Goal: Task Accomplishment & Management: Manage account settings

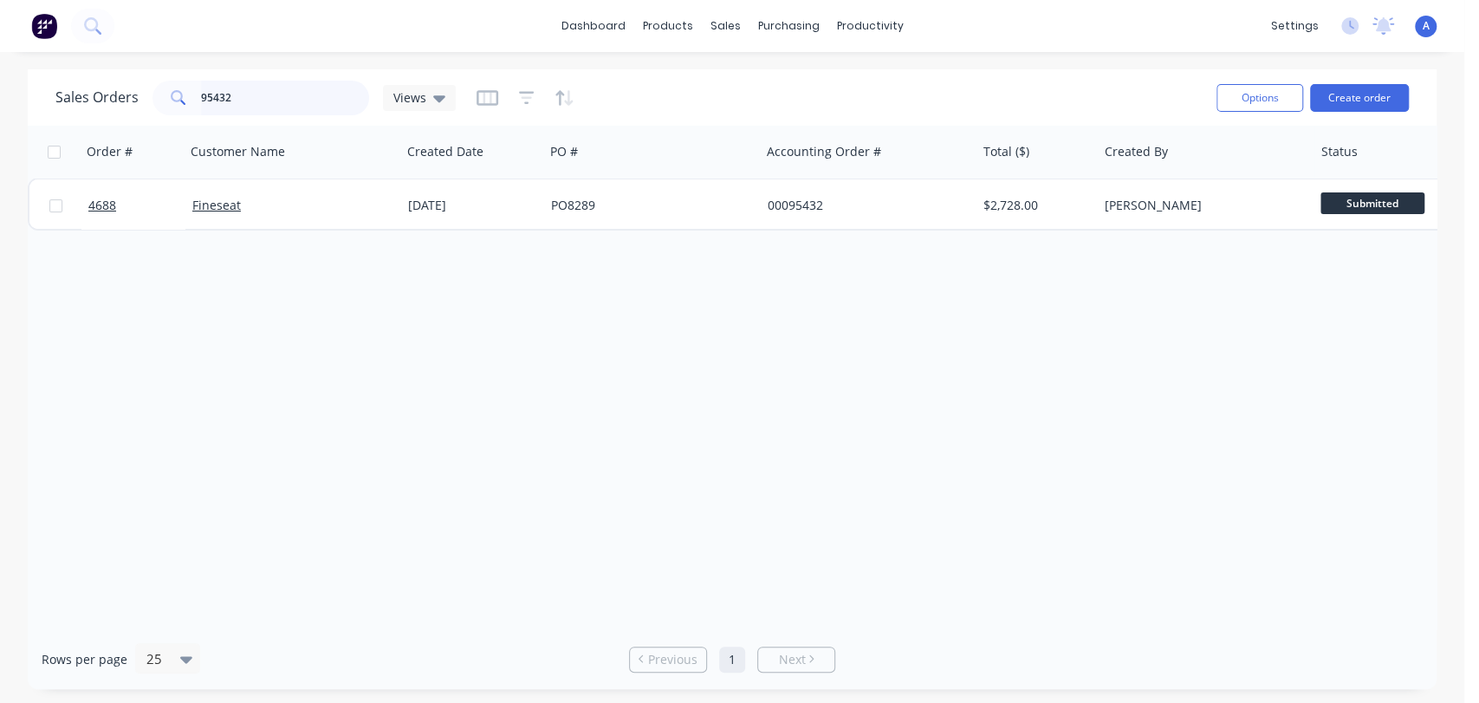
click at [159, 92] on div "95432" at bounding box center [260, 98] width 217 height 35
type input "45379979"
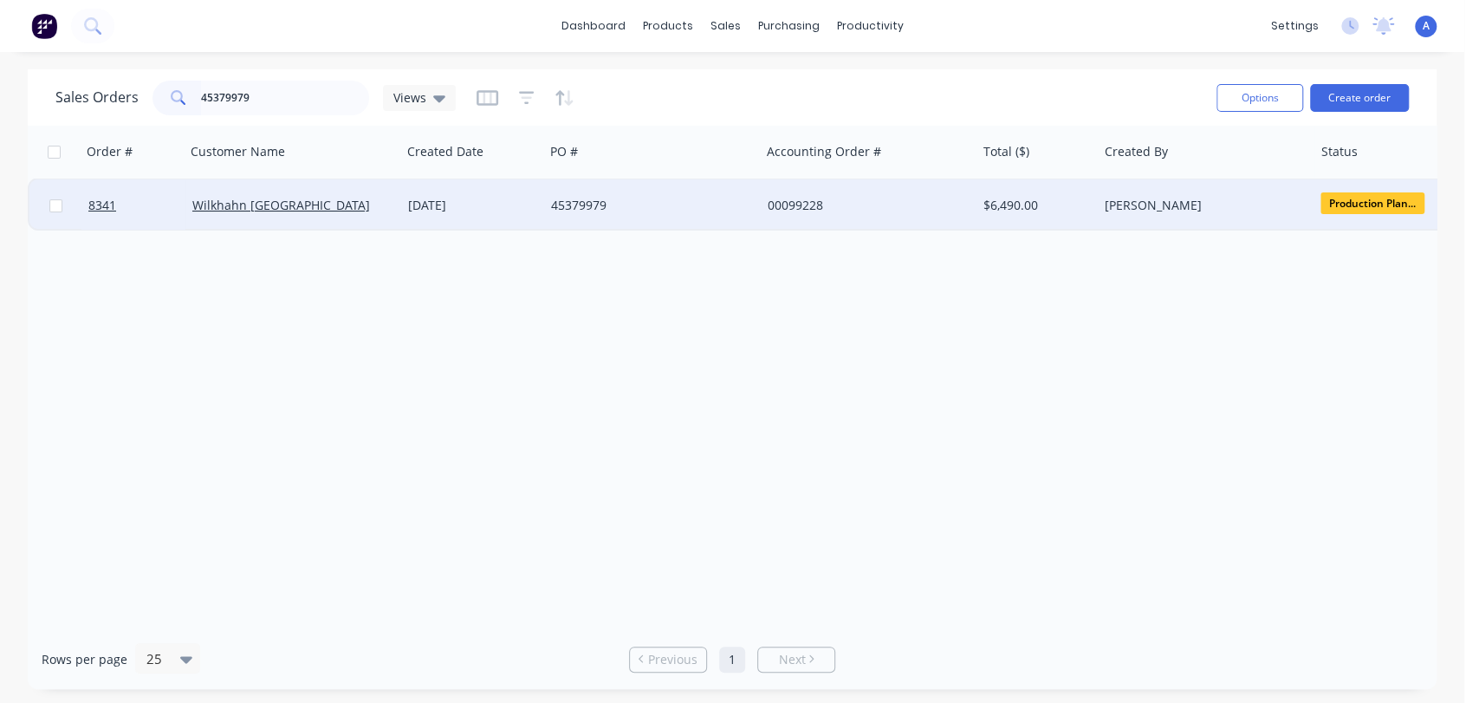
click at [728, 198] on div "45379979" at bounding box center [647, 205] width 192 height 17
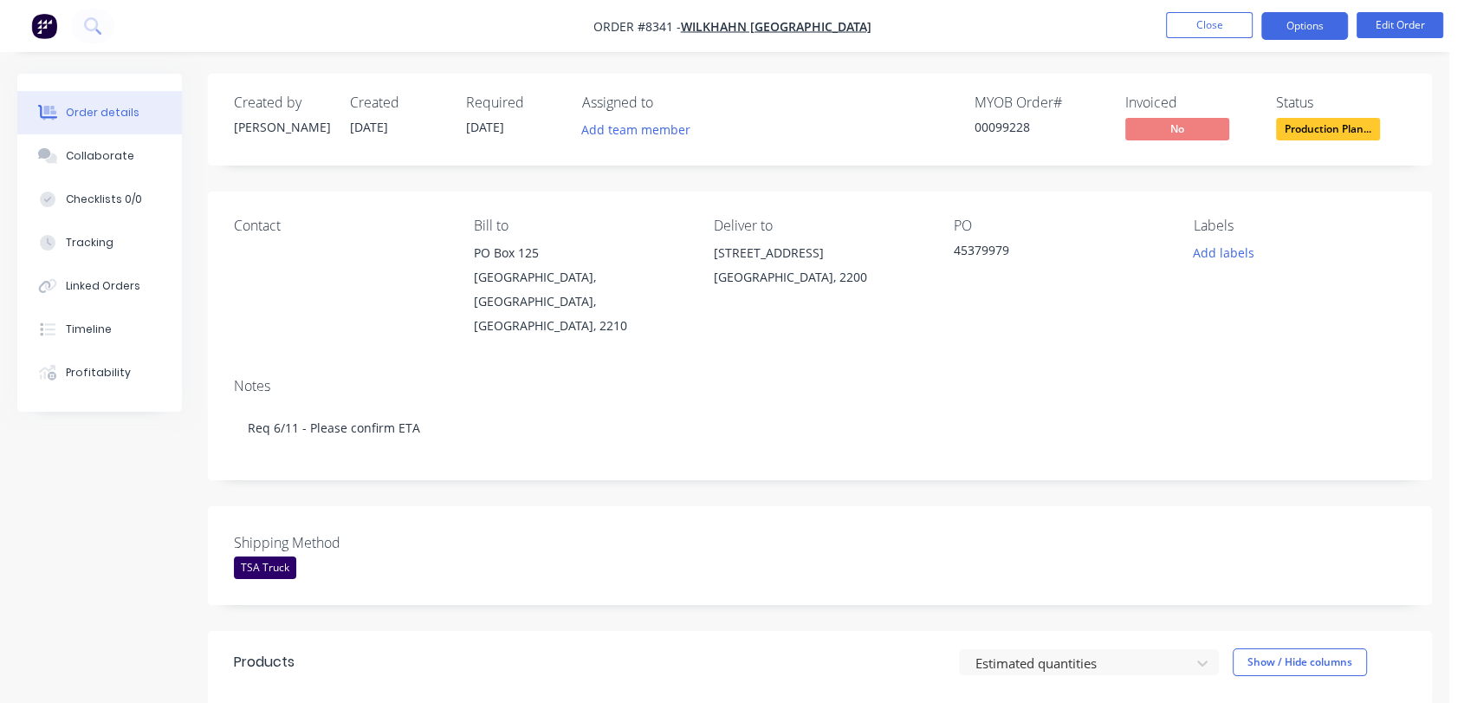
click at [1324, 22] on button "Options" at bounding box center [1304, 26] width 87 height 28
drag, startPoint x: 1003, startPoint y: 373, endPoint x: 1201, endPoint y: 120, distance: 321.6
click at [1002, 373] on div "Notes Req 6/11 - Please confirm ETA" at bounding box center [820, 422] width 1224 height 116
click at [1375, 29] on button "Edit Order" at bounding box center [1400, 25] width 87 height 26
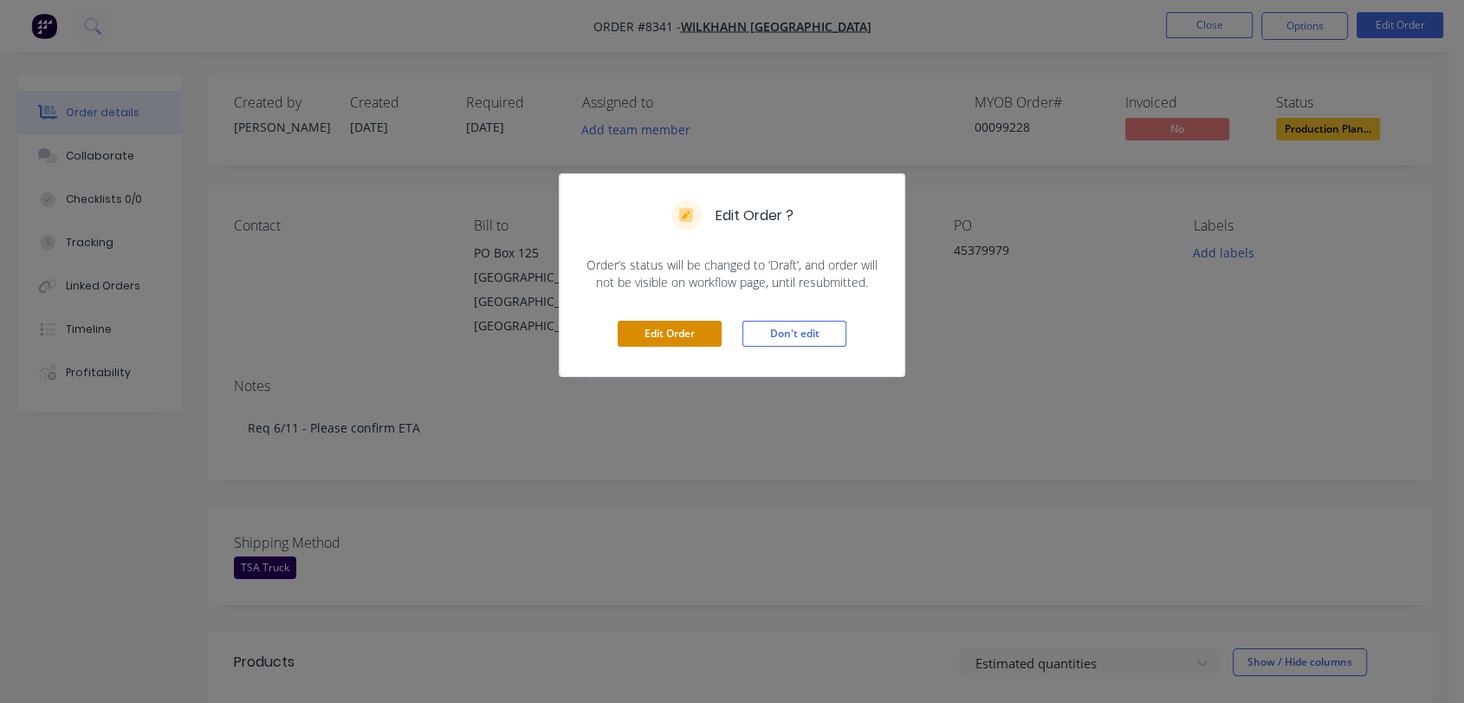
click at [667, 331] on button "Edit Order" at bounding box center [670, 334] width 104 height 26
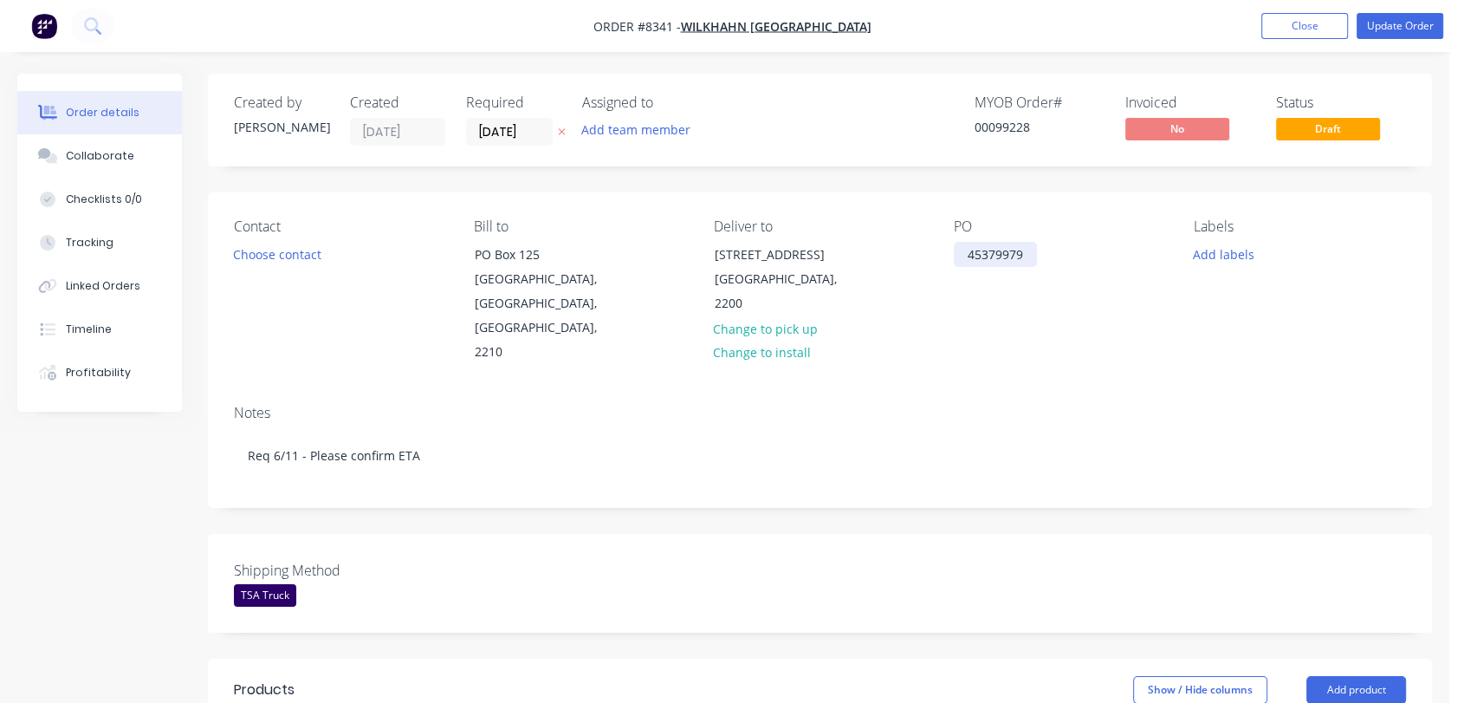
click at [1028, 251] on div "45379979" at bounding box center [995, 254] width 83 height 25
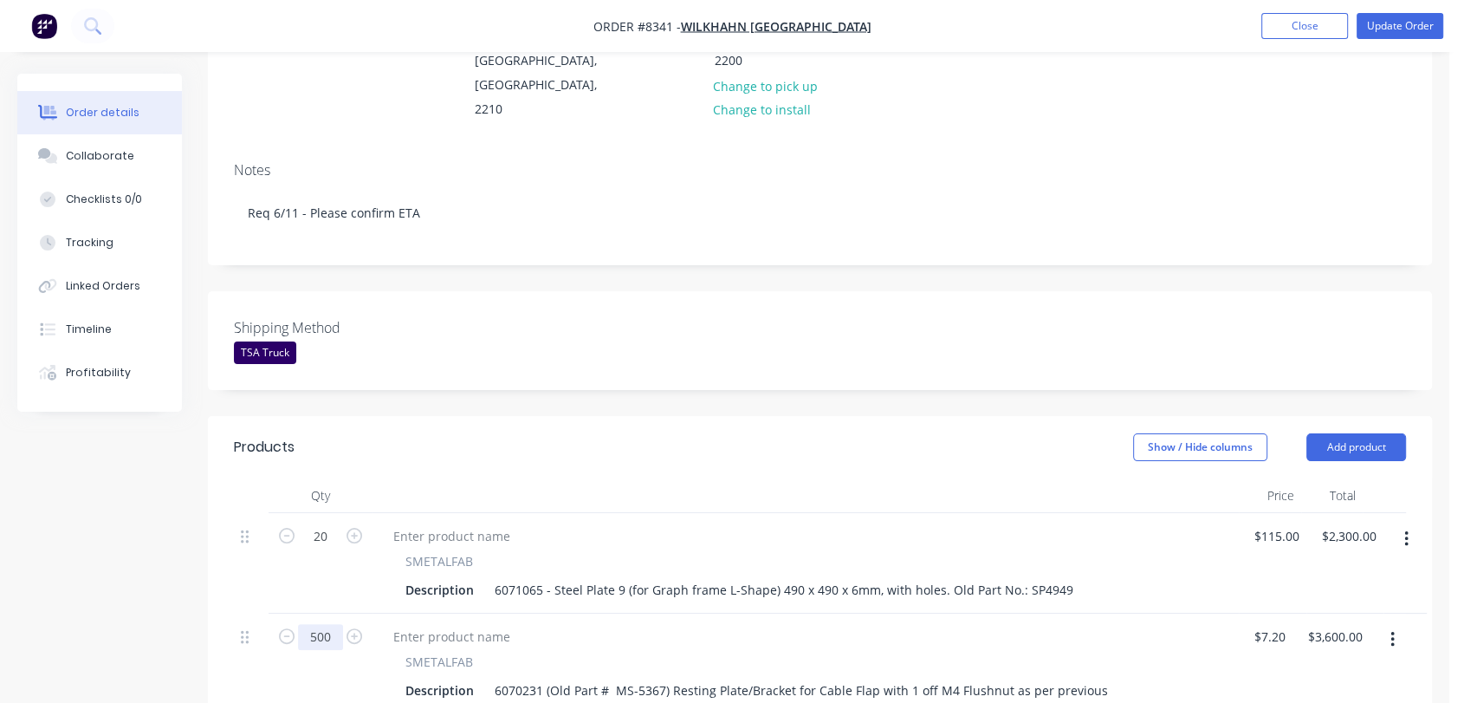
scroll to position [385, 0]
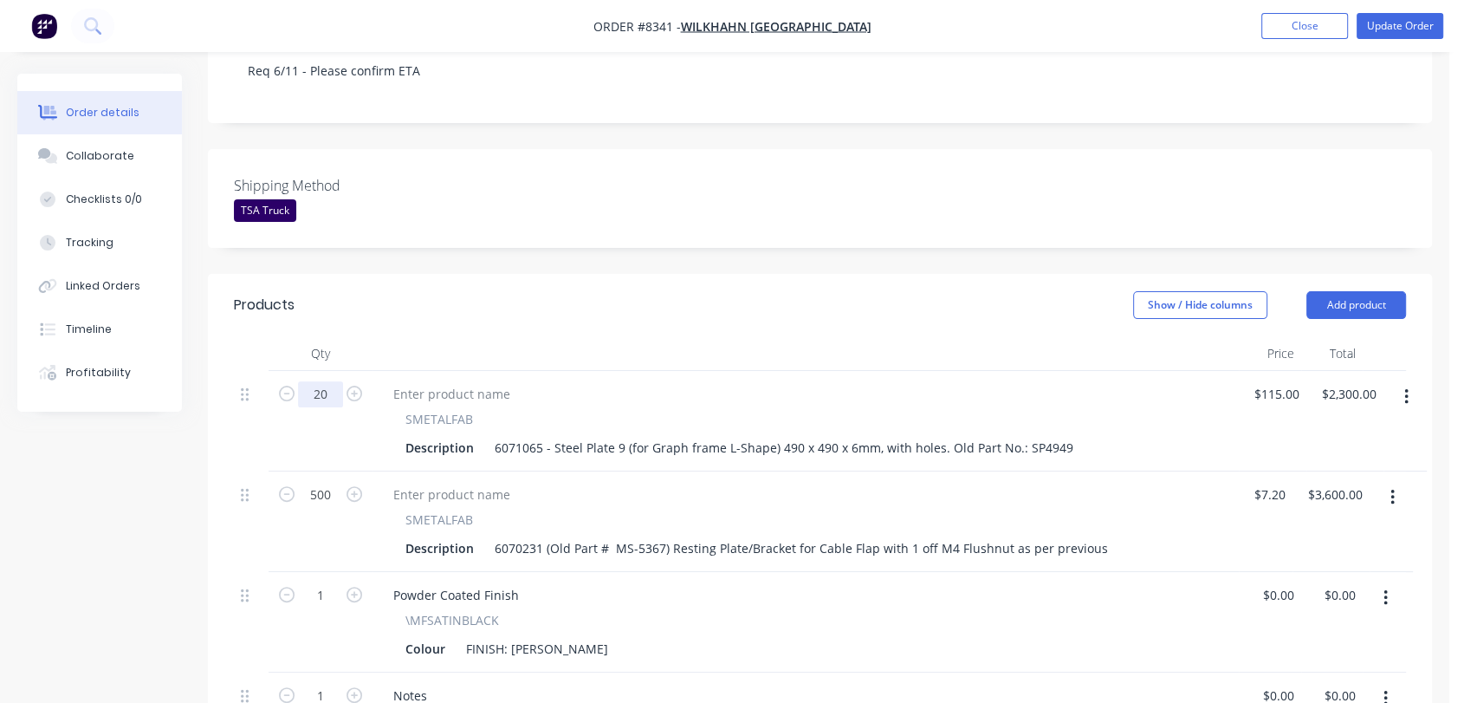
click at [333, 381] on input "20" at bounding box center [320, 394] width 45 height 26
type input "30"
type input "$3,450.00"
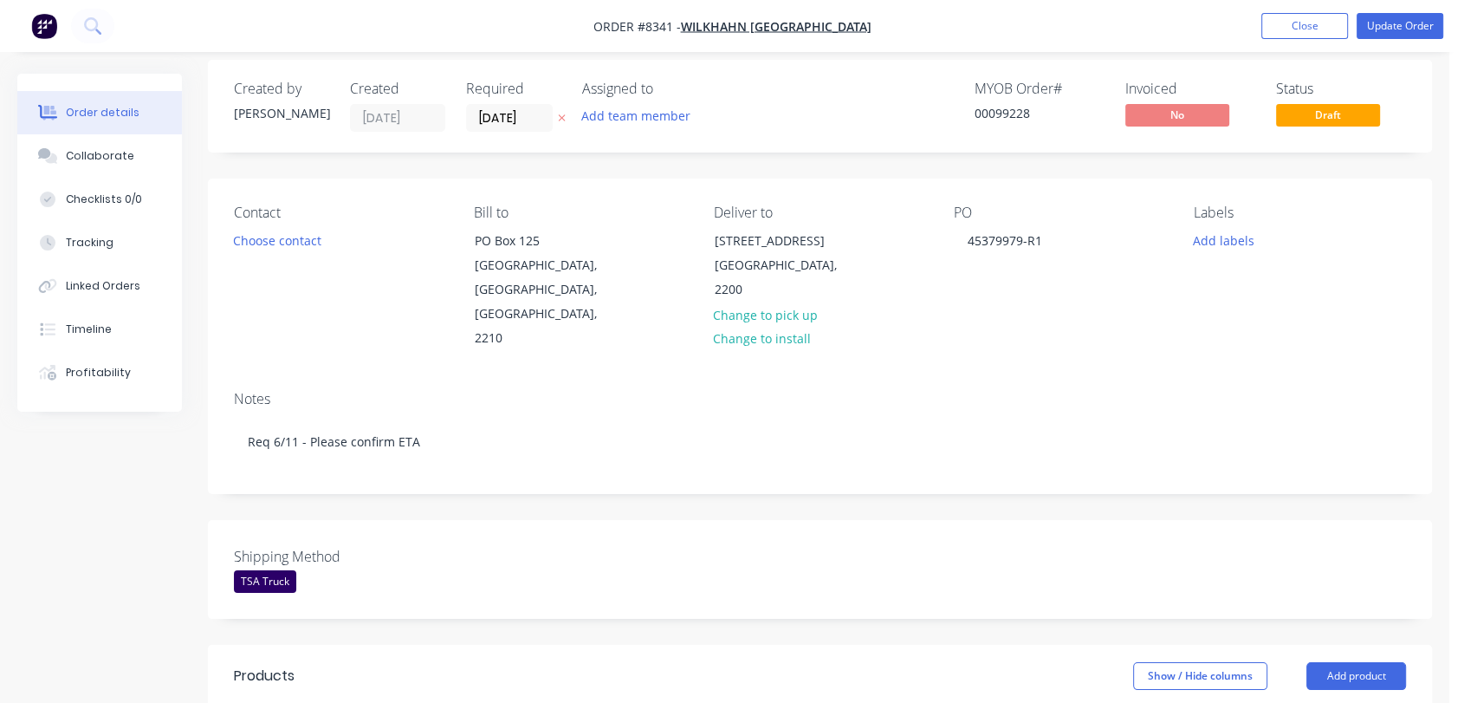
scroll to position [0, 0]
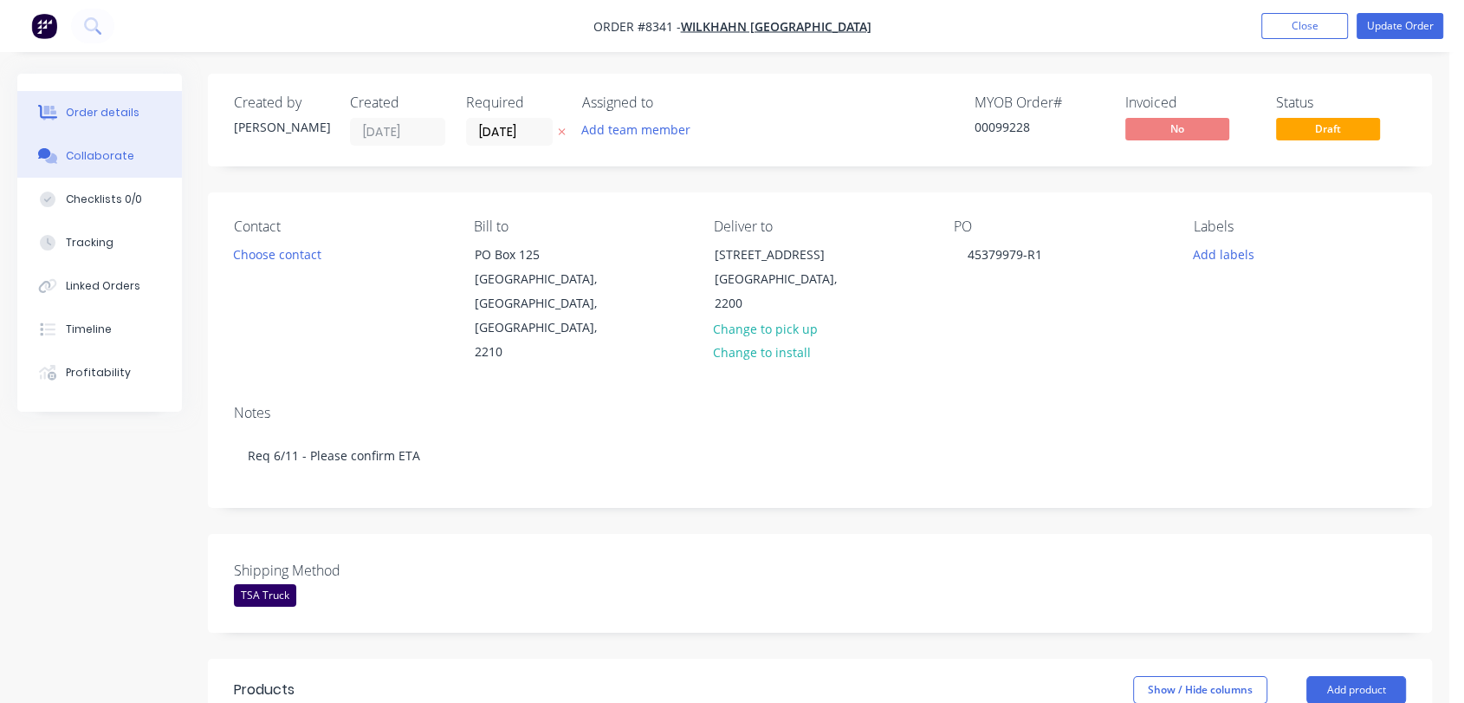
click at [94, 150] on div "Collaborate" at bounding box center [100, 156] width 68 height 16
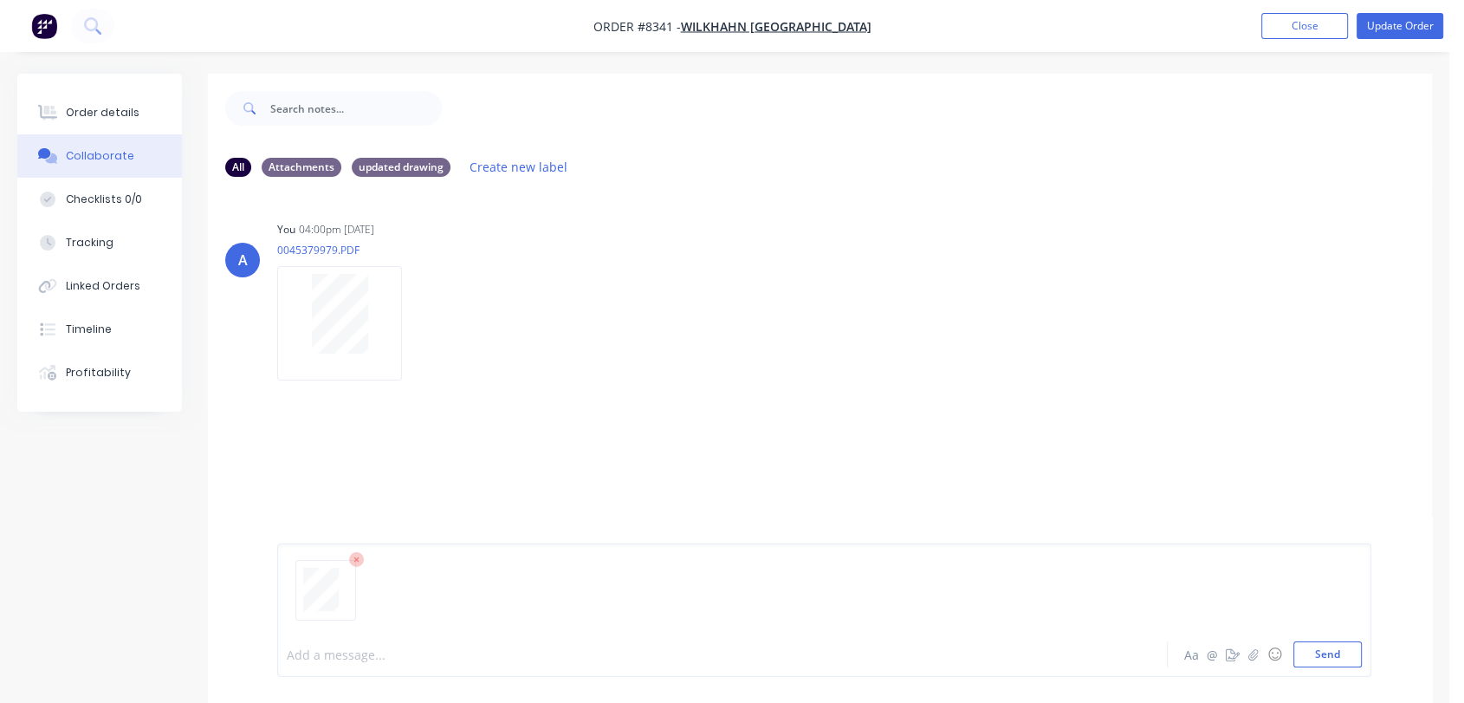
click at [357, 651] on div at bounding box center [691, 654] width 806 height 18
click at [1341, 652] on button "Send" at bounding box center [1327, 654] width 68 height 26
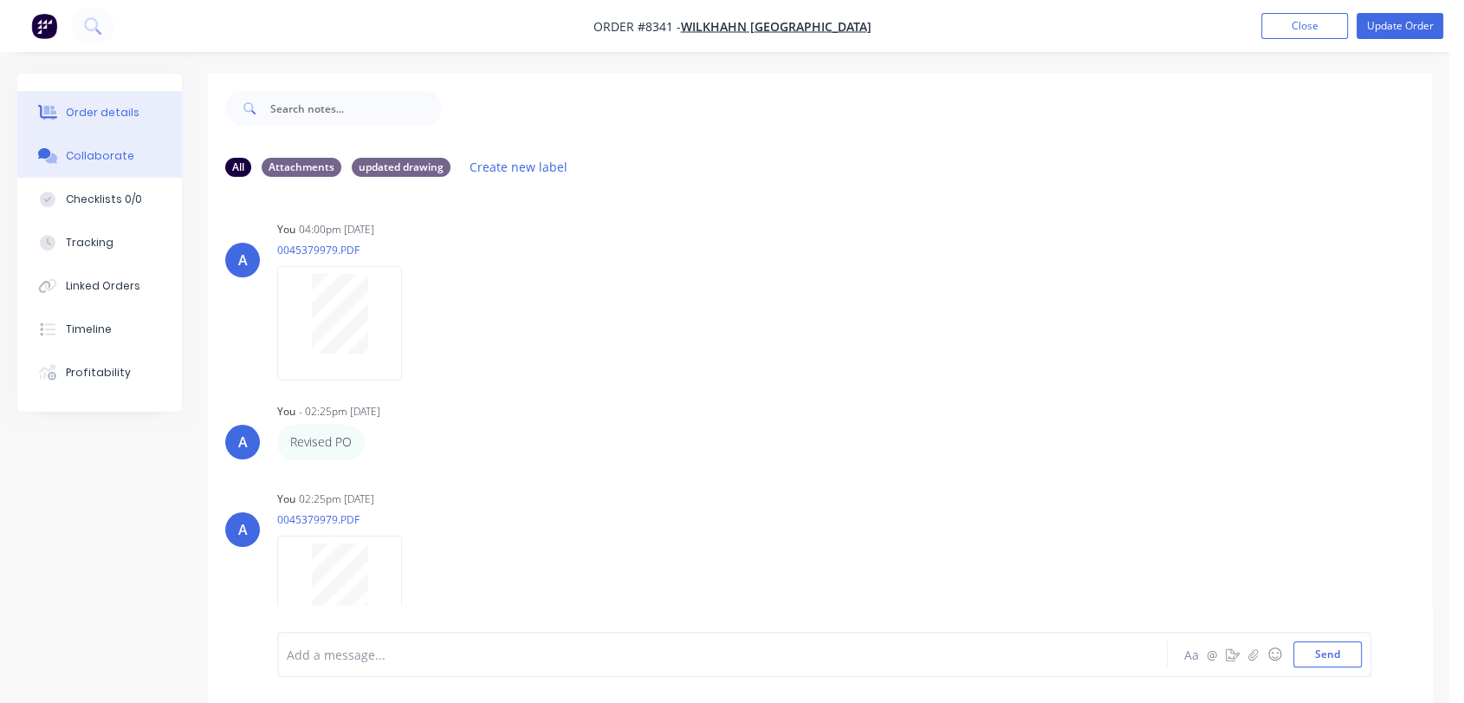
click at [107, 103] on button "Order details" at bounding box center [99, 112] width 165 height 43
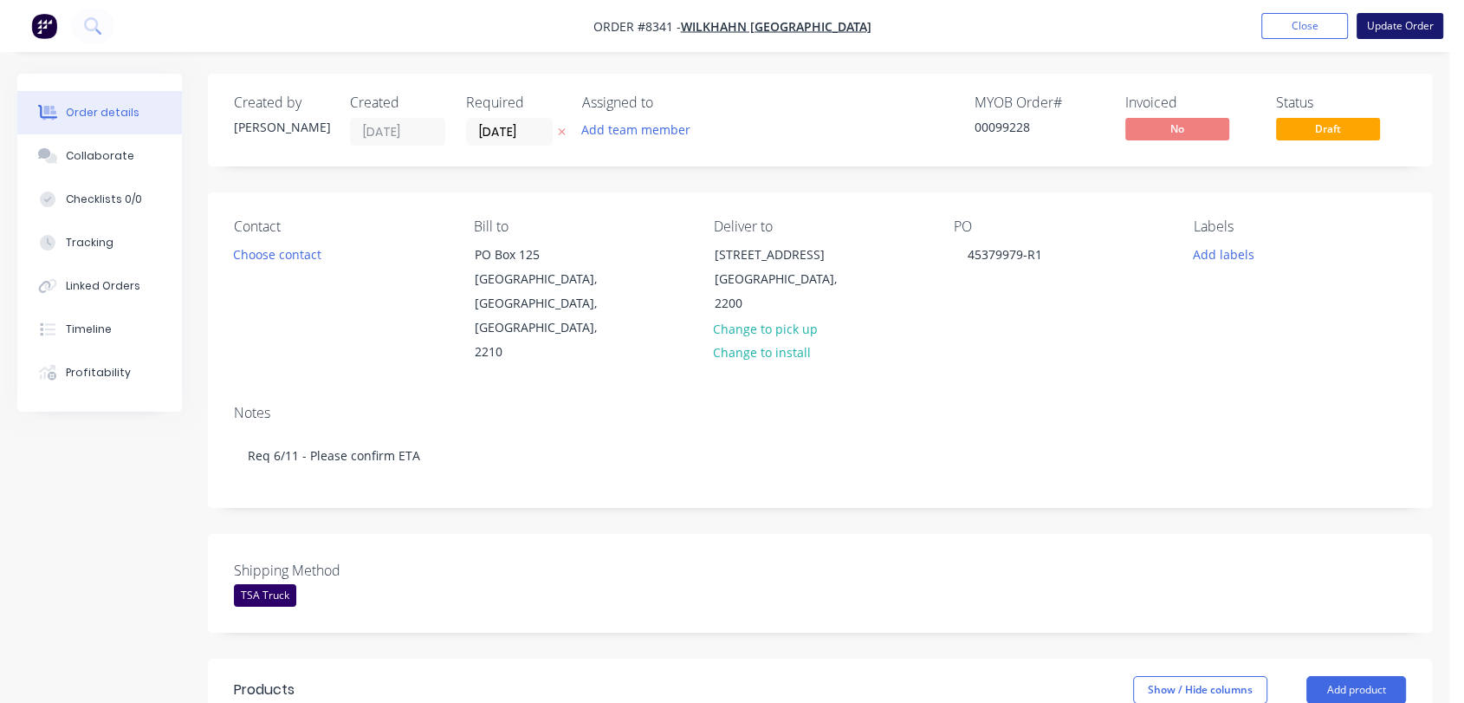
click at [1410, 29] on button "Update Order" at bounding box center [1400, 26] width 87 height 26
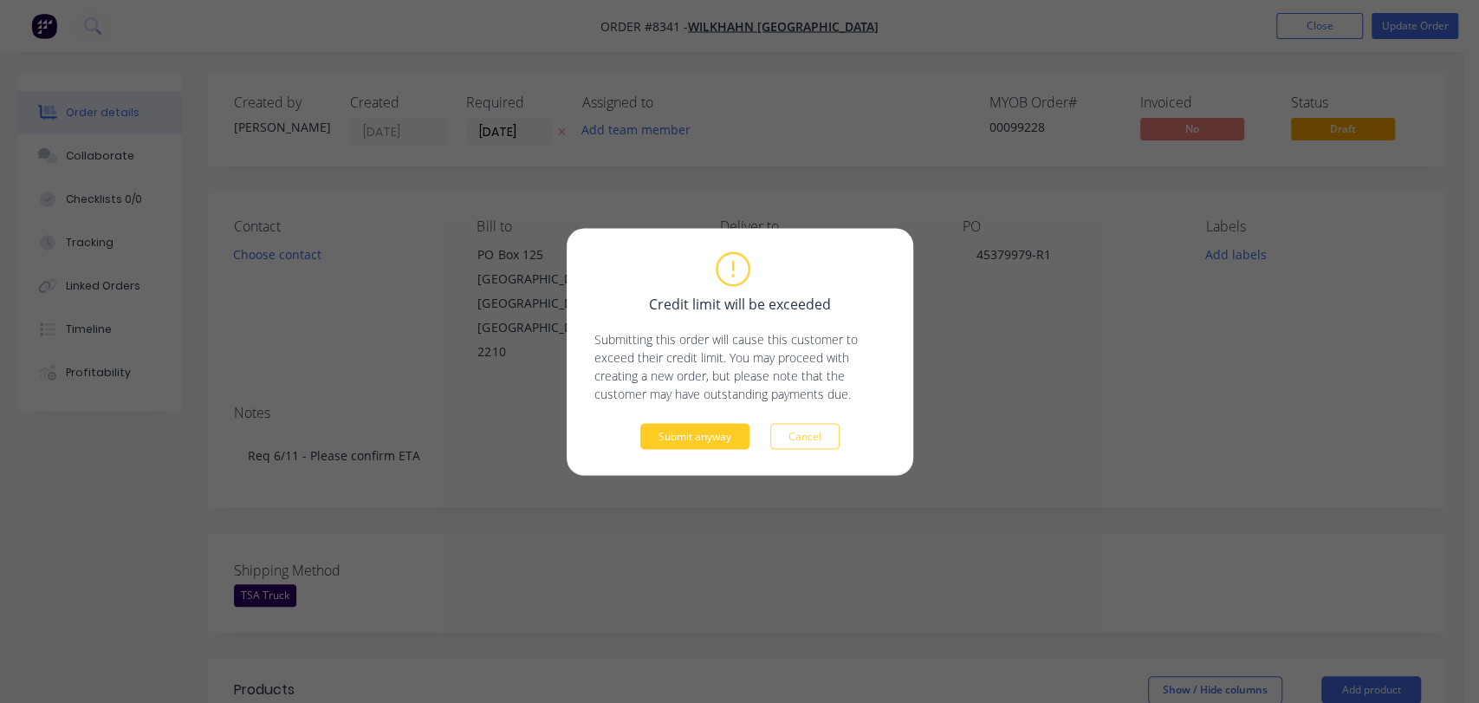
click at [693, 440] on button "Submit anyway" at bounding box center [694, 436] width 109 height 26
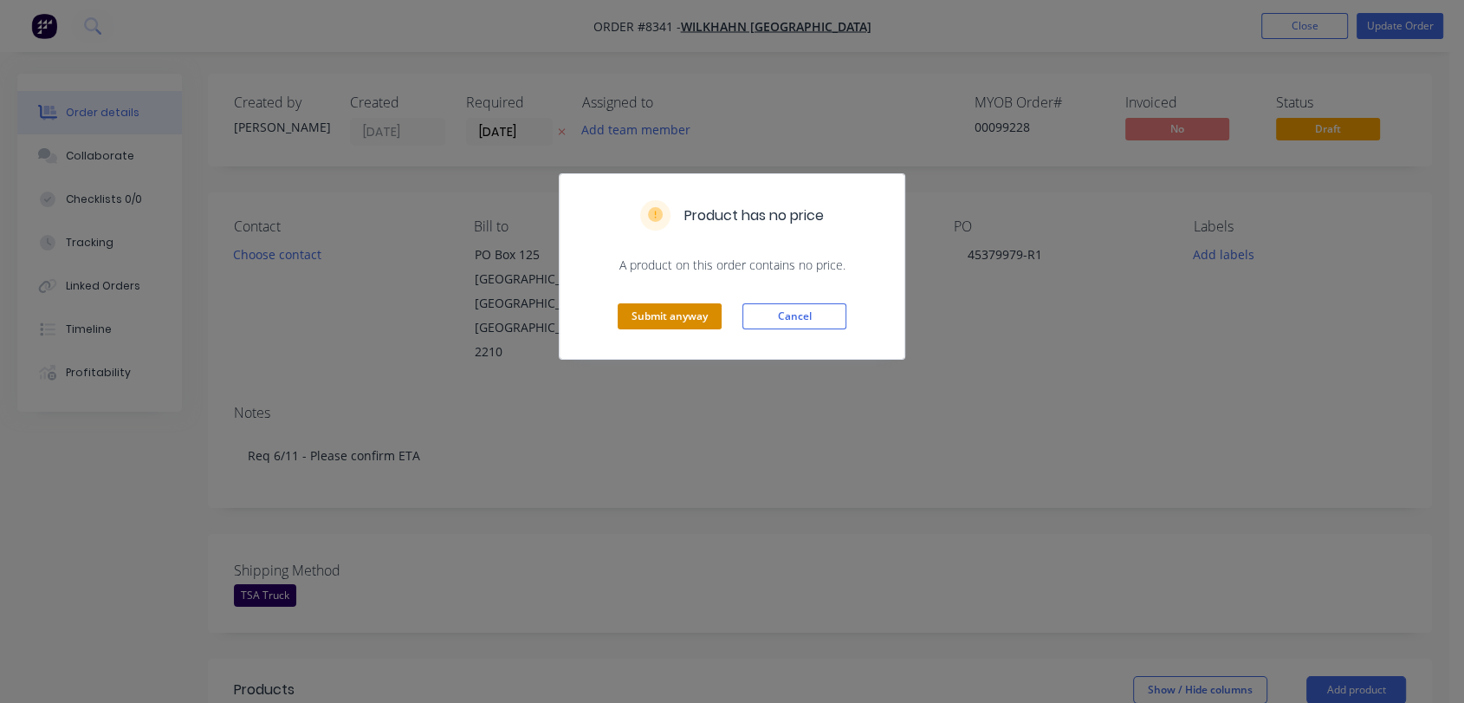
click at [684, 307] on button "Submit anyway" at bounding box center [670, 316] width 104 height 26
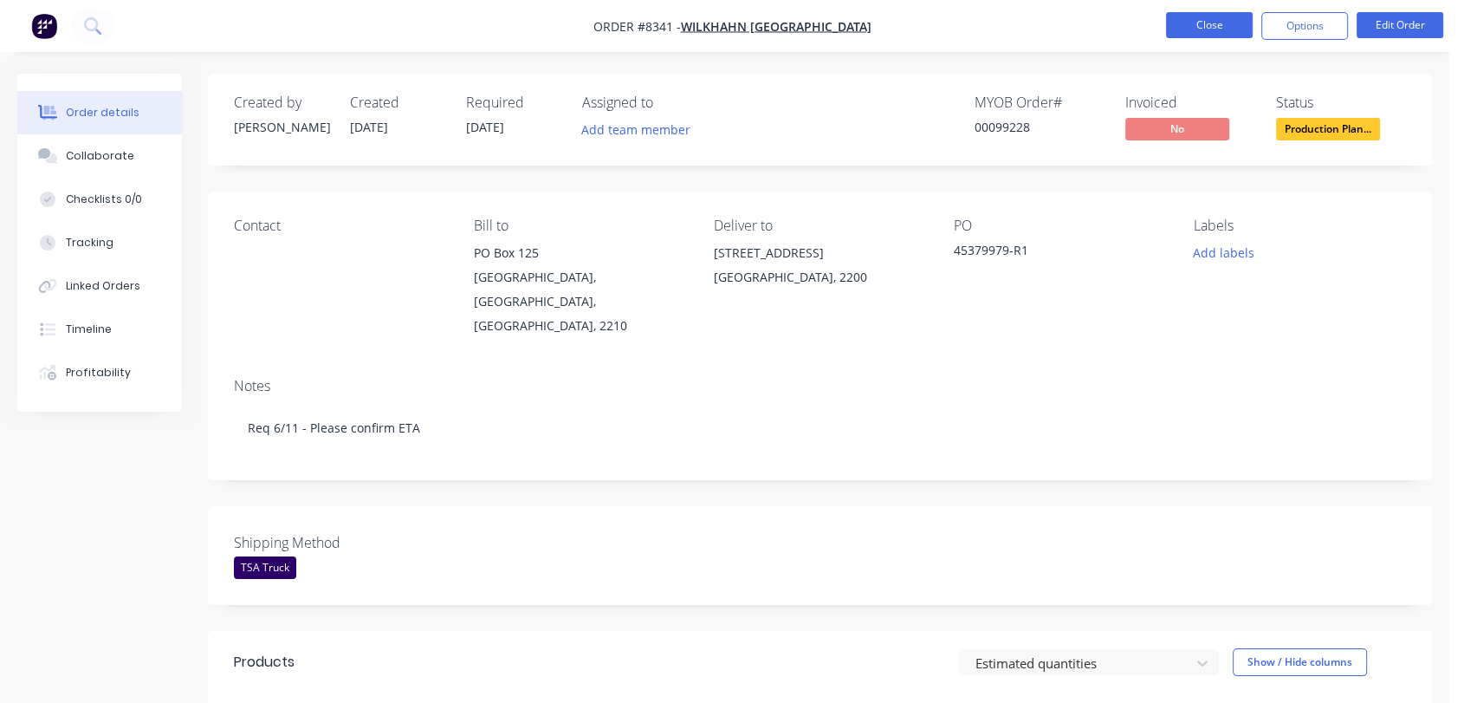
click at [1220, 16] on button "Close" at bounding box center [1209, 25] width 87 height 26
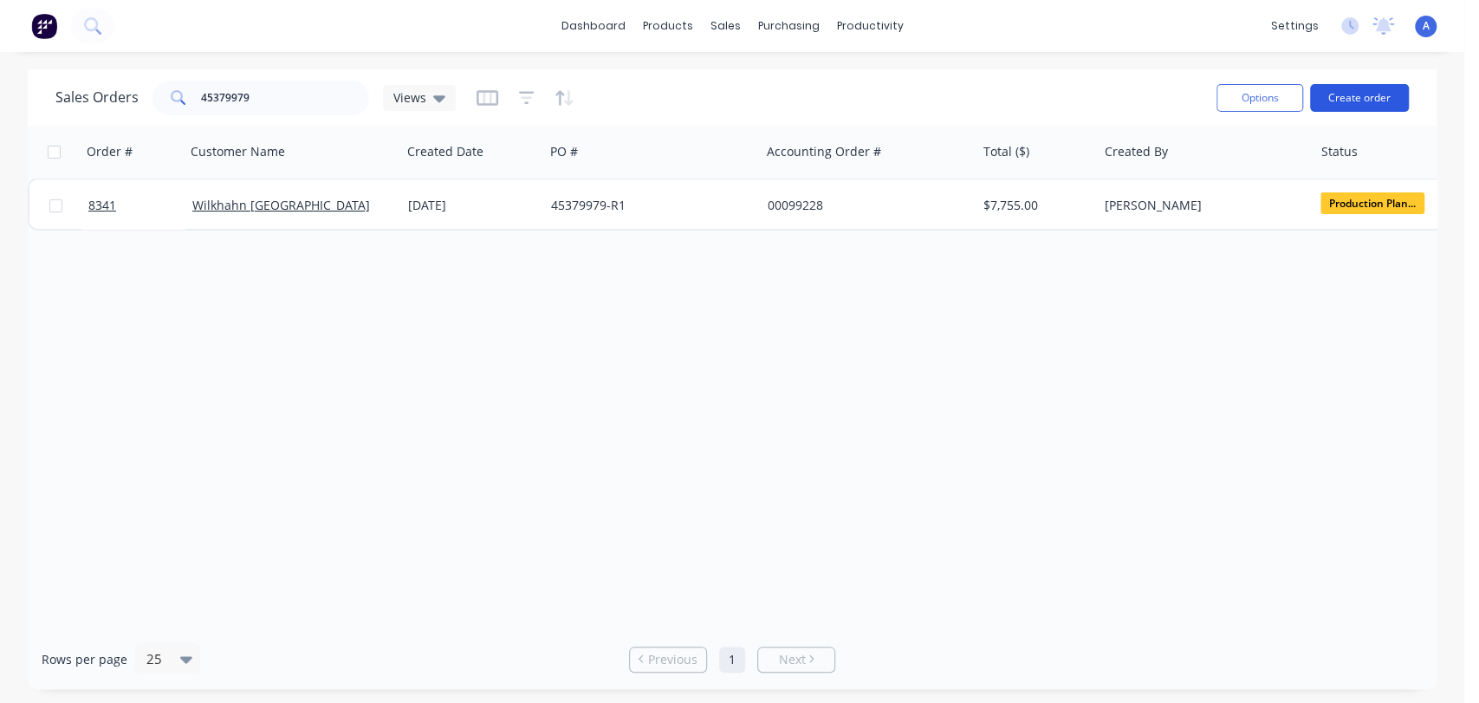
click at [1371, 85] on button "Create order" at bounding box center [1359, 98] width 99 height 28
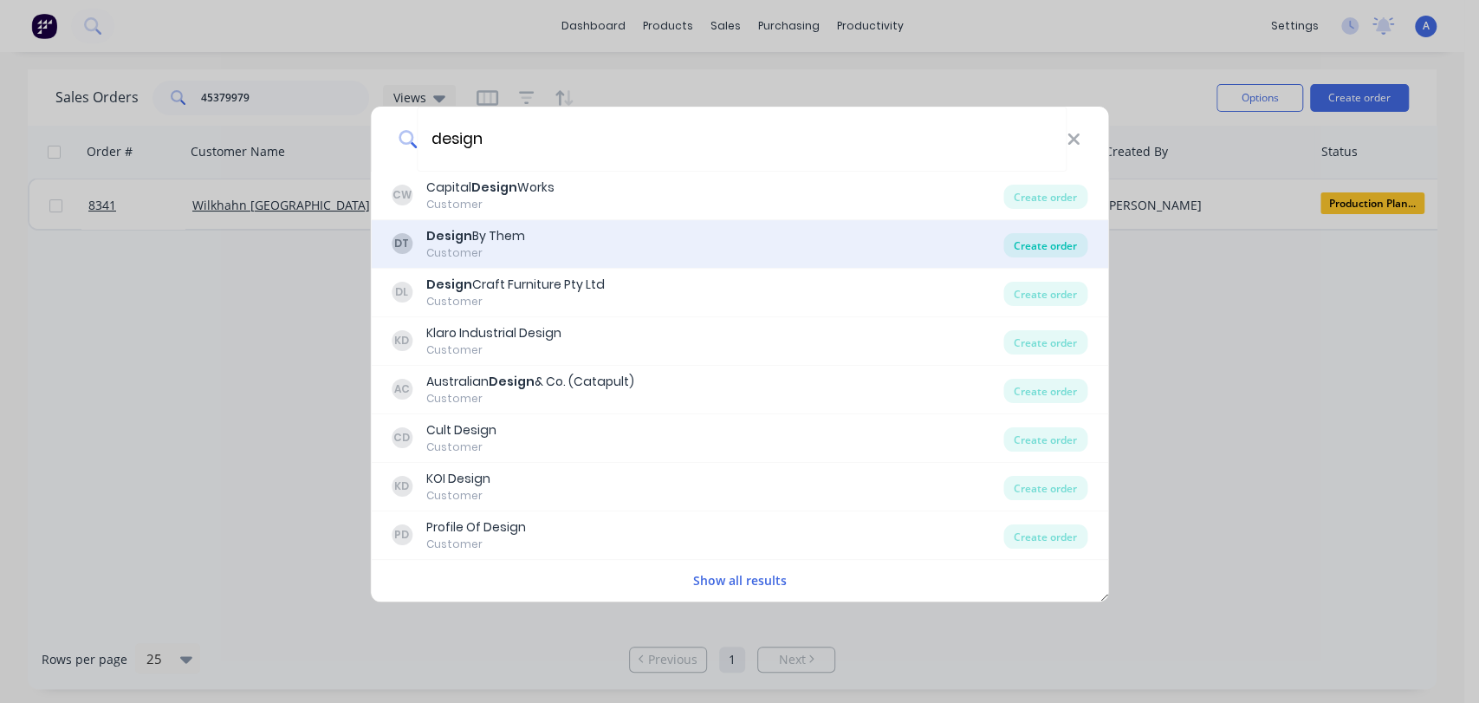
type input "design"
click at [1035, 237] on div "Create order" at bounding box center [1045, 245] width 84 height 24
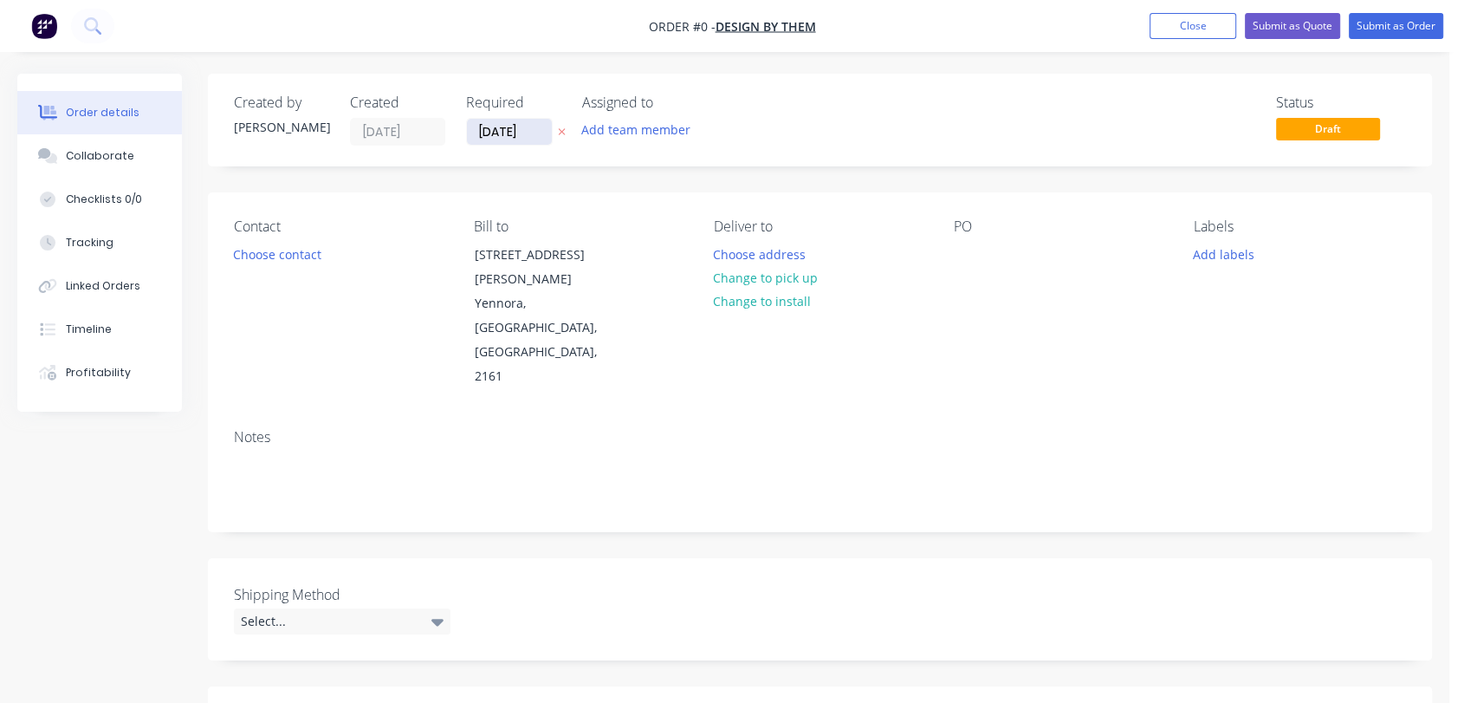
click at [538, 127] on input "[DATE]" at bounding box center [509, 132] width 85 height 26
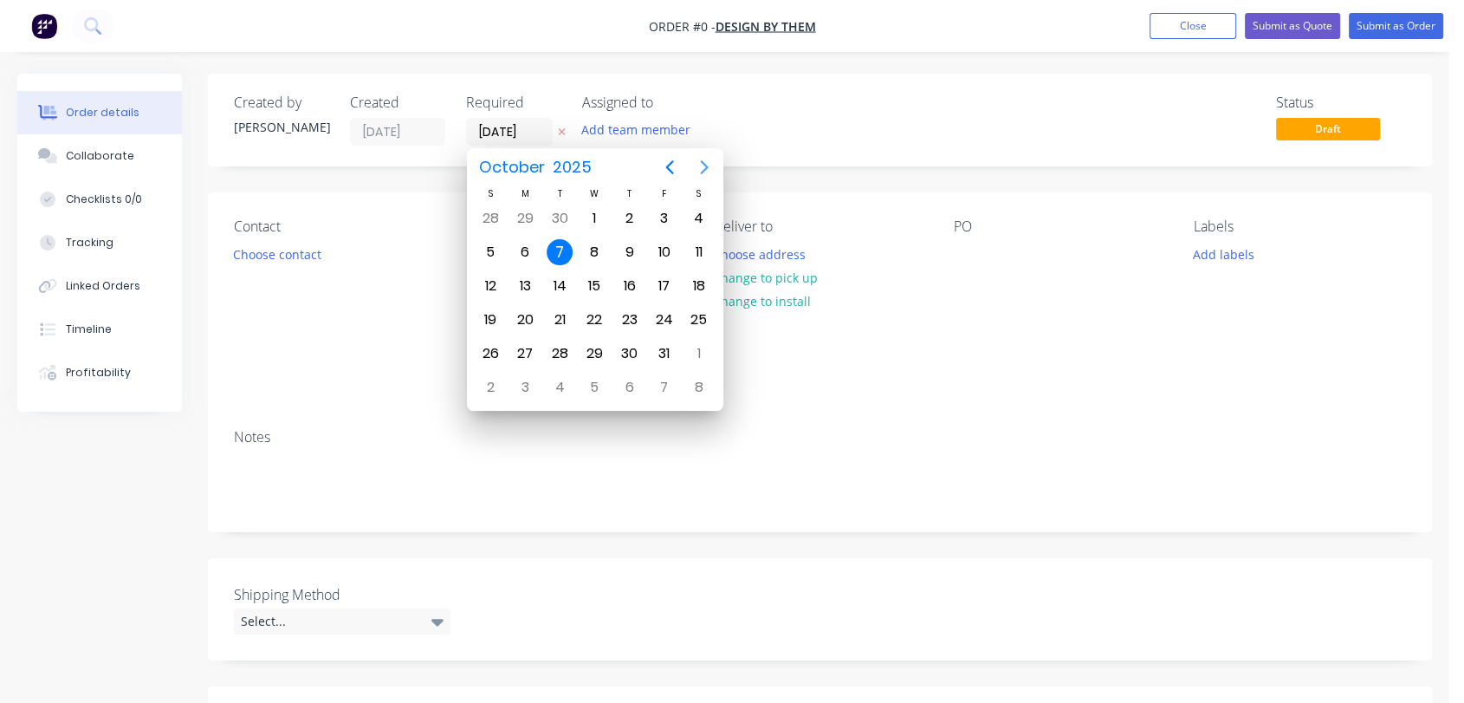
click at [691, 161] on button "Next page" at bounding box center [704, 167] width 35 height 35
click at [694, 161] on icon "Next page" at bounding box center [704, 167] width 21 height 21
click at [589, 345] on div "31" at bounding box center [594, 353] width 26 height 26
type input "[DATE]"
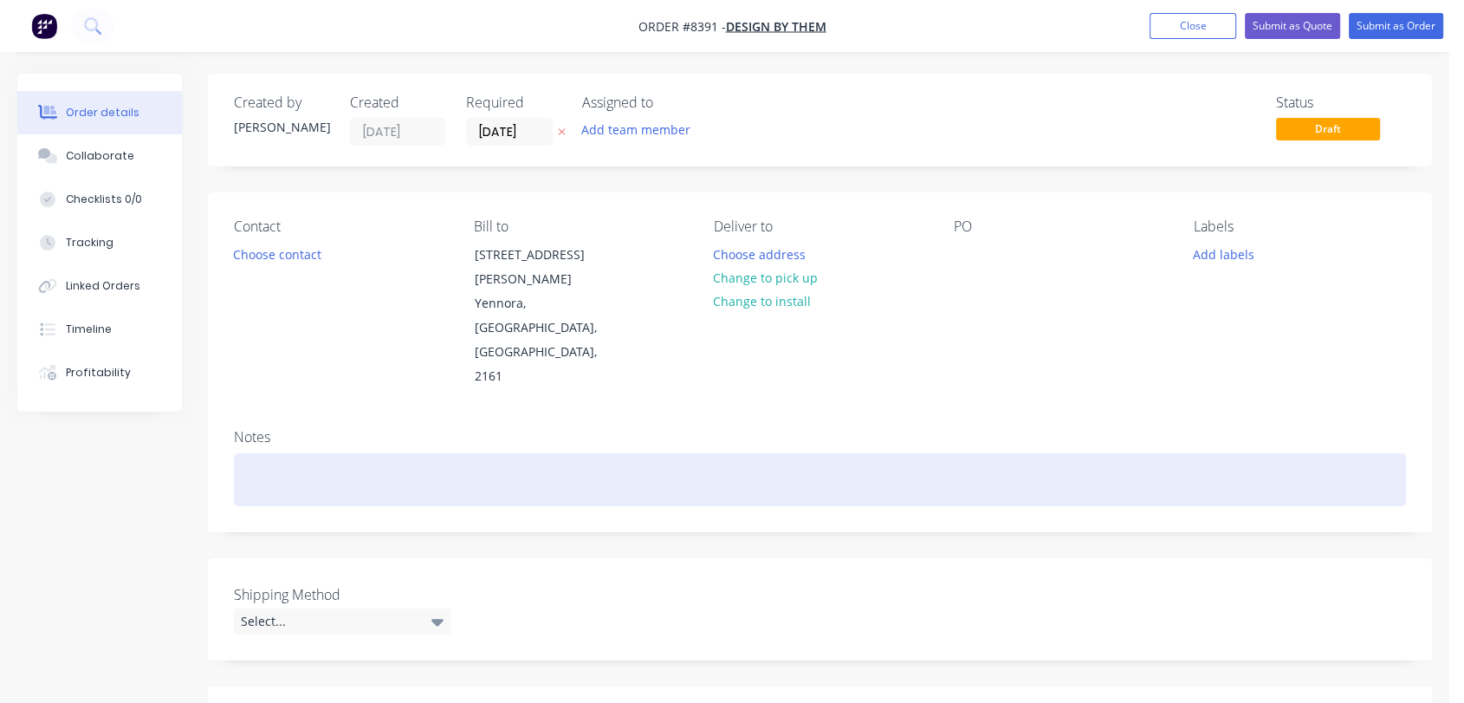
click at [255, 453] on div at bounding box center [820, 479] width 1172 height 53
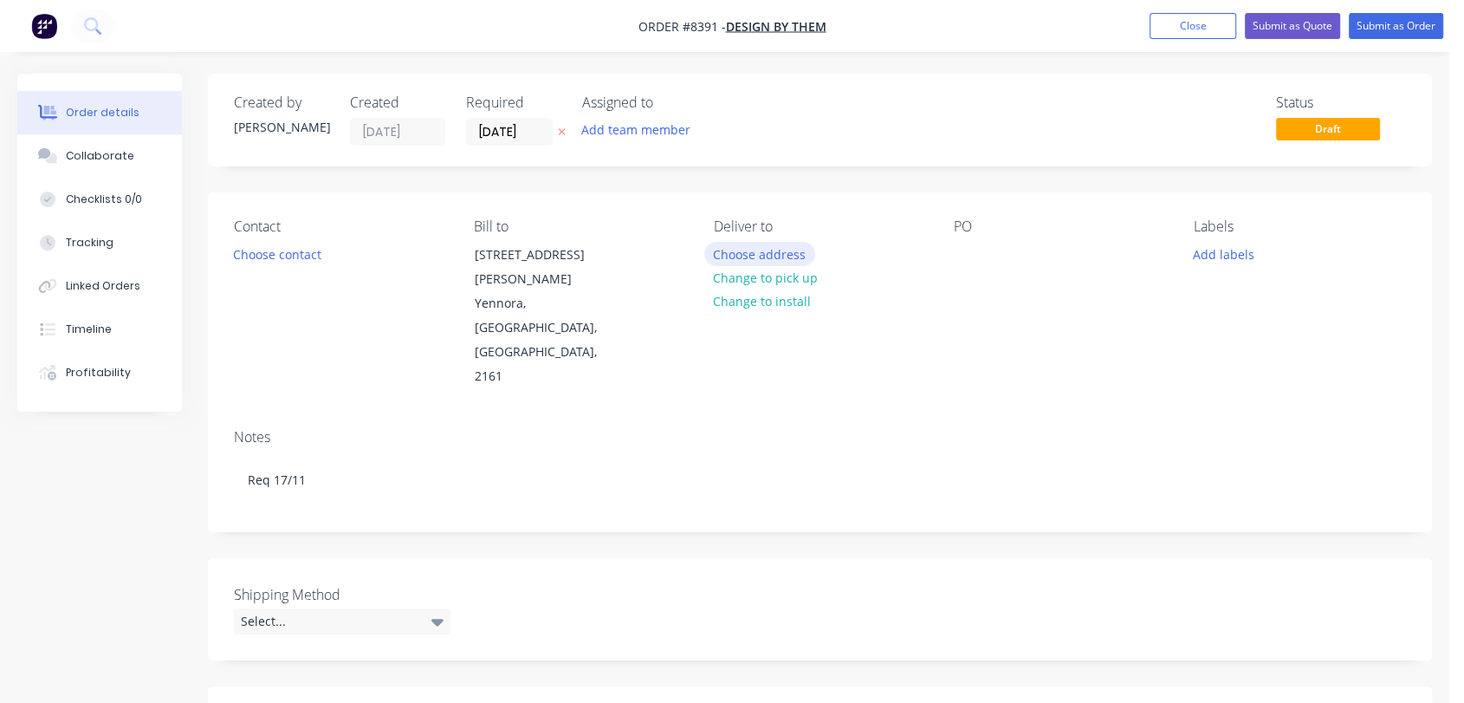
click at [768, 247] on button "Choose address" at bounding box center [759, 253] width 111 height 23
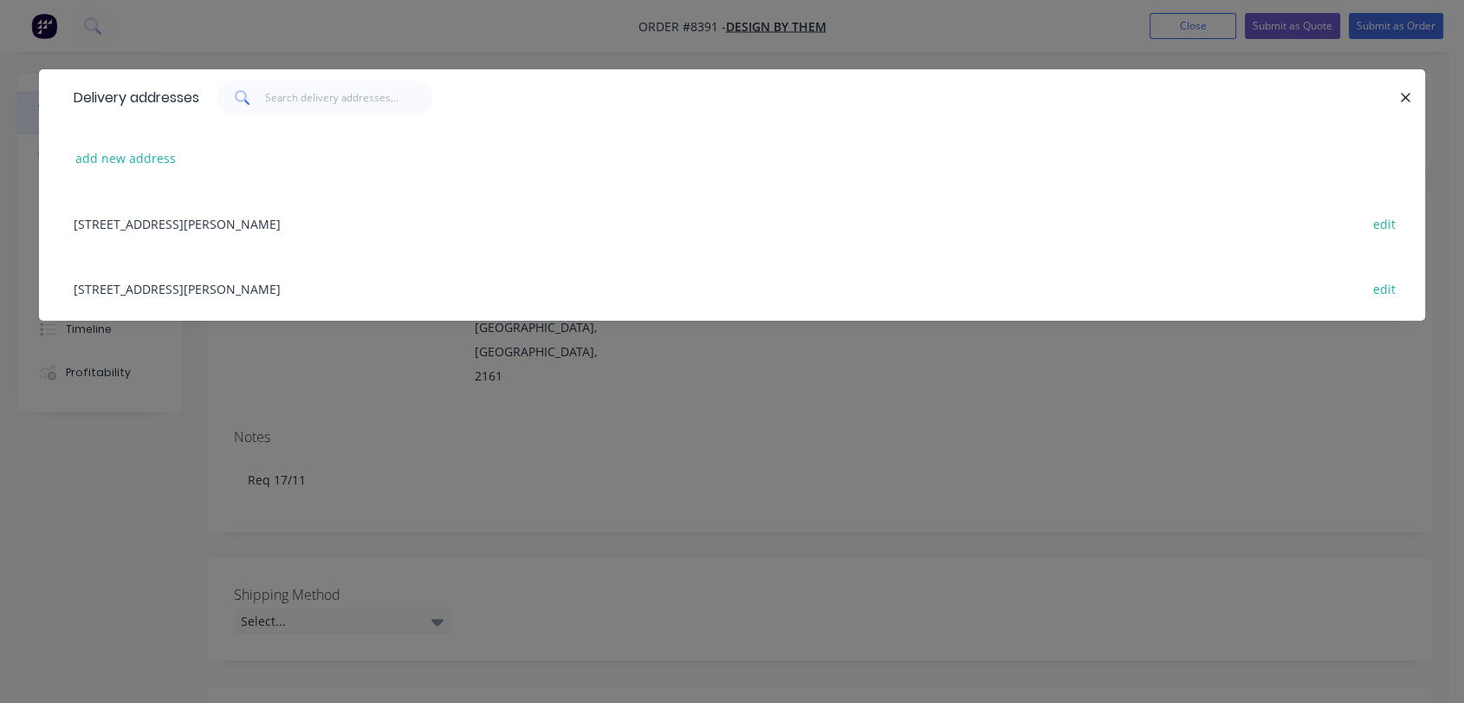
click at [284, 288] on div "[STREET_ADDRESS][PERSON_NAME] edit" at bounding box center [732, 288] width 1334 height 65
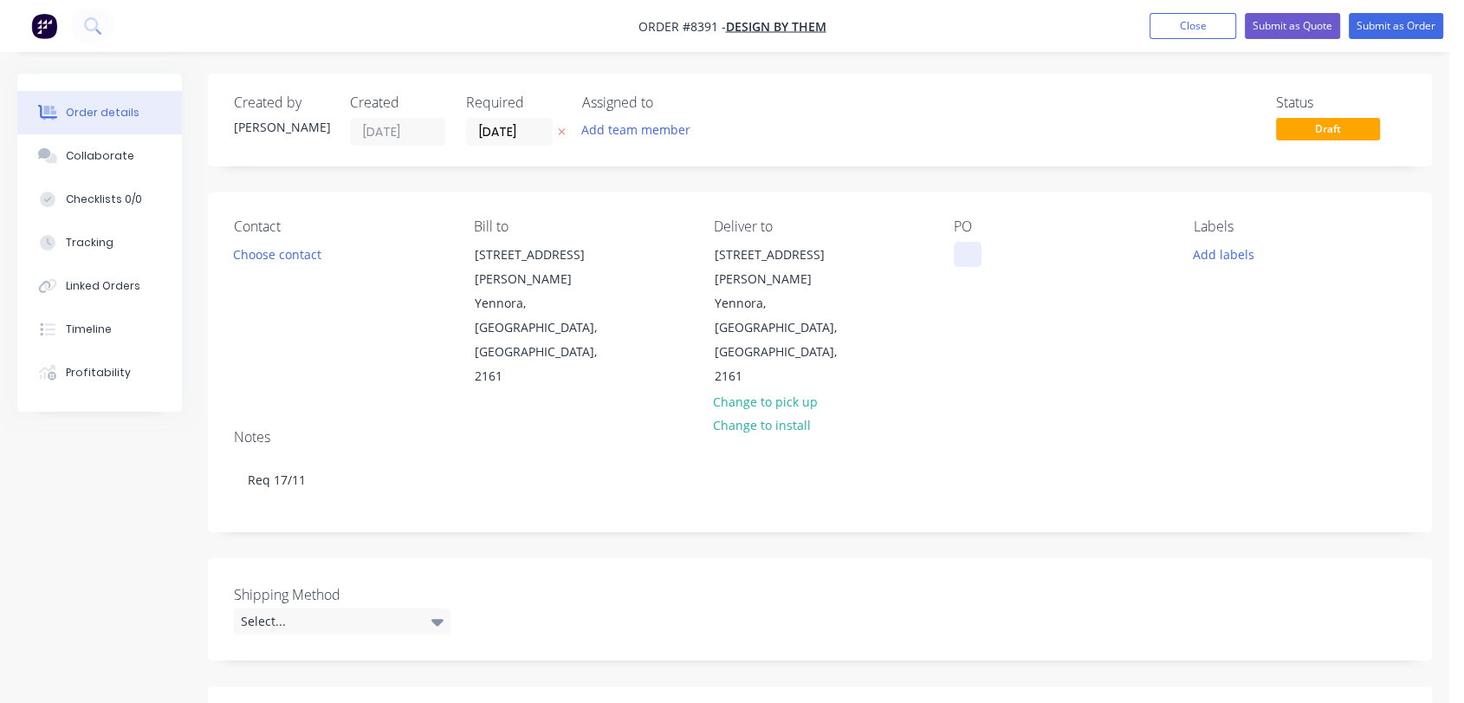
click at [975, 251] on div at bounding box center [968, 254] width 28 height 25
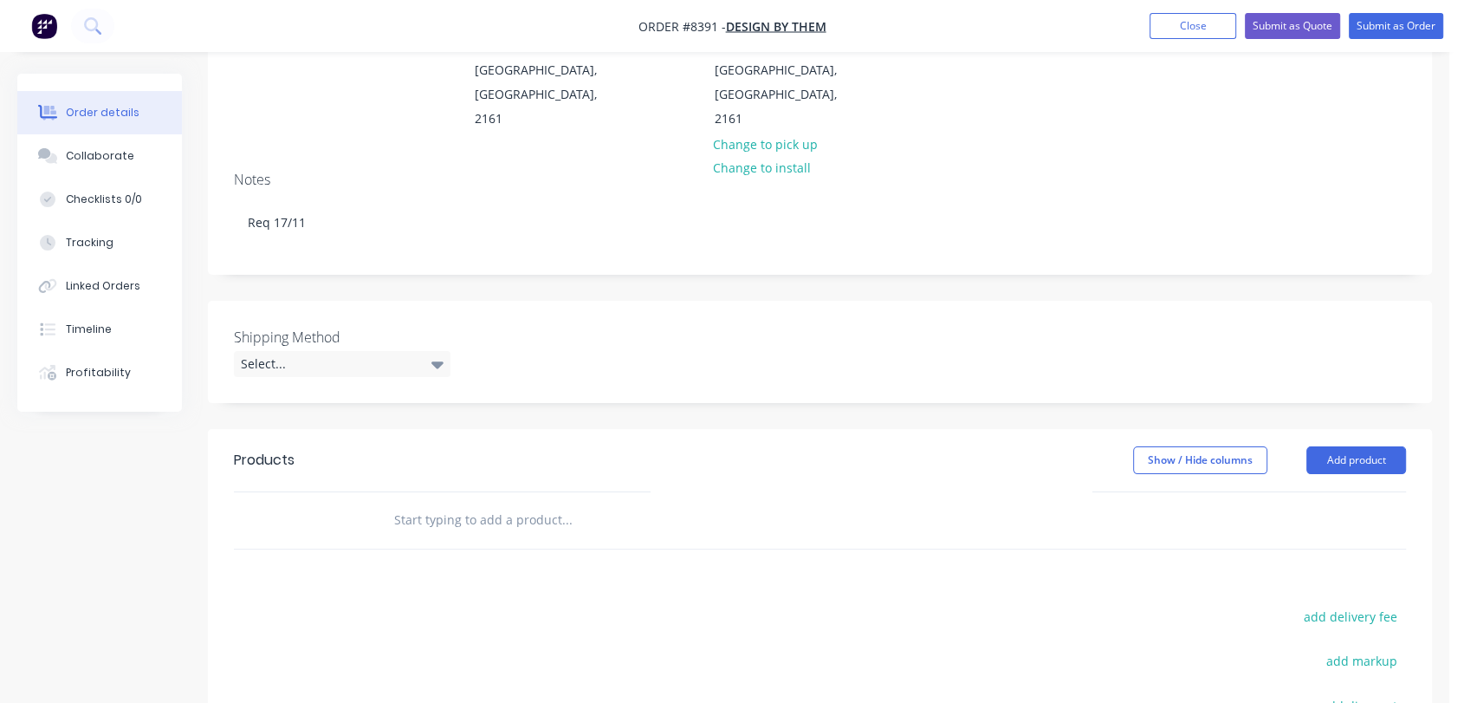
scroll to position [288, 0]
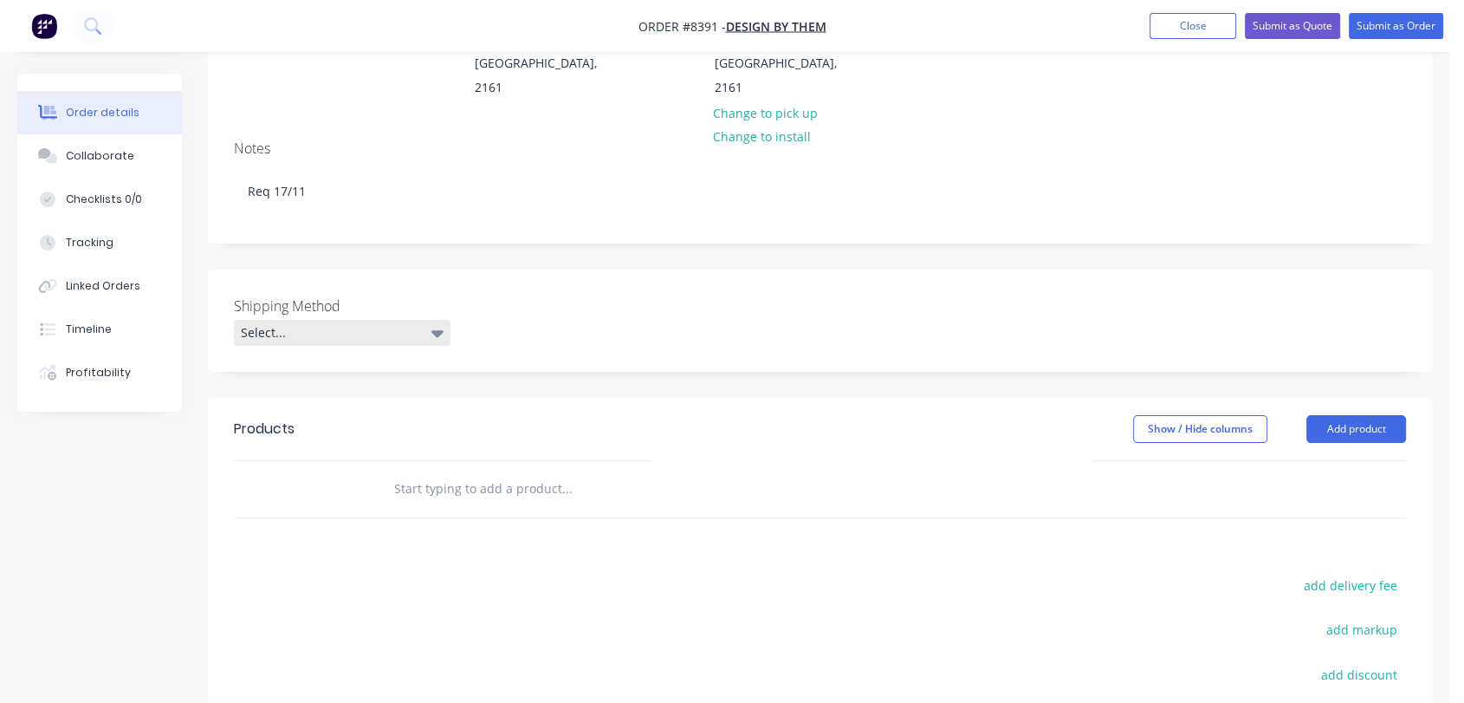
click at [356, 320] on div "Select..." at bounding box center [342, 333] width 217 height 26
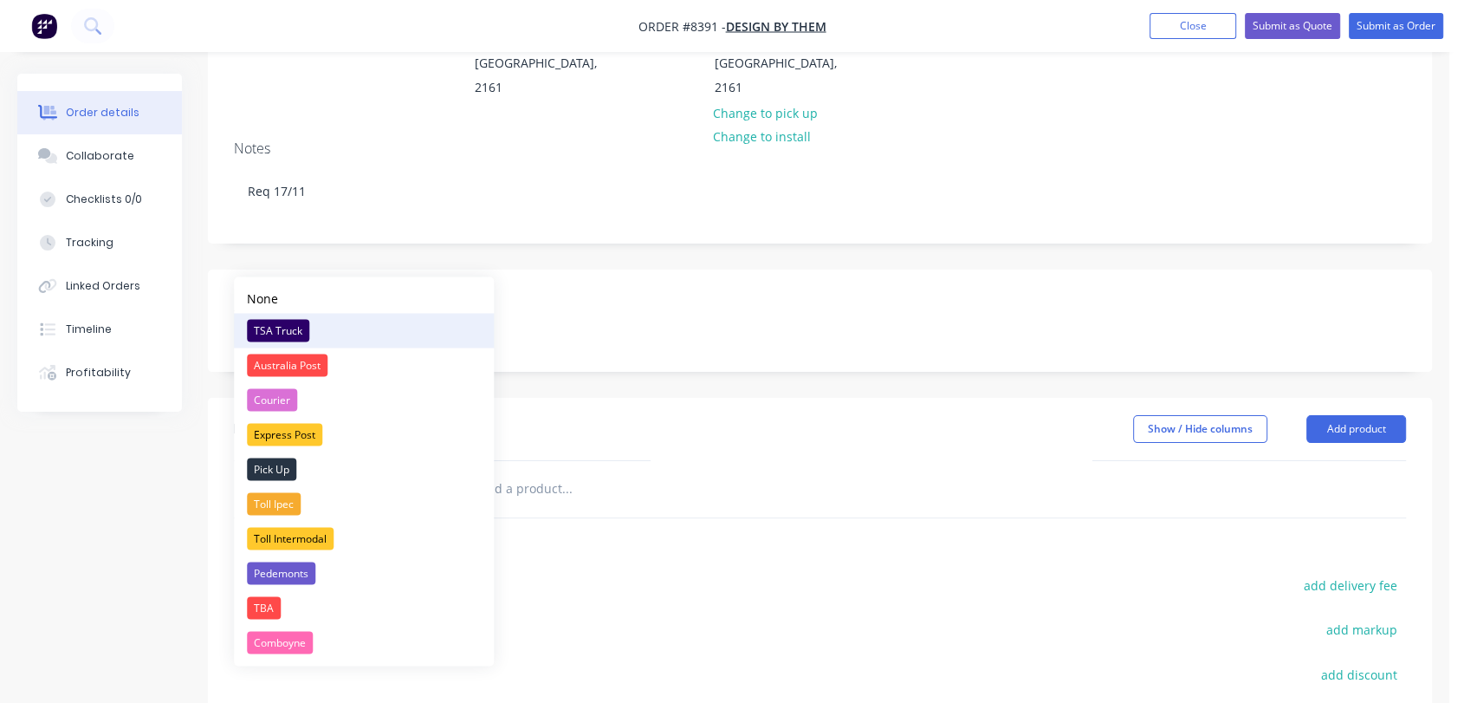
click at [298, 329] on div "TSA Truck" at bounding box center [278, 330] width 62 height 23
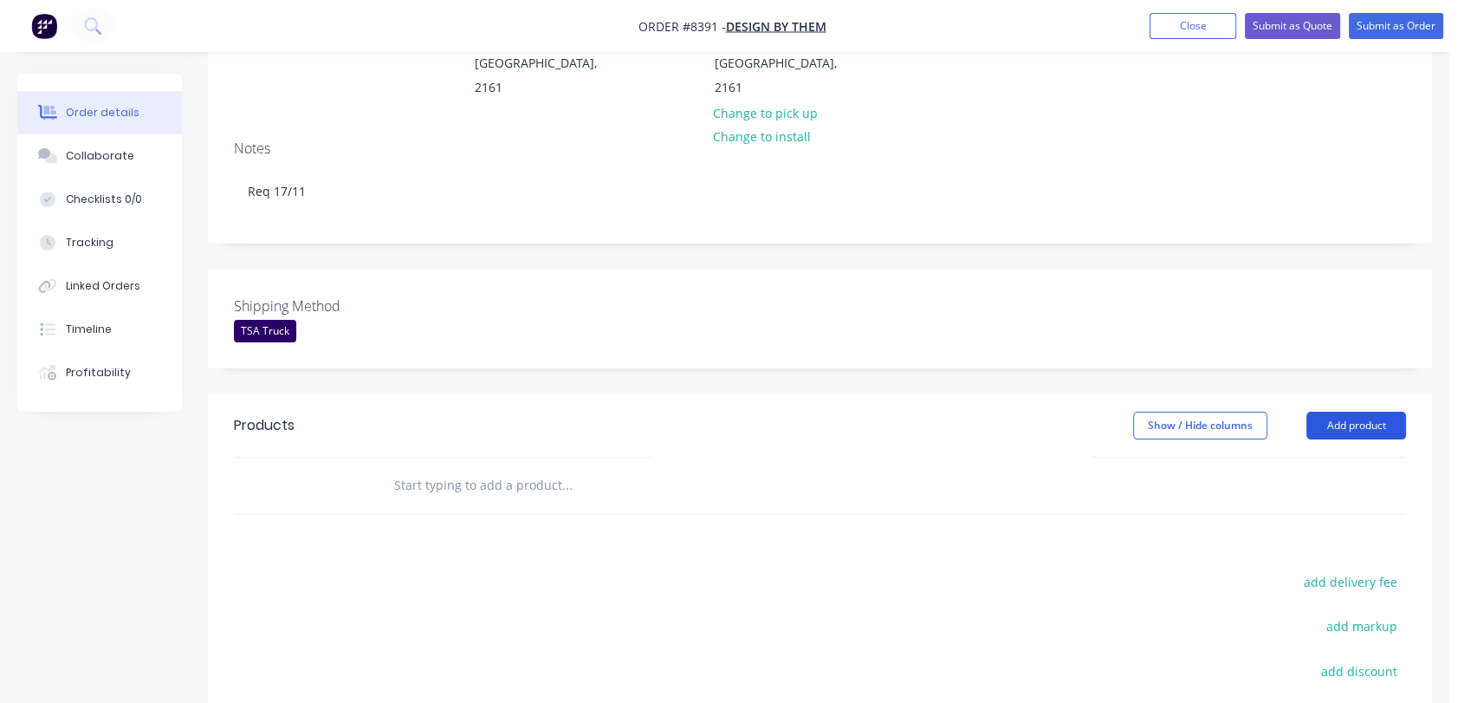
click at [1385, 412] on button "Add product" at bounding box center [1356, 426] width 100 height 28
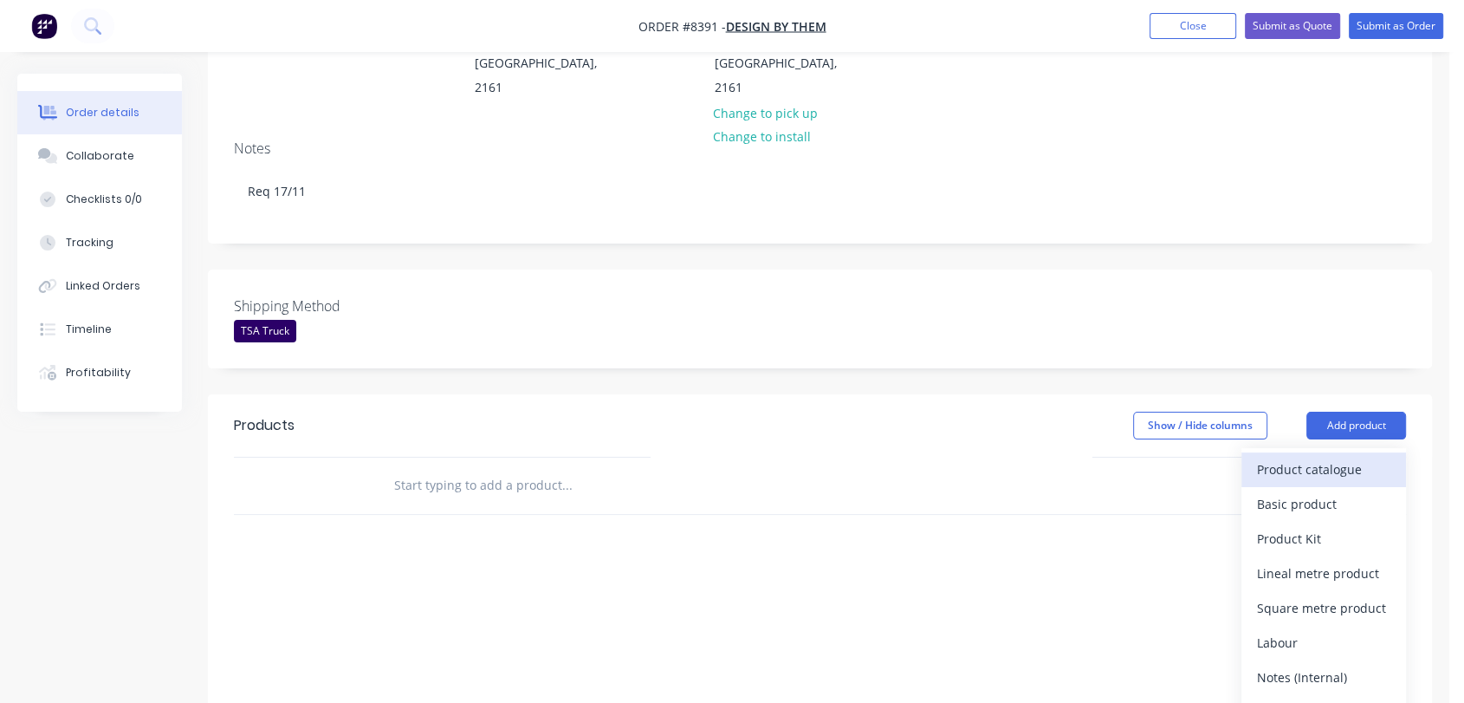
click at [1308, 457] on div "Product catalogue" at bounding box center [1323, 469] width 133 height 25
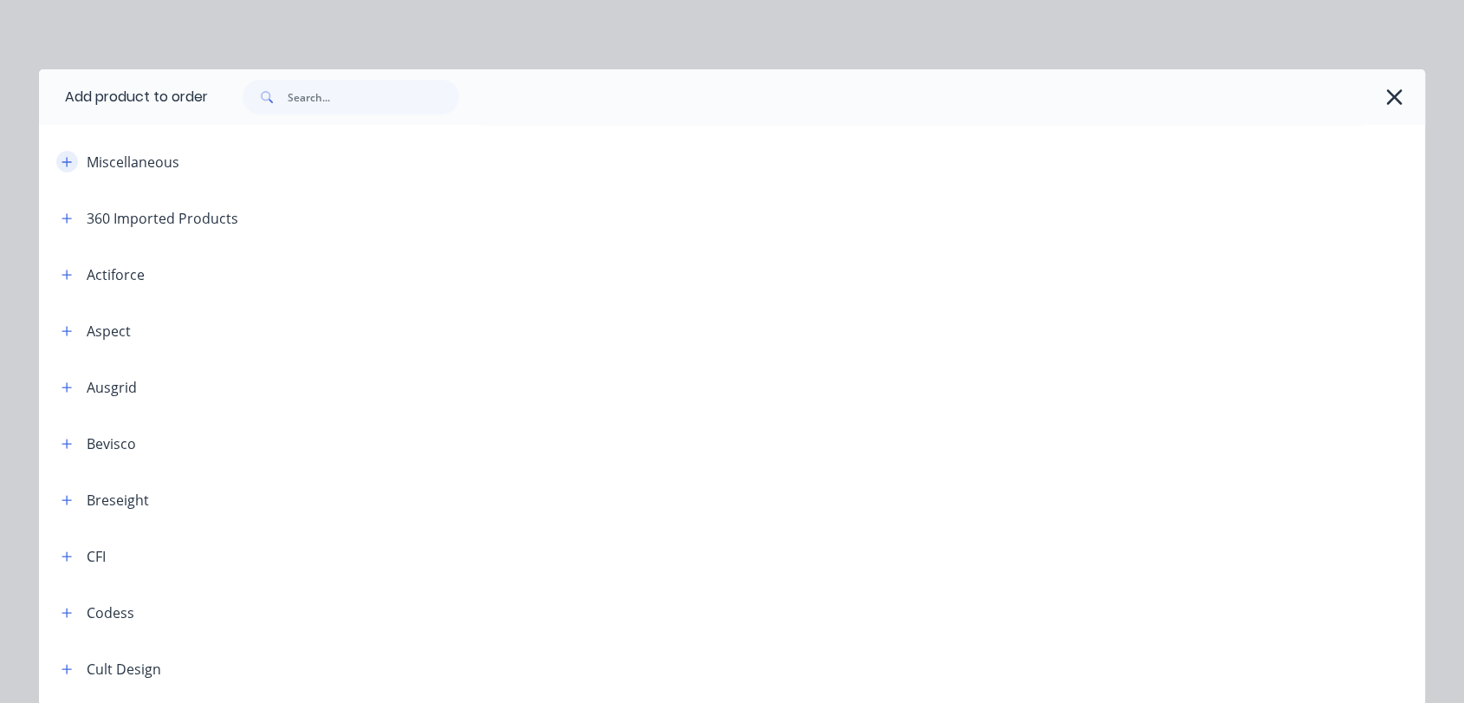
click at [62, 165] on icon "button" at bounding box center [67, 162] width 10 height 12
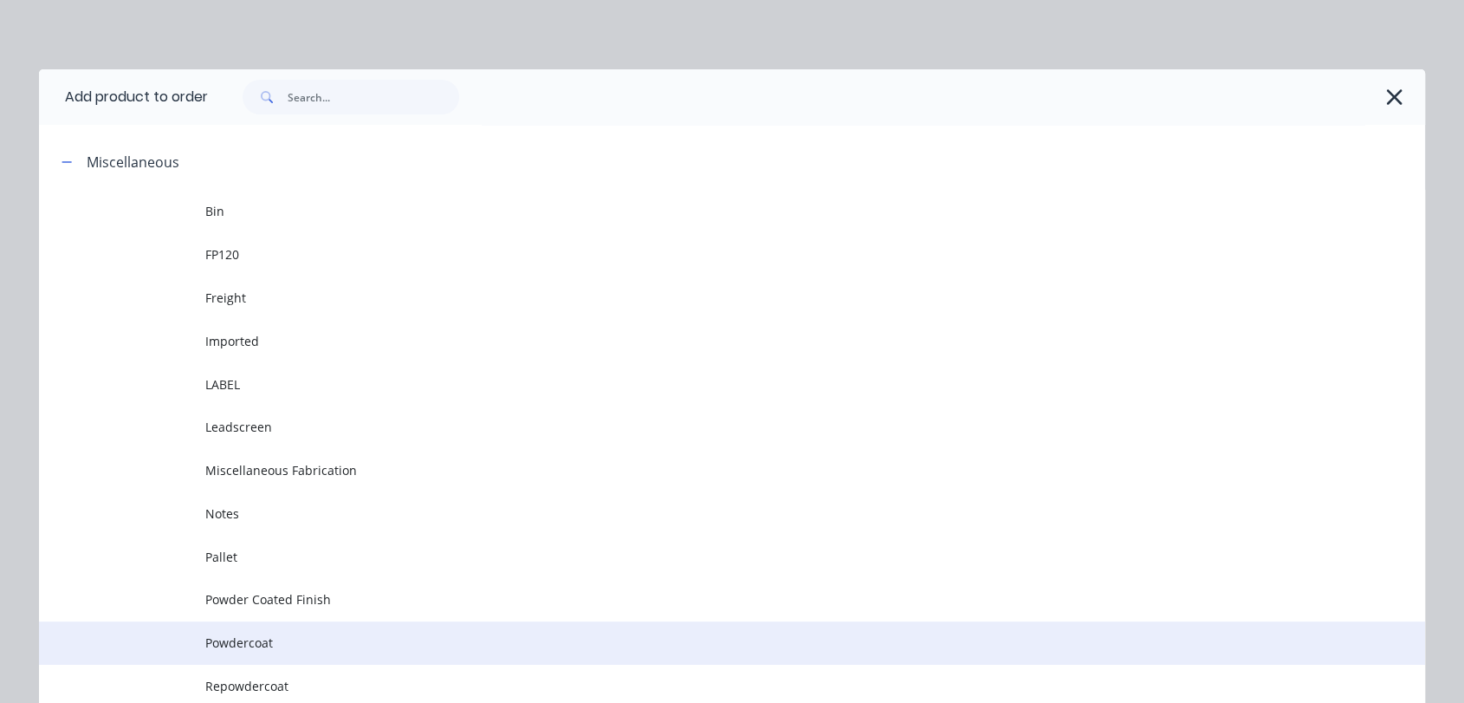
click at [301, 640] on span "Powdercoat" at bounding box center [692, 642] width 975 height 18
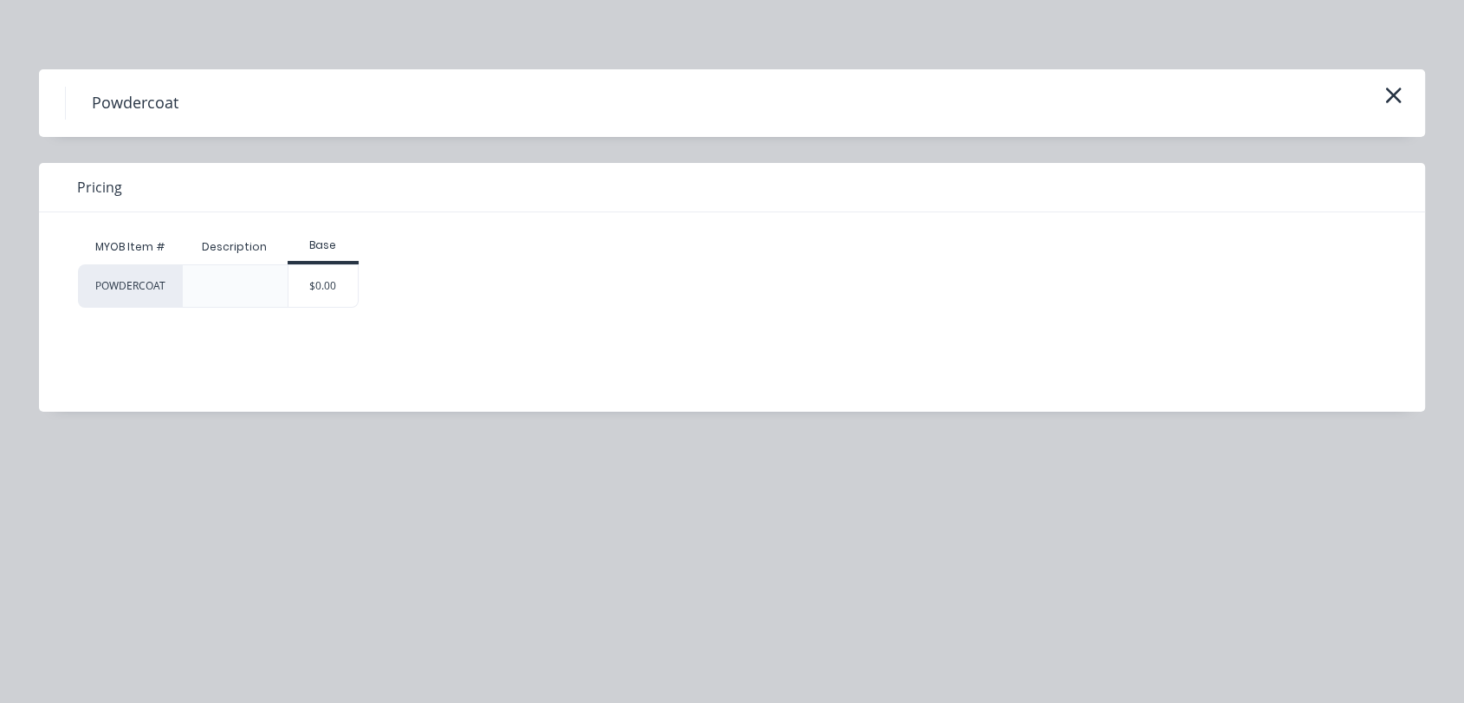
drag, startPoint x: 347, startPoint y: 285, endPoint x: 409, endPoint y: 300, distance: 64.1
click at [347, 285] on div "$0.00" at bounding box center [323, 286] width 70 height 42
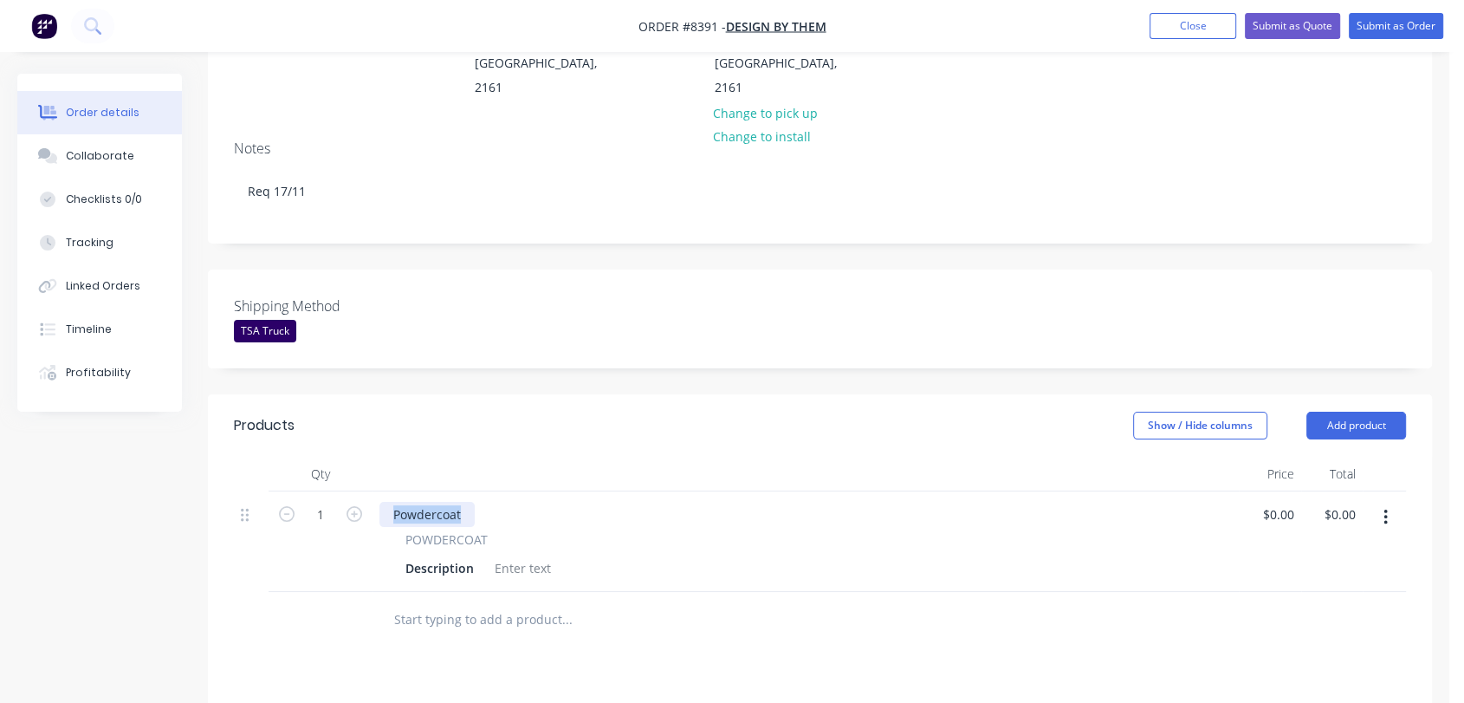
drag, startPoint x: 466, startPoint y: 436, endPoint x: 387, endPoint y: 427, distance: 79.3
click at [387, 502] on div "Powdercoat" at bounding box center [426, 514] width 95 height 25
click at [519, 555] on div at bounding box center [523, 567] width 70 height 25
paste div
click at [329, 502] on input "1" at bounding box center [320, 515] width 45 height 26
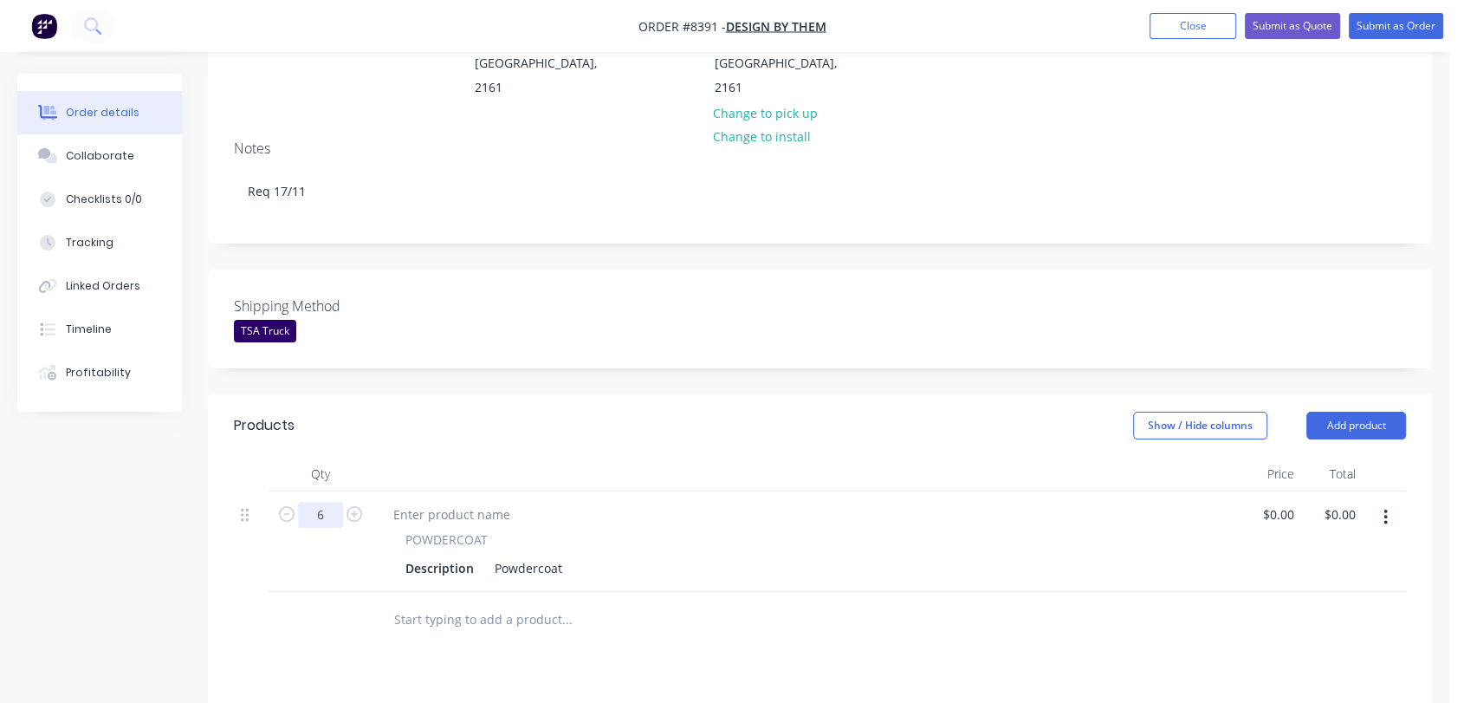
type input "6"
click at [565, 555] on div "Powdercoat" at bounding box center [528, 567] width 81 height 25
type input "$126.50"
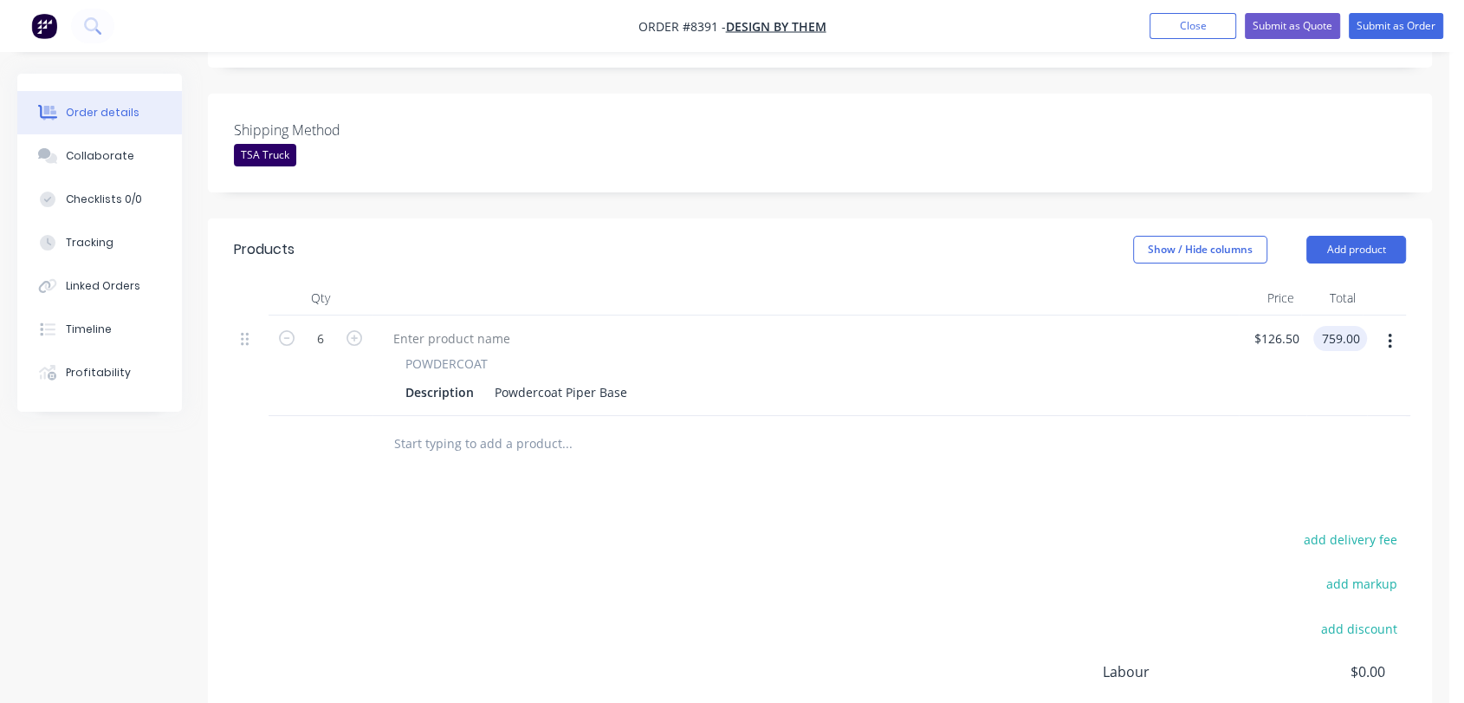
scroll to position [481, 0]
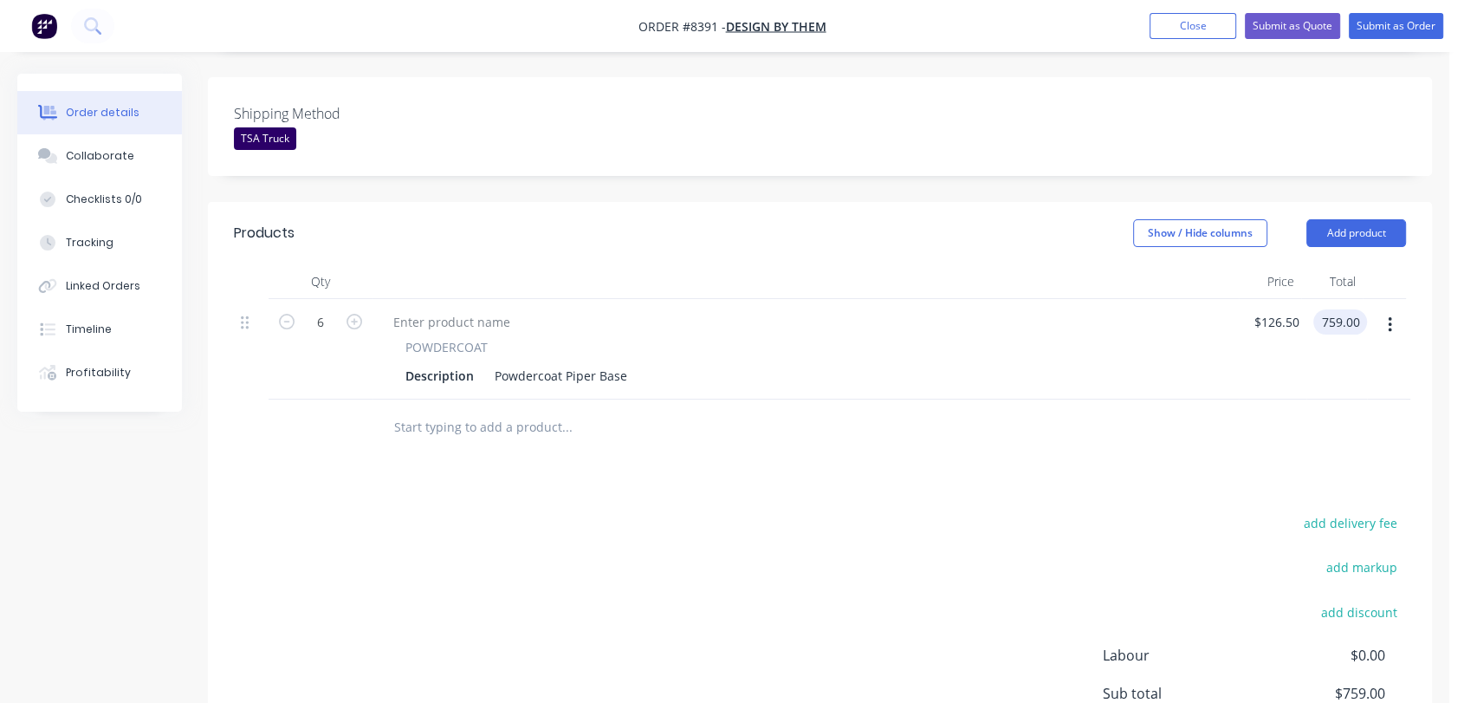
type input "$759.00"
click at [441, 410] on input "text" at bounding box center [566, 427] width 347 height 35
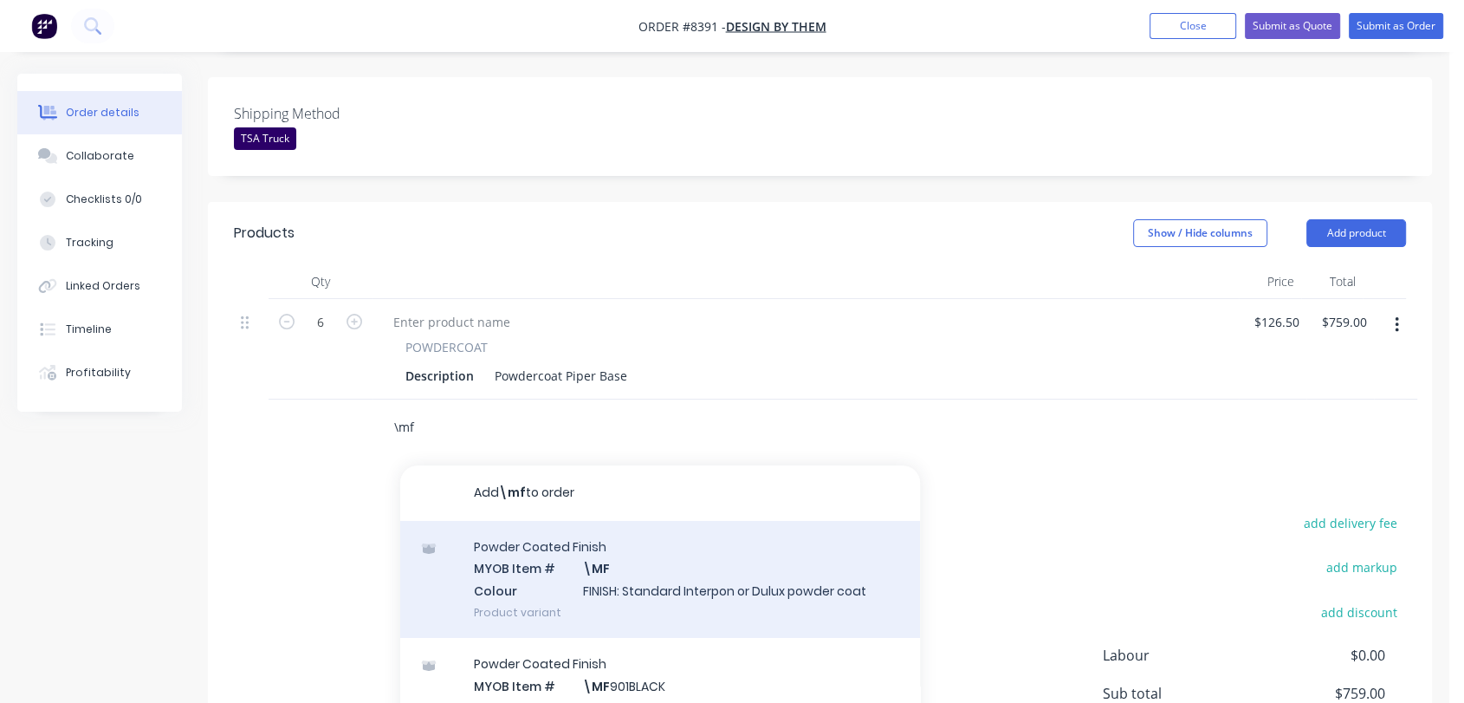
type input "\mf"
click at [606, 521] on div "Powder Coated Finish MYOB Item # \MF Colour FINISH: Standard Interpon or Dulux …" at bounding box center [660, 579] width 520 height 117
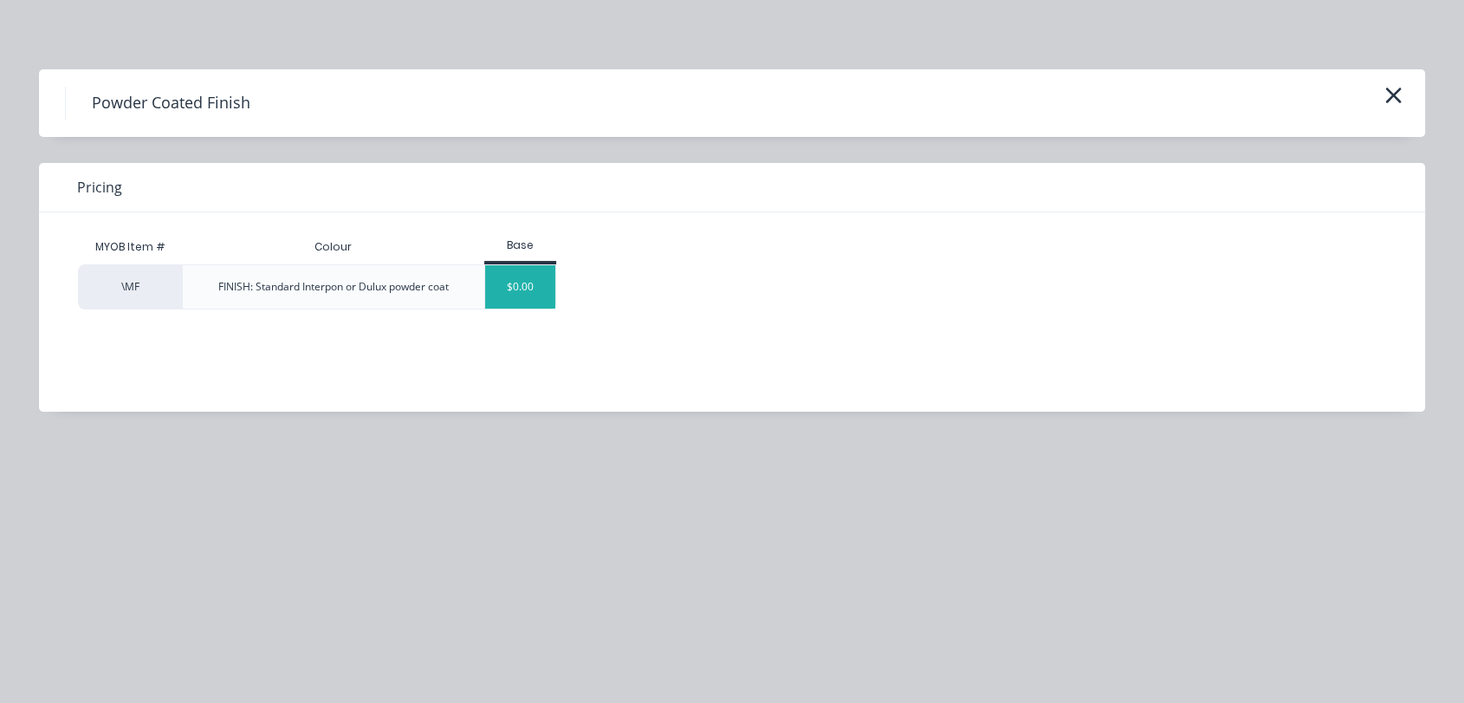
click at [522, 300] on div "$0.00" at bounding box center [520, 286] width 70 height 43
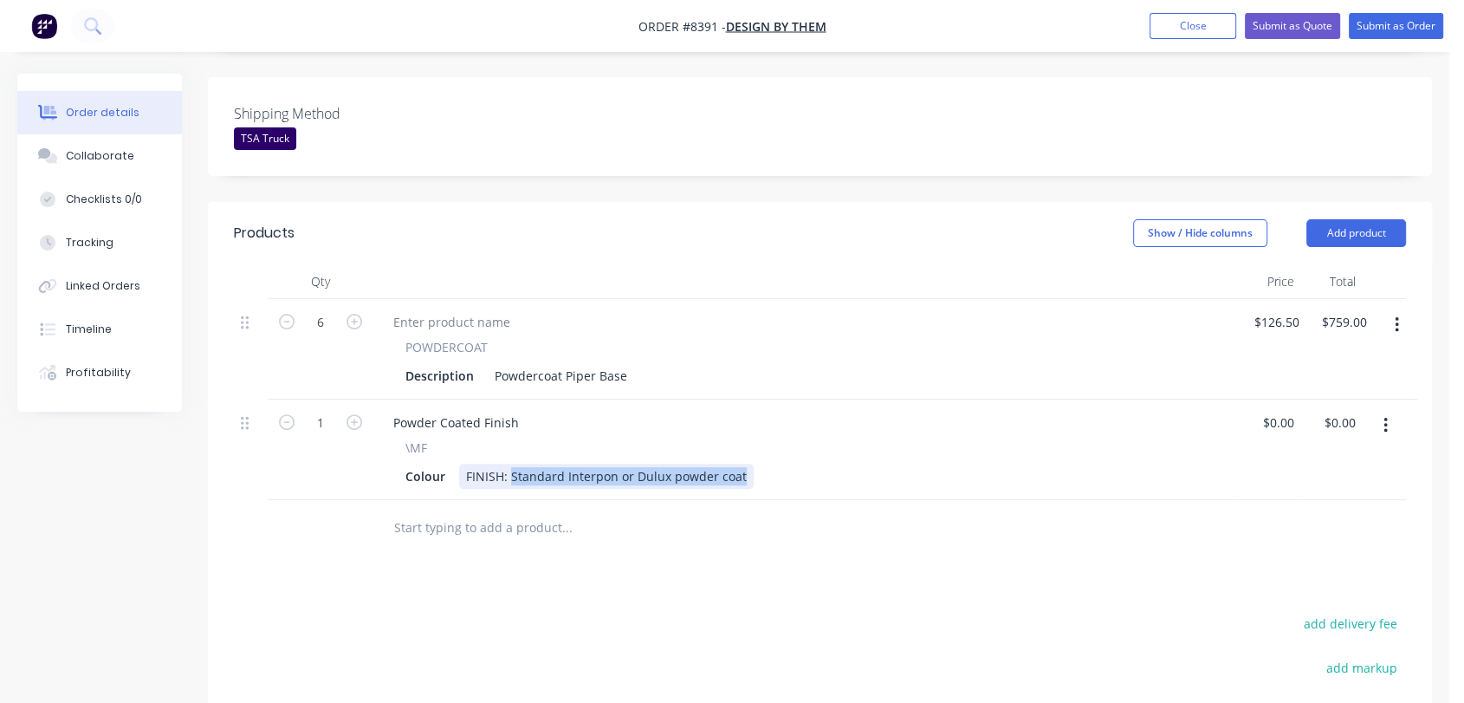
drag, startPoint x: 509, startPoint y: 398, endPoint x: 815, endPoint y: 405, distance: 306.8
click at [815, 463] on div "Colour FINISH: Standard Interpon or Dulux powder coat" at bounding box center [802, 475] width 807 height 25
type input "$0.00"
click at [680, 463] on div "FINISH: Interpon D1000 Textura Coreten GX350A" at bounding box center [605, 475] width 293 height 25
click at [676, 463] on div "FINISH: Interpon D1000 Textura Coreten GX350A" at bounding box center [605, 475] width 293 height 25
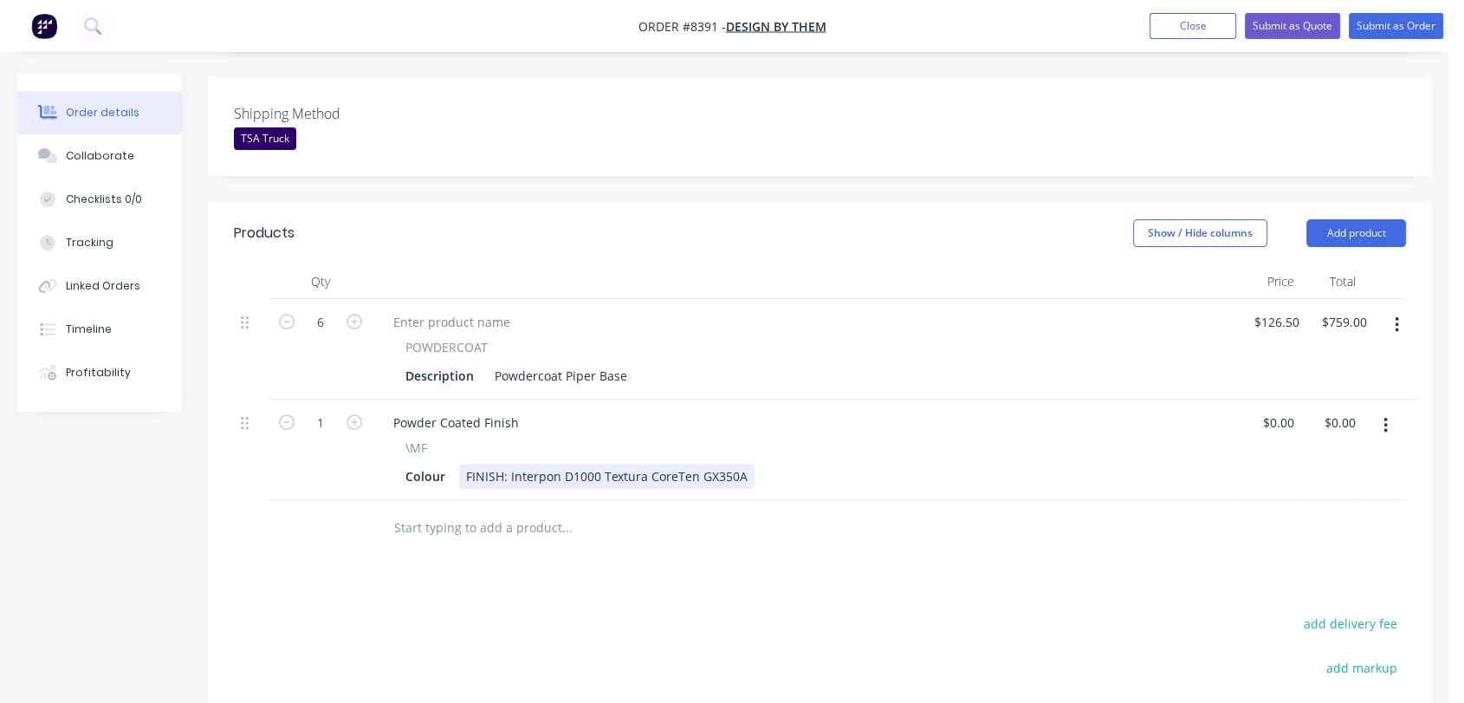
click at [671, 463] on div "FINISH: Interpon D1000 Textura CoreTen GX350A" at bounding box center [606, 475] width 295 height 25
click at [513, 510] on input "text" at bounding box center [566, 527] width 347 height 35
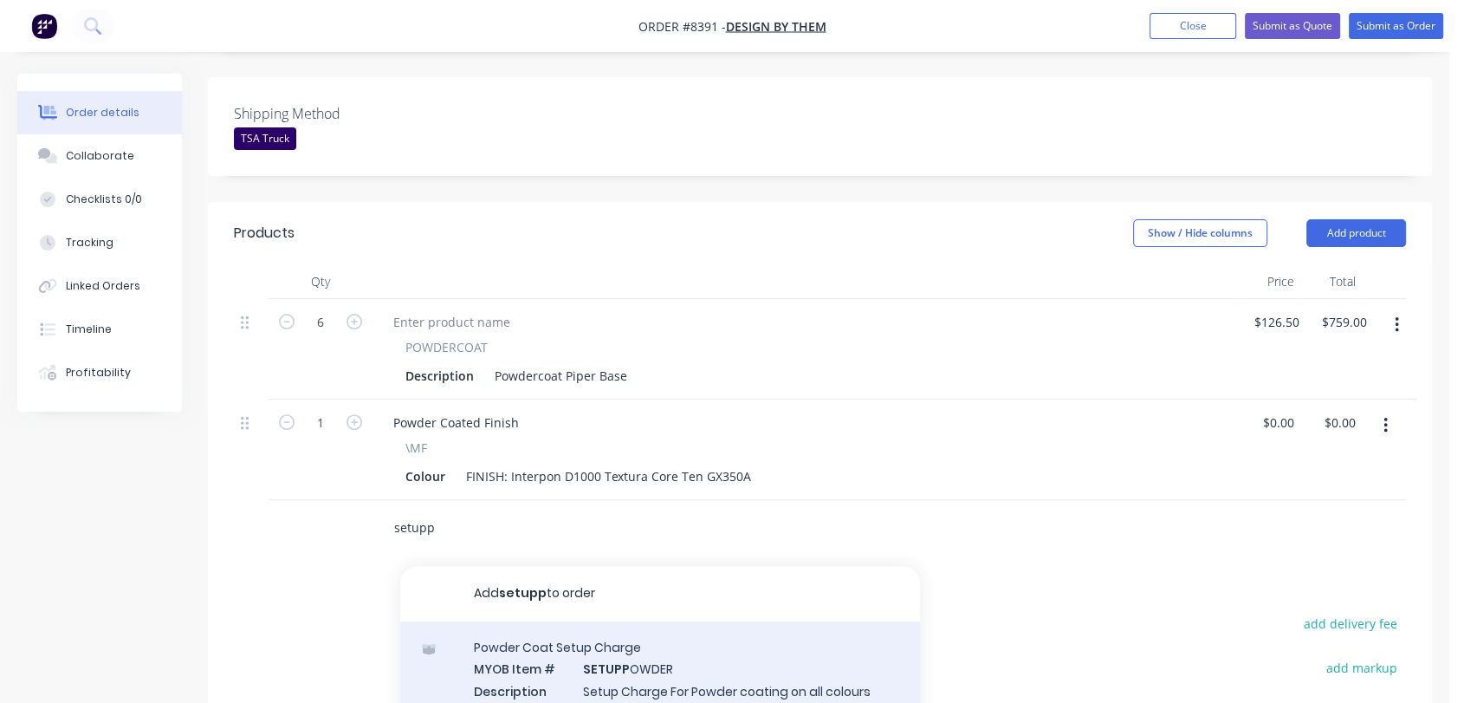
type input "setupp"
click at [677, 621] on div "Powder Coat Setup Charge MYOB Item # SETUPP OWDER Description Setup Charge For …" at bounding box center [660, 697] width 520 height 153
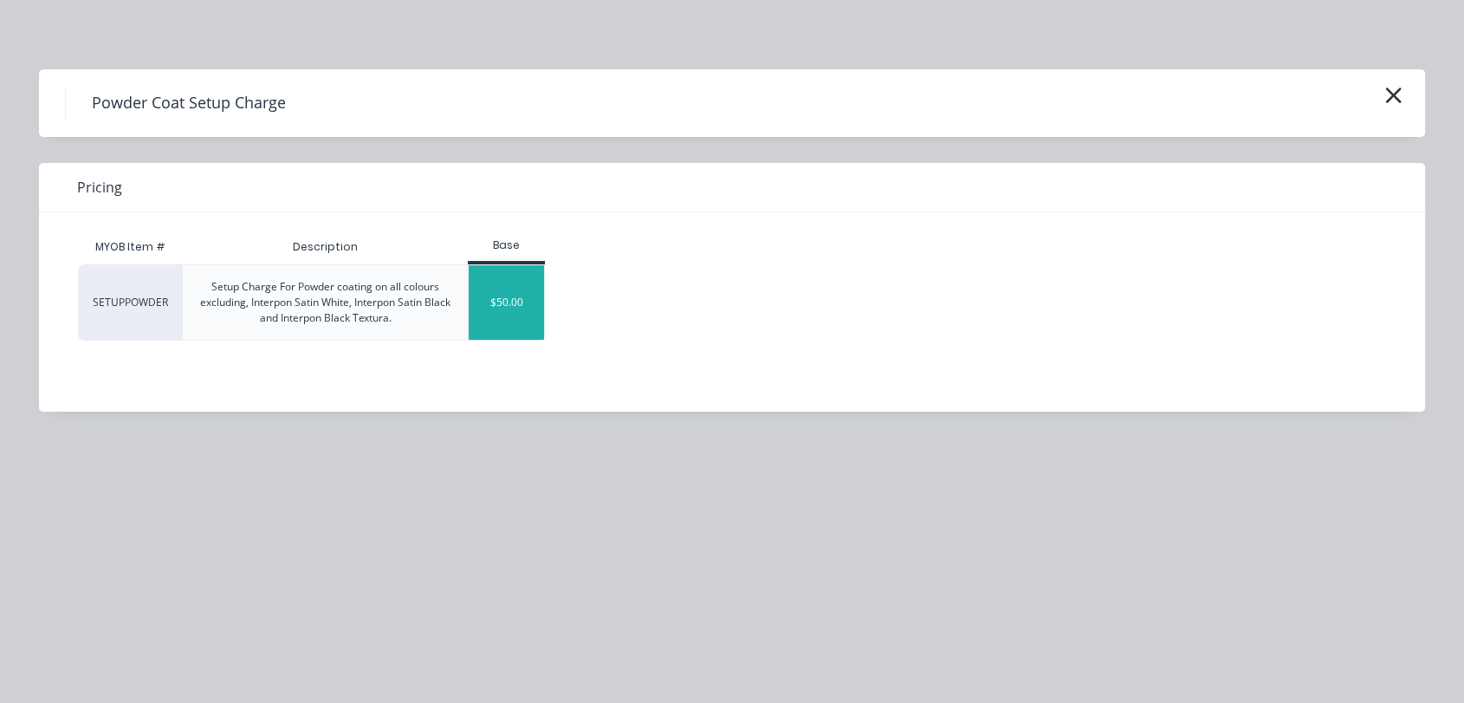
click at [522, 308] on div "$50.00" at bounding box center [506, 302] width 75 height 75
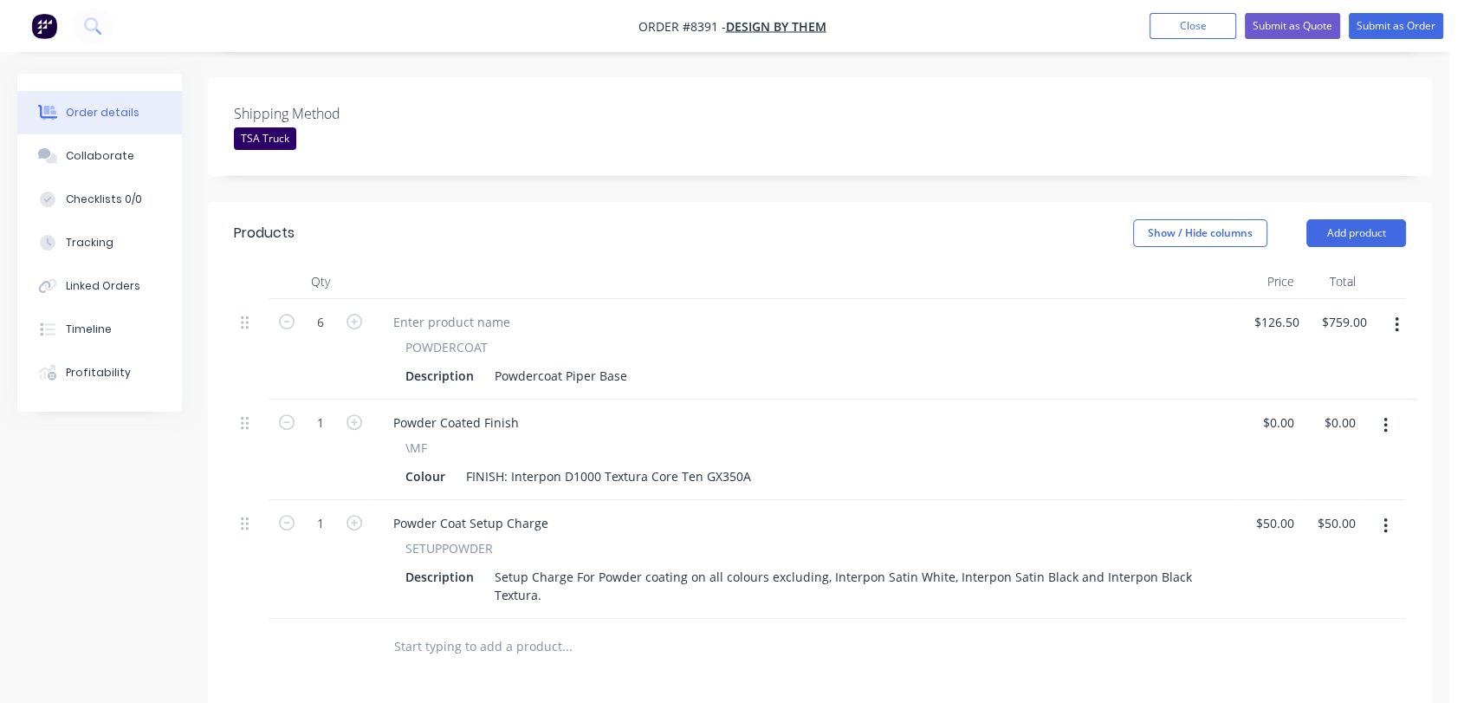
click at [496, 629] on input "text" at bounding box center [566, 646] width 347 height 35
type input "notc"
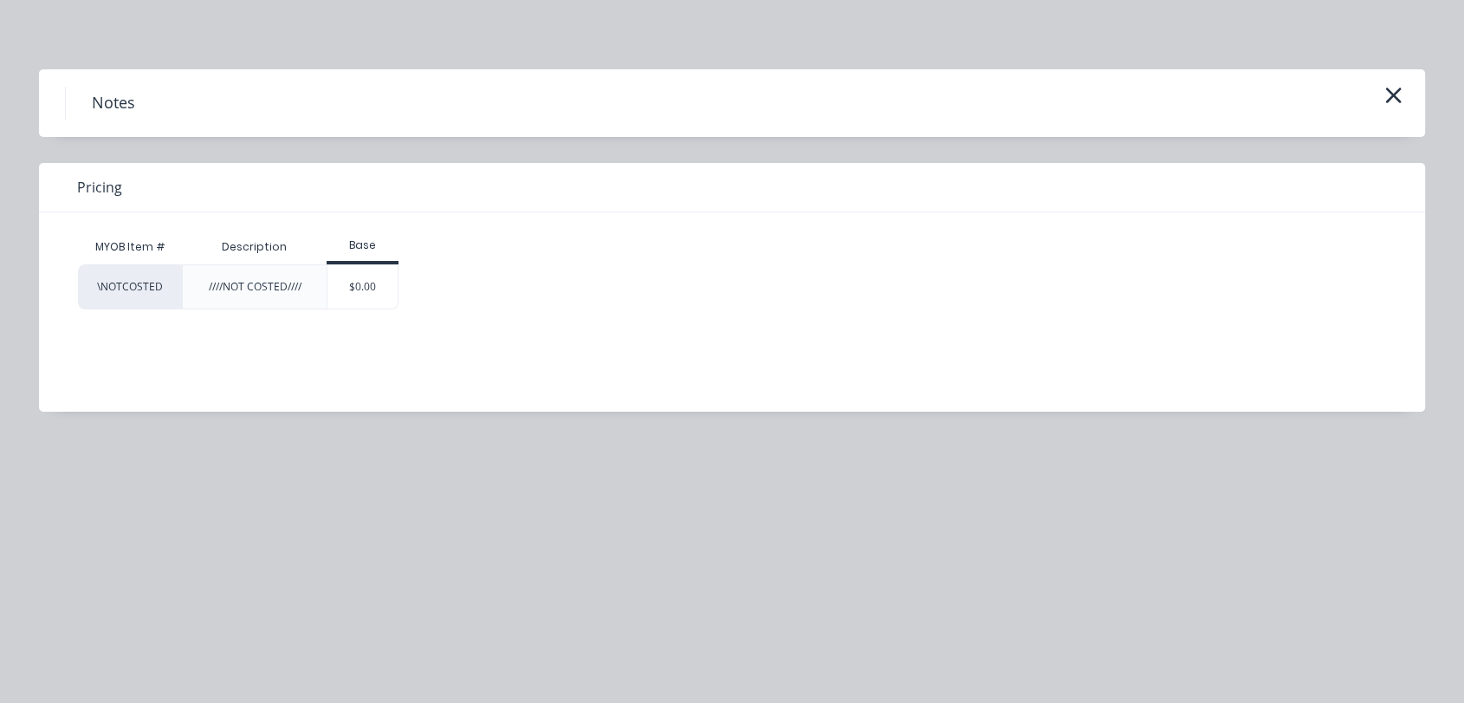
drag, startPoint x: 379, startPoint y: 280, endPoint x: 416, endPoint y: 360, distance: 88.4
click at [379, 280] on div "$0.00" at bounding box center [362, 286] width 70 height 43
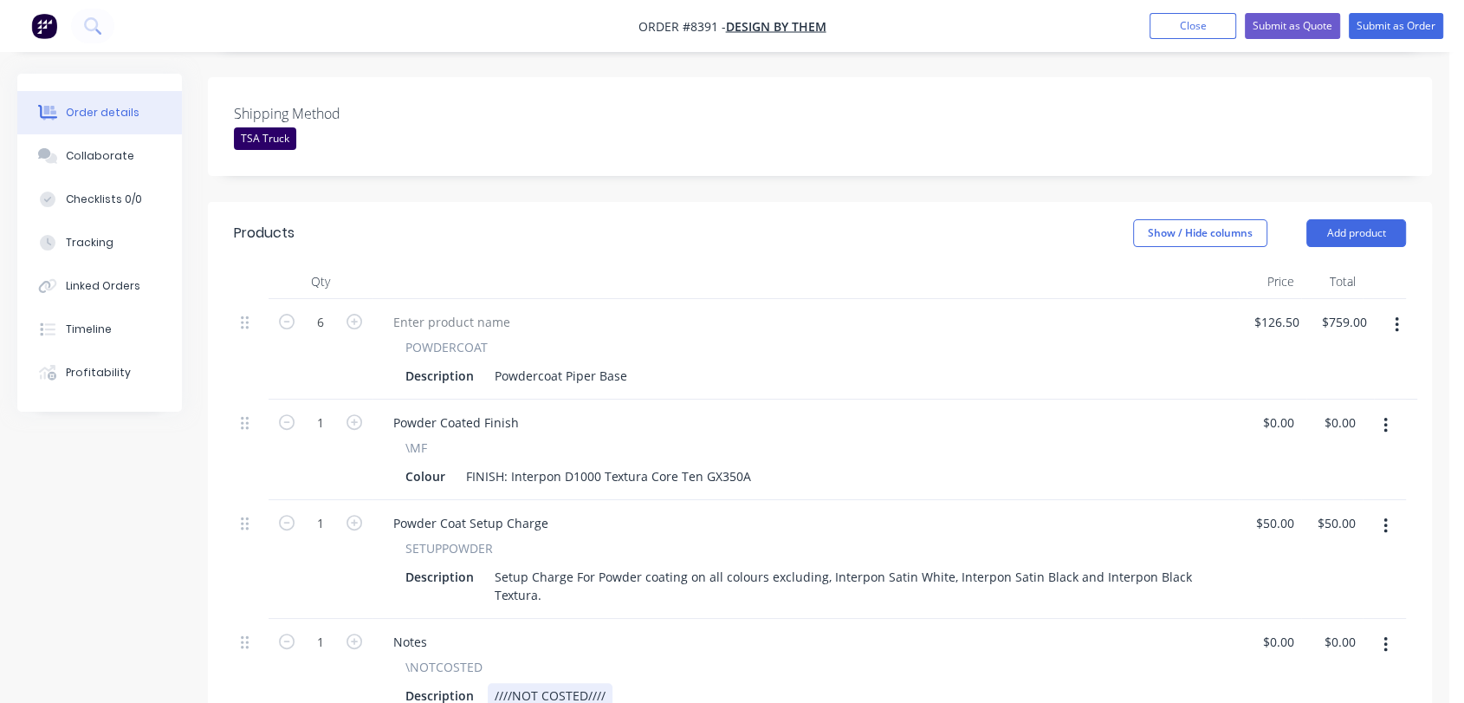
click at [606, 683] on div "////NOT COSTED////" at bounding box center [550, 695] width 125 height 25
type input "$0.00"
click at [97, 155] on div "Collaborate" at bounding box center [100, 156] width 68 height 16
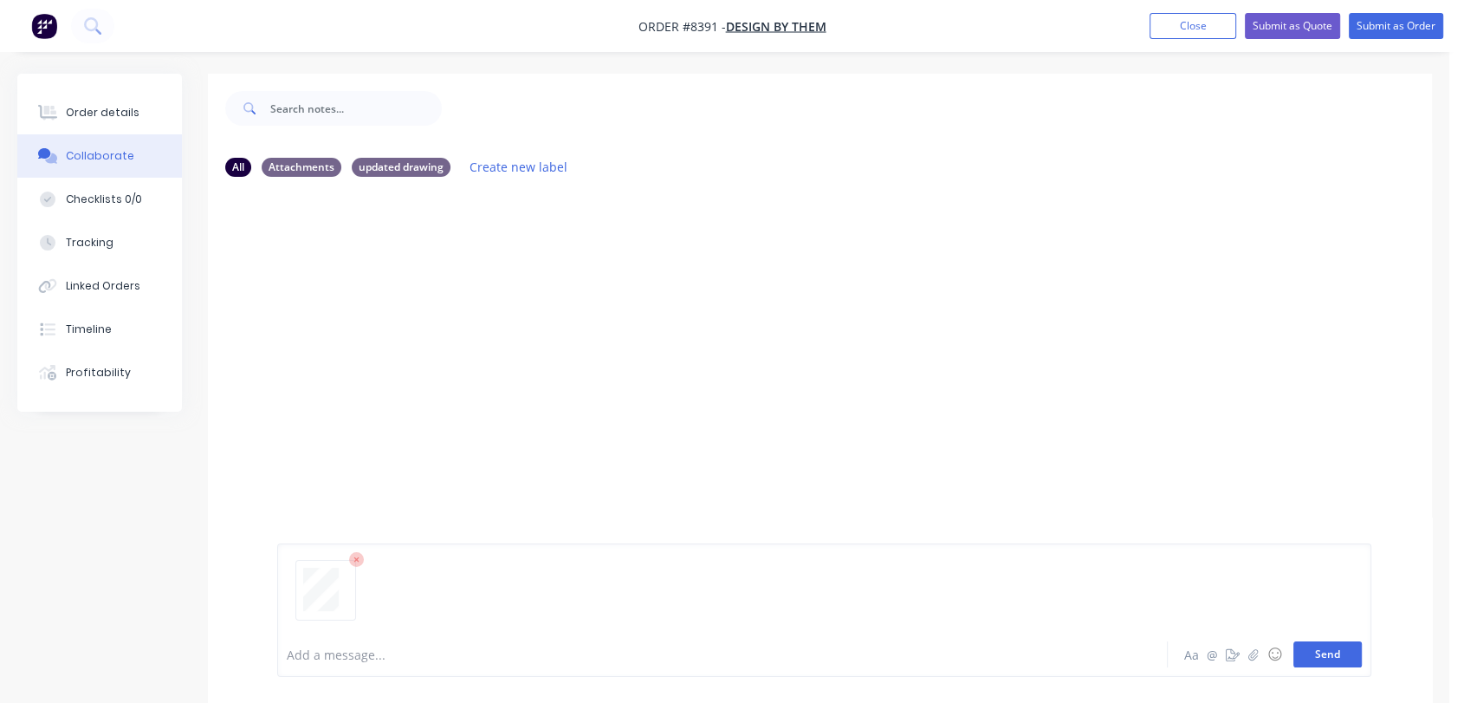
click at [1339, 645] on button "Send" at bounding box center [1327, 654] width 68 height 26
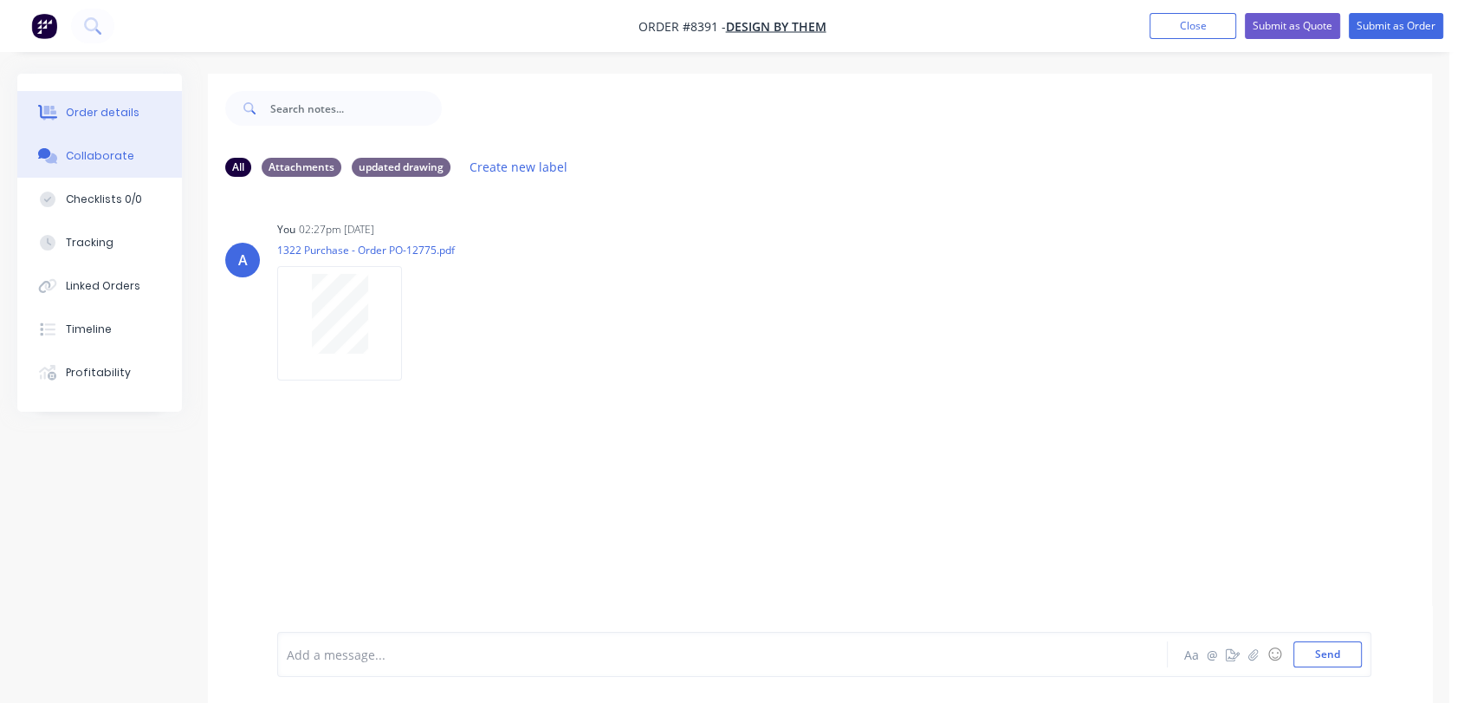
click at [132, 100] on button "Order details" at bounding box center [99, 112] width 165 height 43
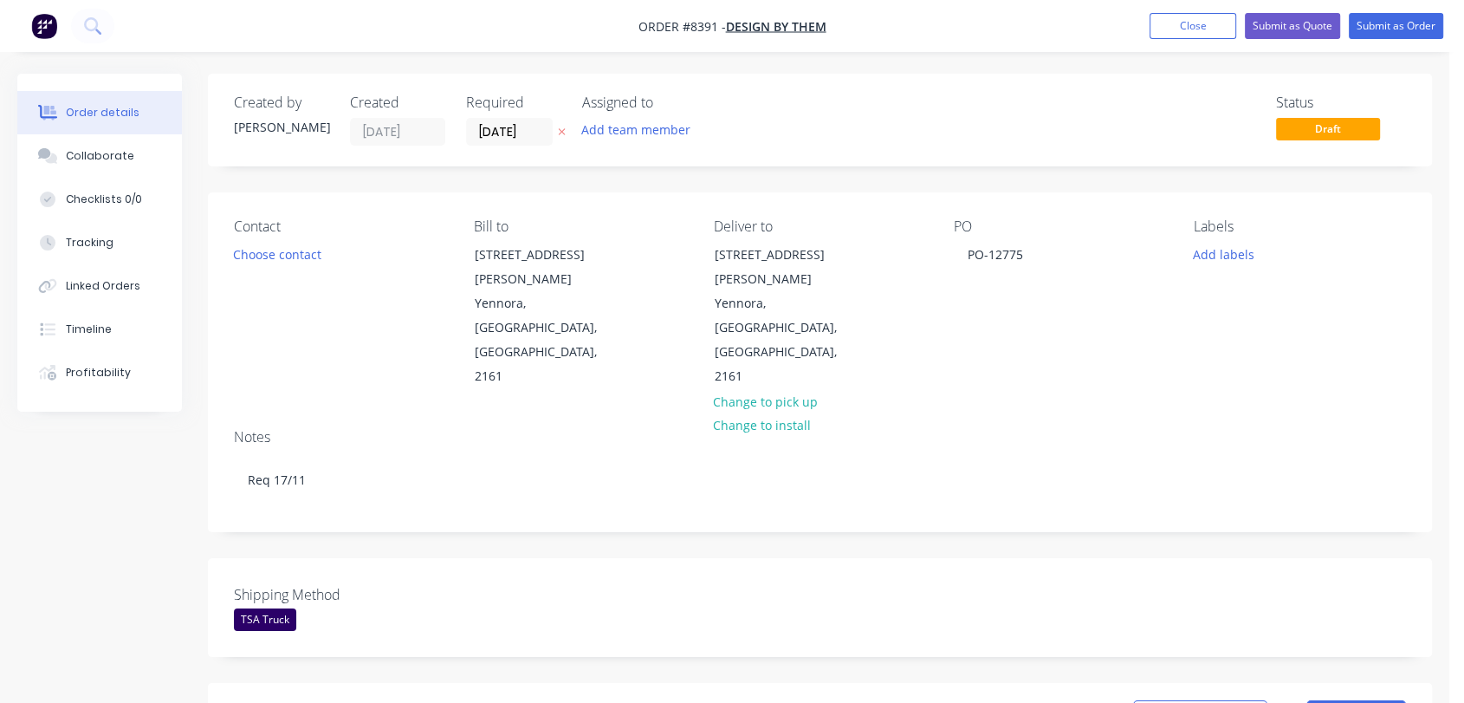
click at [1400, 11] on nav "Order #8391 - Design By Them Add product Close Submit as Quote Submit as Order" at bounding box center [732, 26] width 1464 height 52
click at [1384, 36] on button "Submit as Order" at bounding box center [1396, 26] width 94 height 26
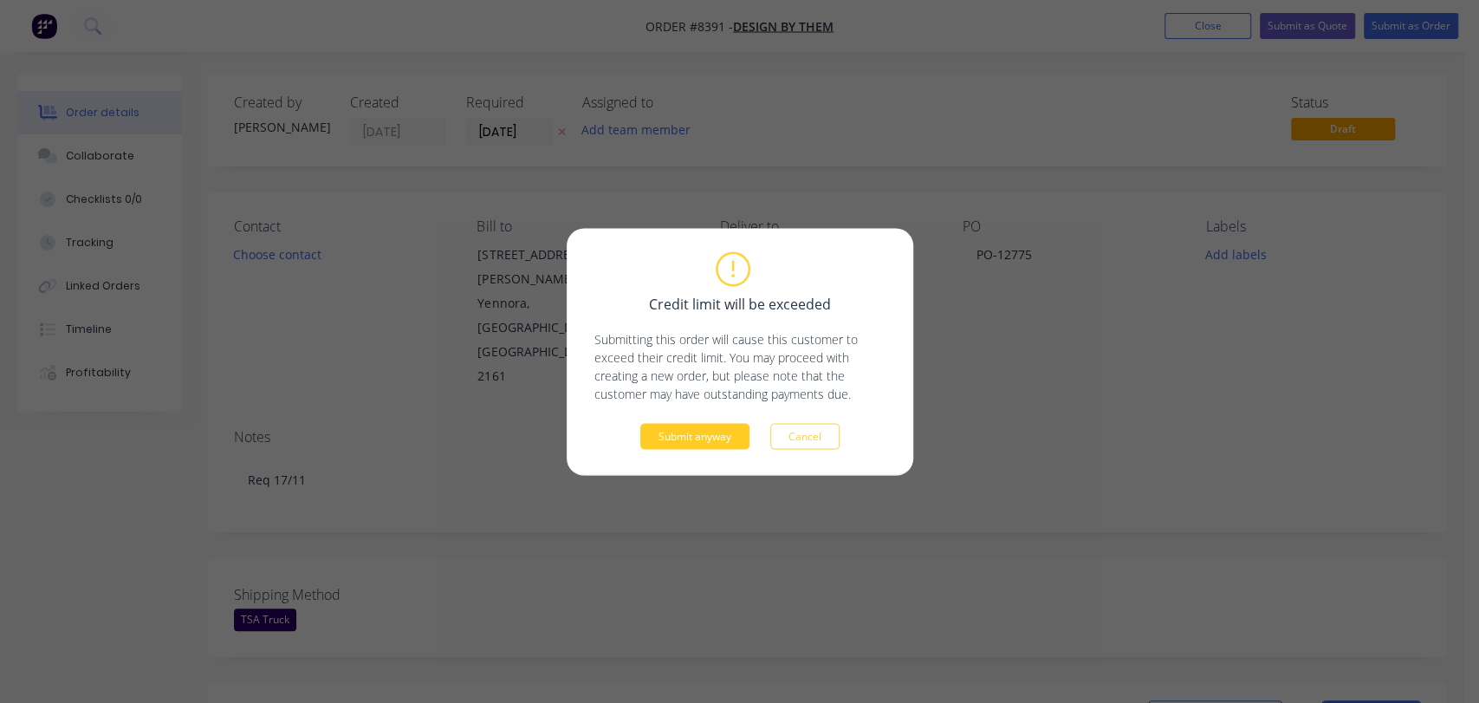
click at [702, 430] on button "Submit anyway" at bounding box center [694, 436] width 109 height 26
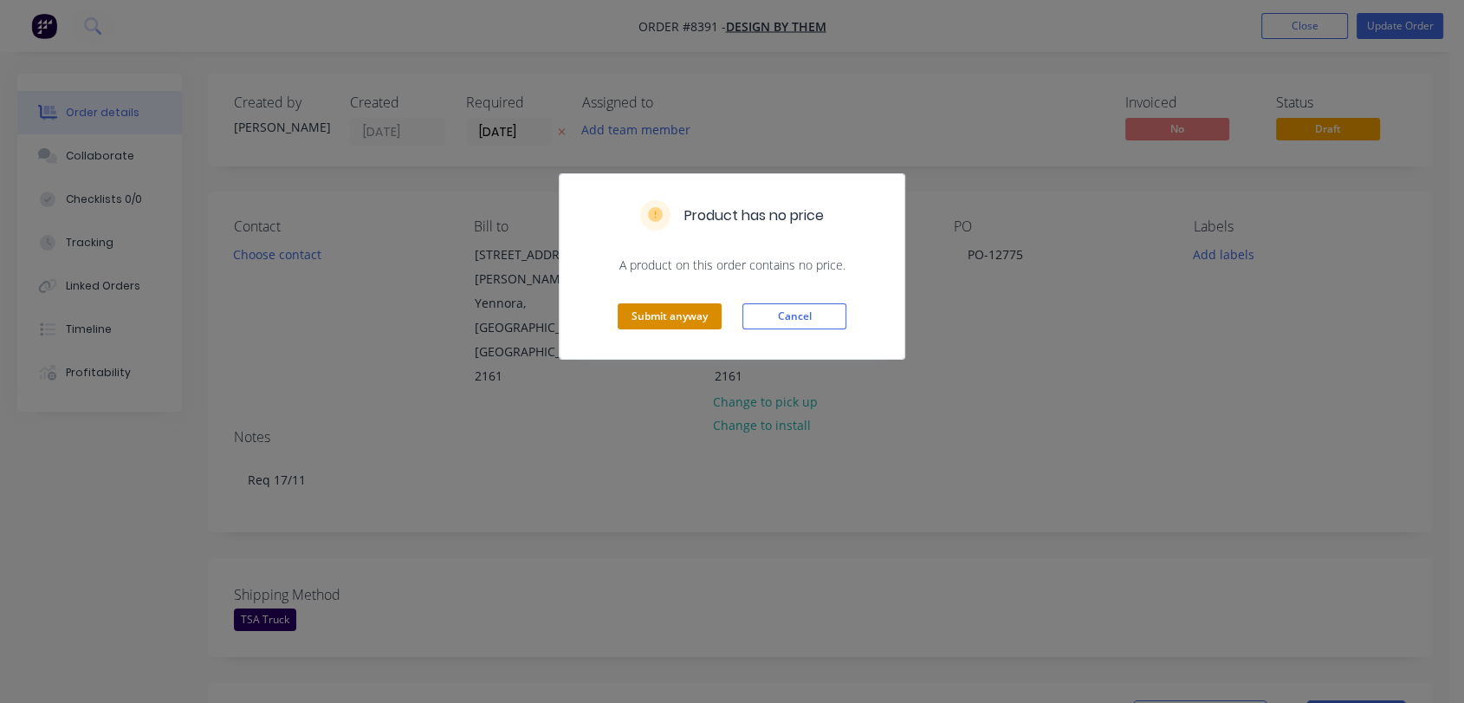
click at [653, 316] on button "Submit anyway" at bounding box center [670, 316] width 104 height 26
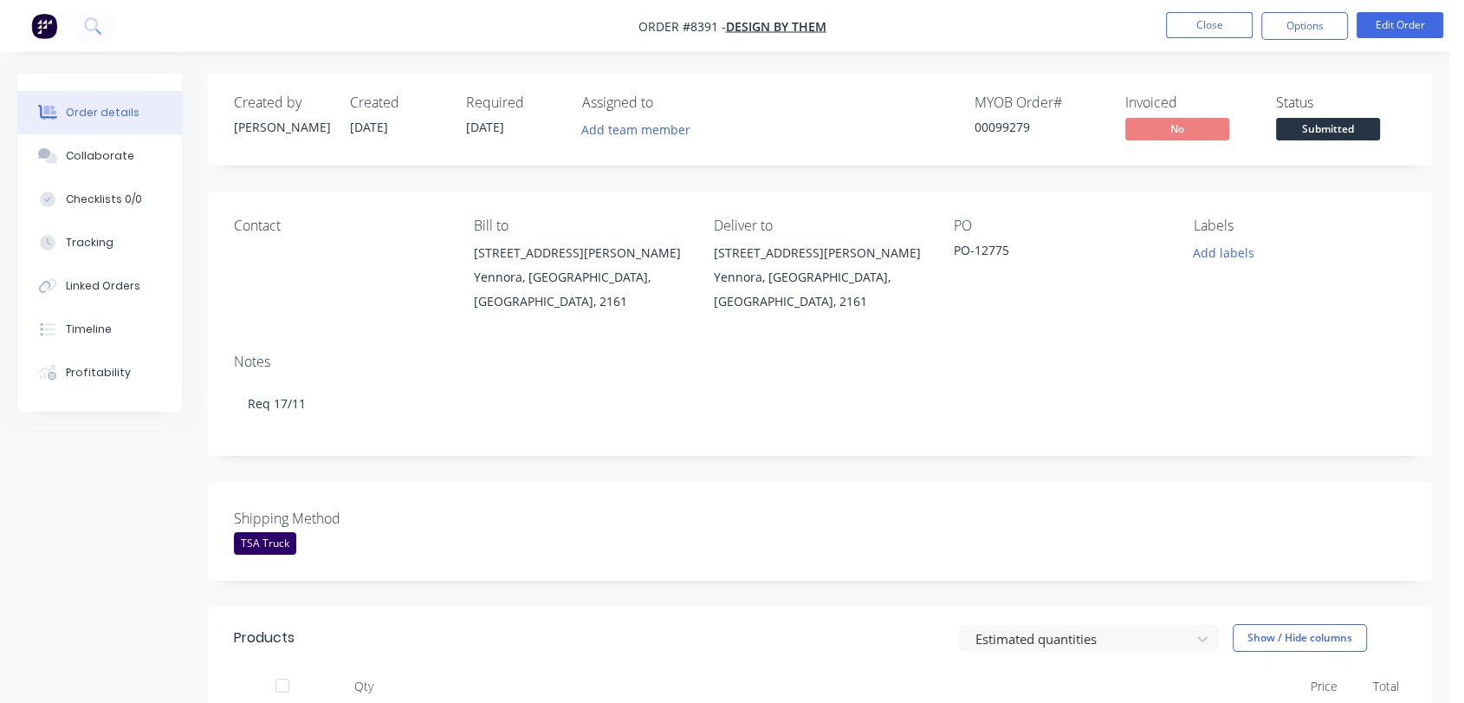
click at [1188, 38] on li "Close" at bounding box center [1209, 26] width 87 height 28
click at [1183, 21] on button "Close" at bounding box center [1209, 25] width 87 height 26
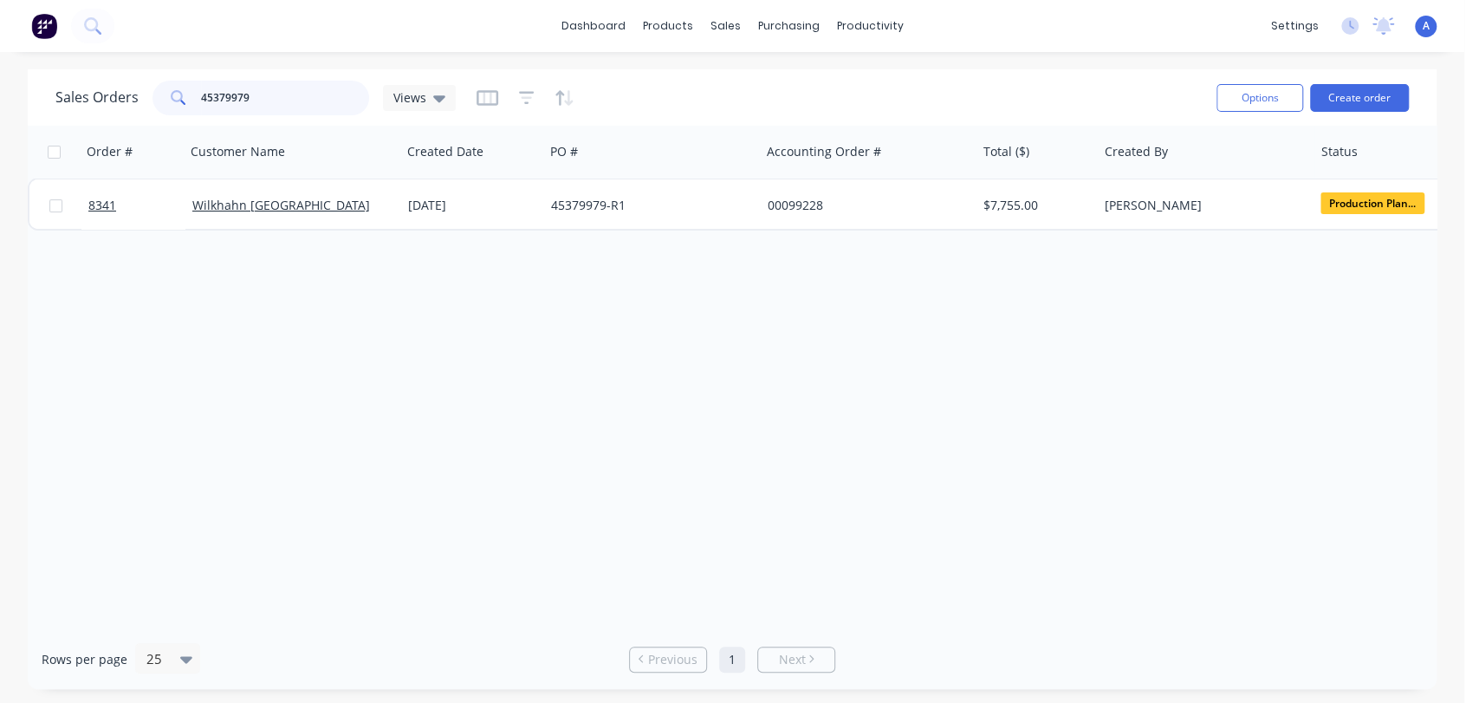
drag, startPoint x: 279, startPoint y: 90, endPoint x: 146, endPoint y: 108, distance: 134.6
click at [146, 108] on div "Sales Orders 45379979 Views" at bounding box center [255, 98] width 400 height 35
type input "90545"
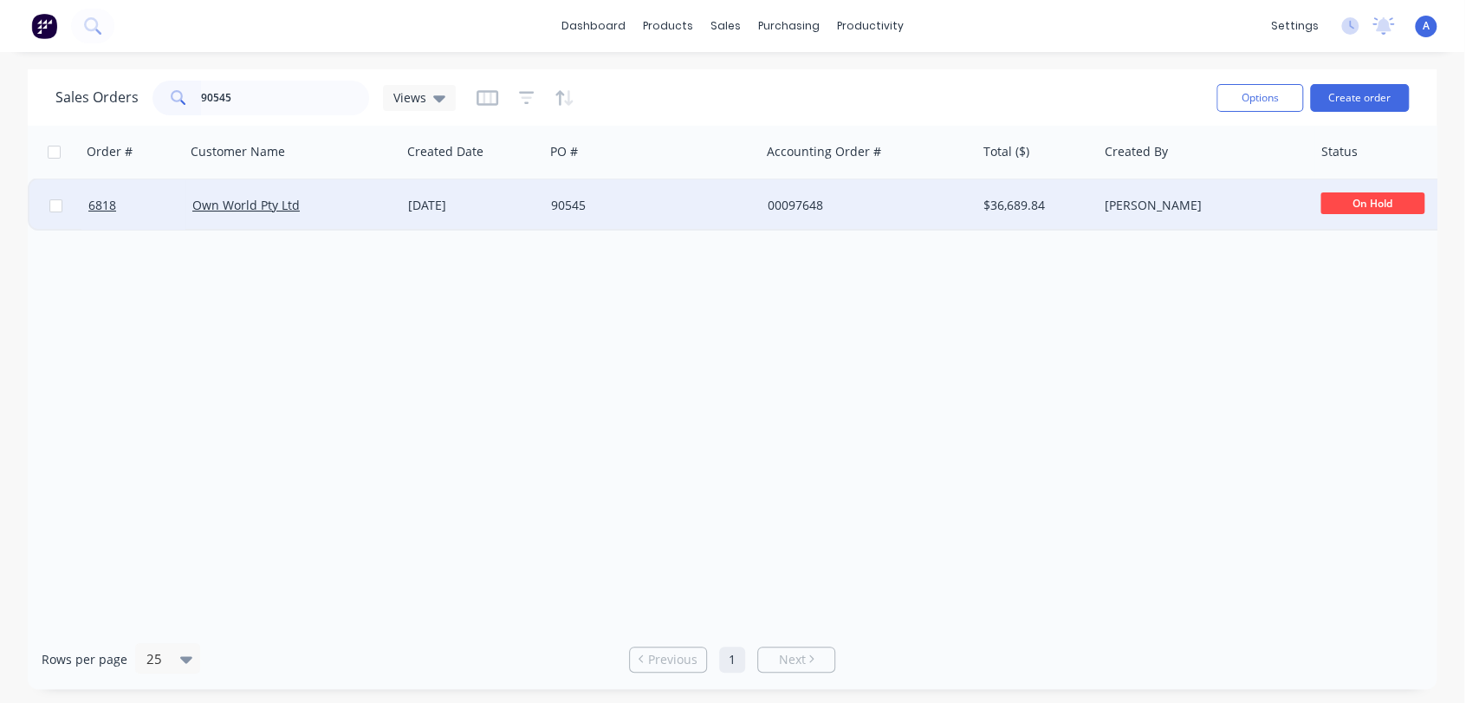
click at [664, 204] on div "90545" at bounding box center [647, 205] width 192 height 17
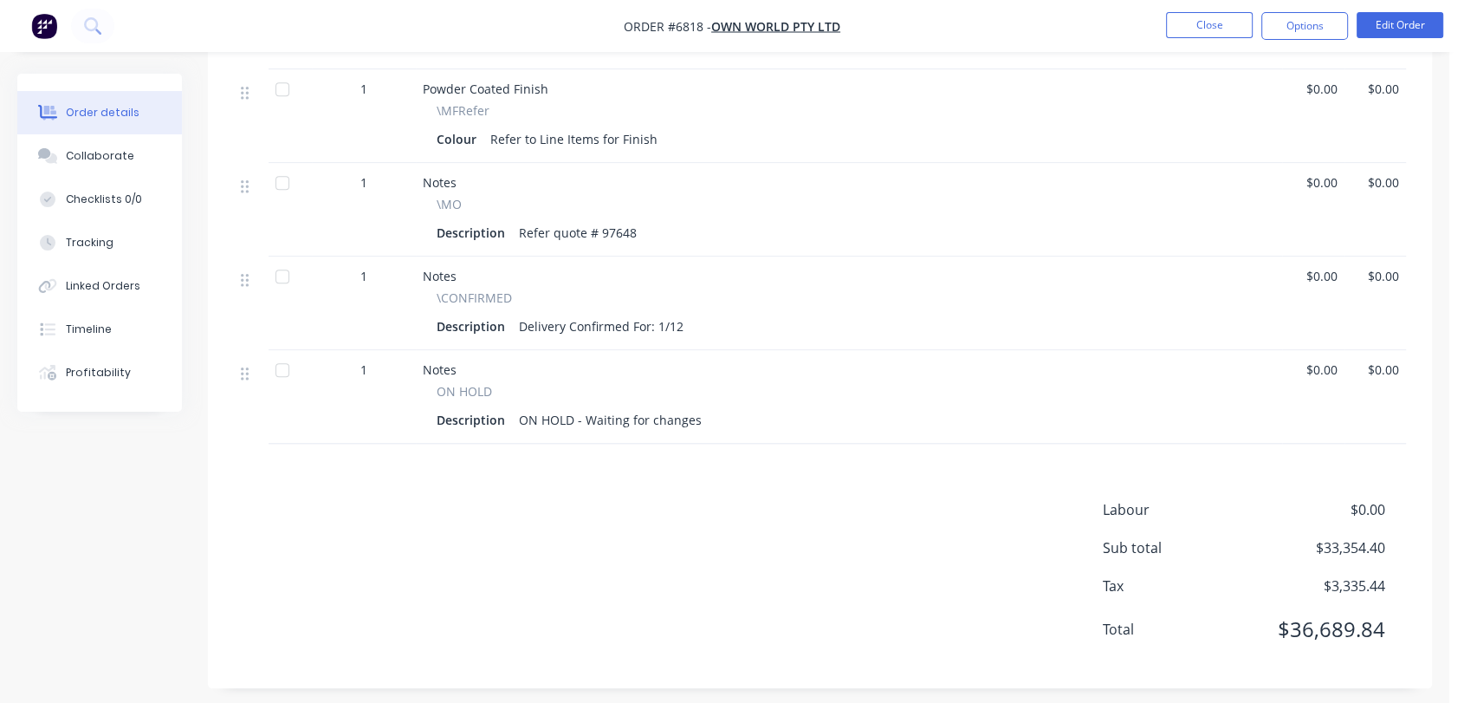
scroll to position [1643, 0]
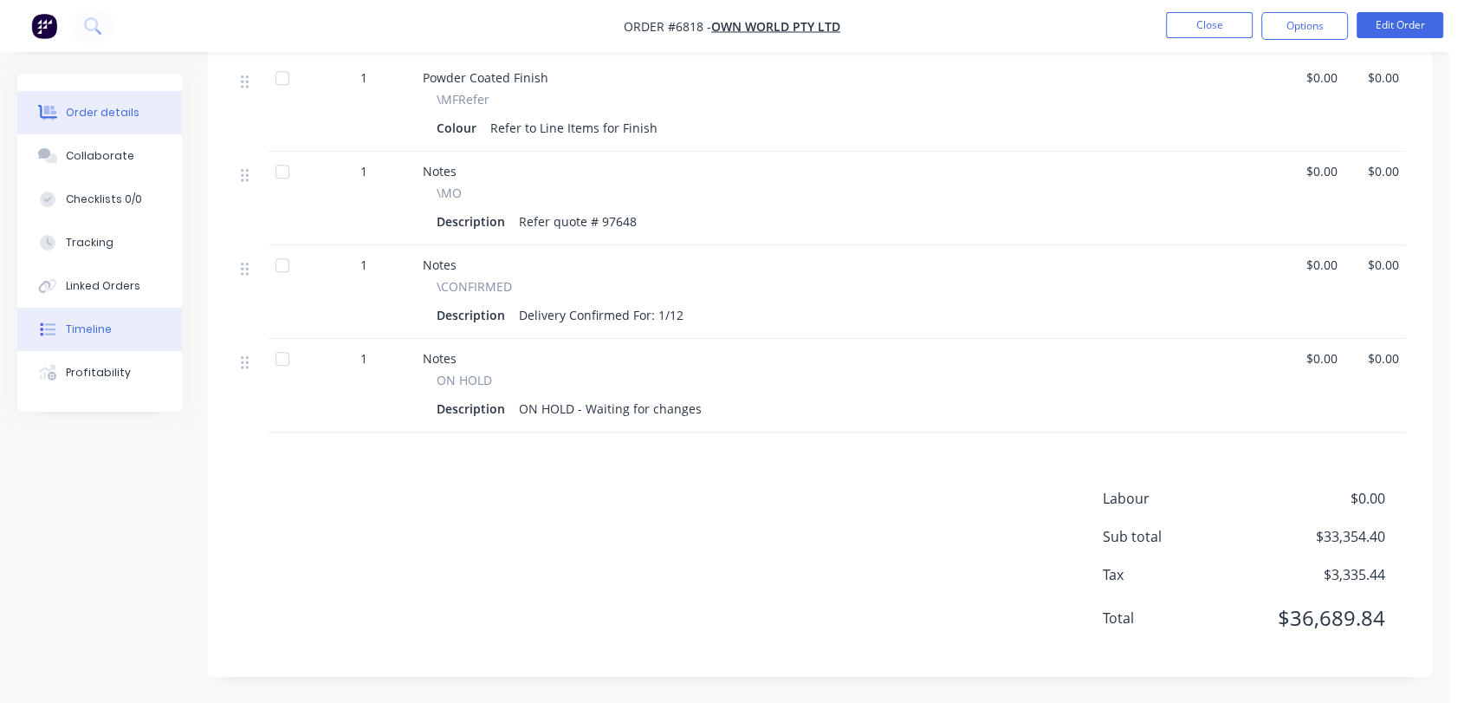
click at [132, 316] on button "Timeline" at bounding box center [99, 329] width 165 height 43
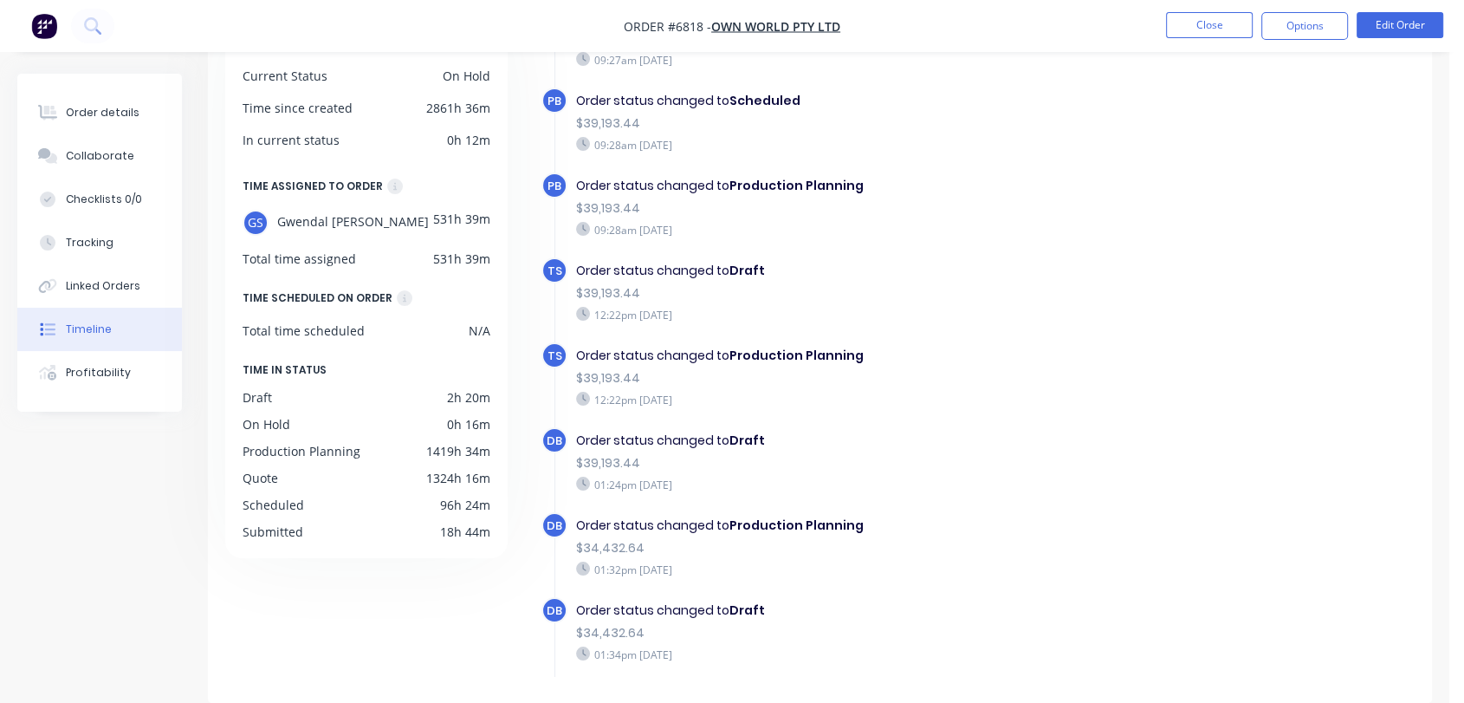
scroll to position [2387, 0]
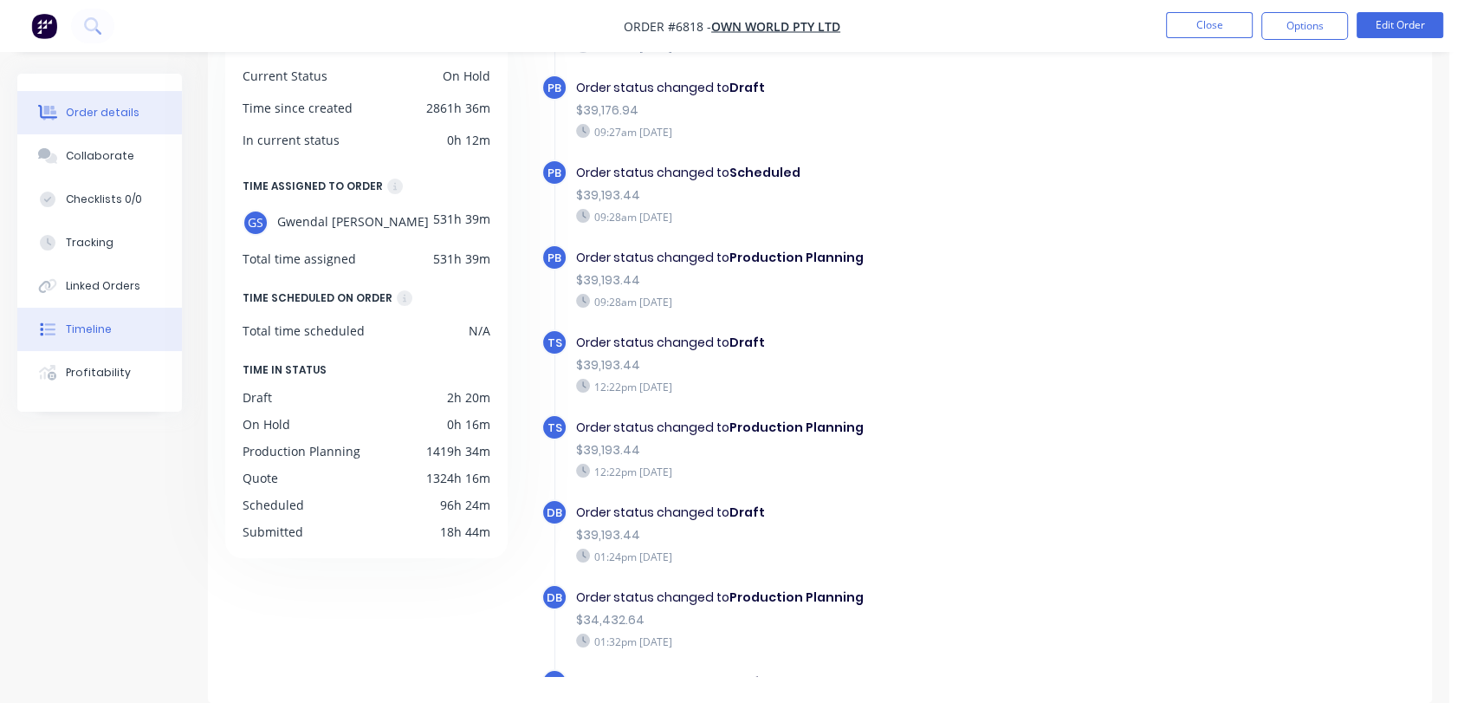
click at [77, 105] on div "Order details" at bounding box center [103, 113] width 74 height 16
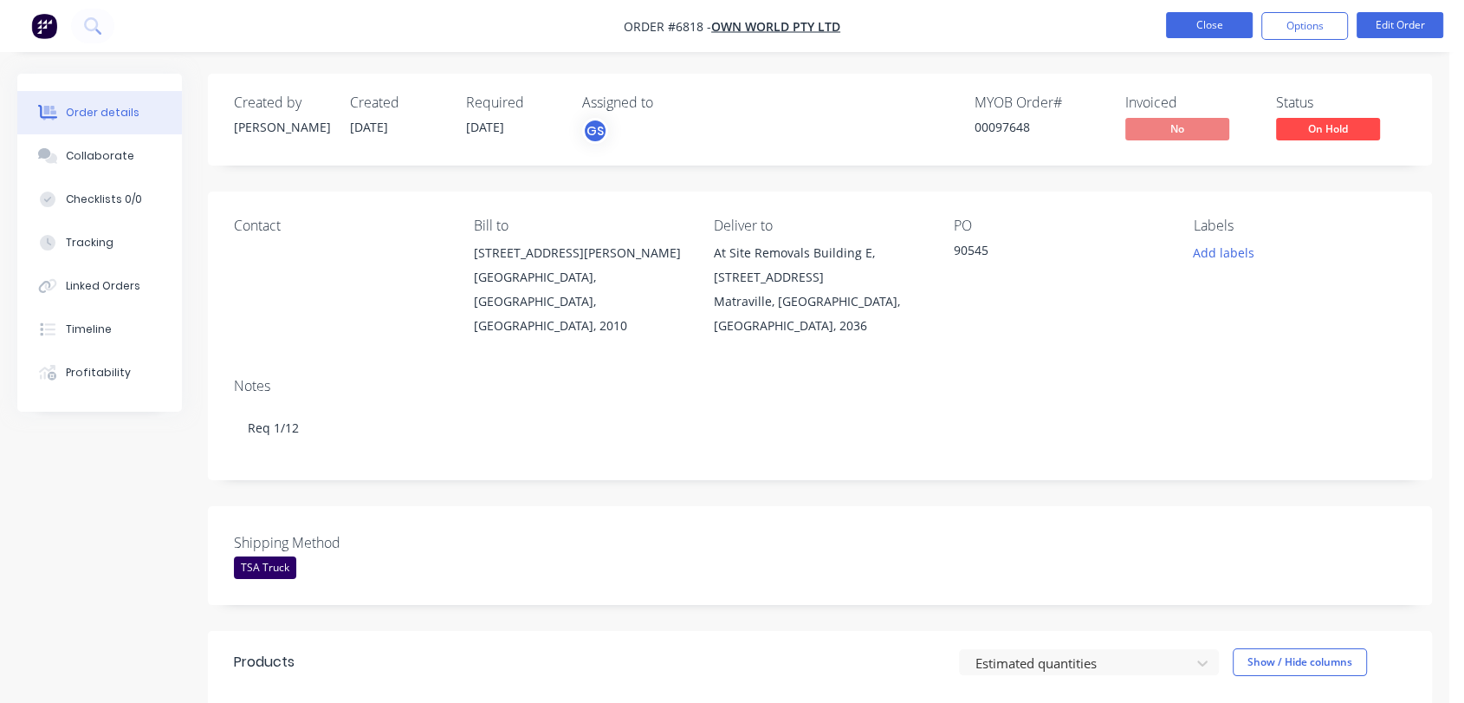
click at [1213, 29] on button "Close" at bounding box center [1209, 25] width 87 height 26
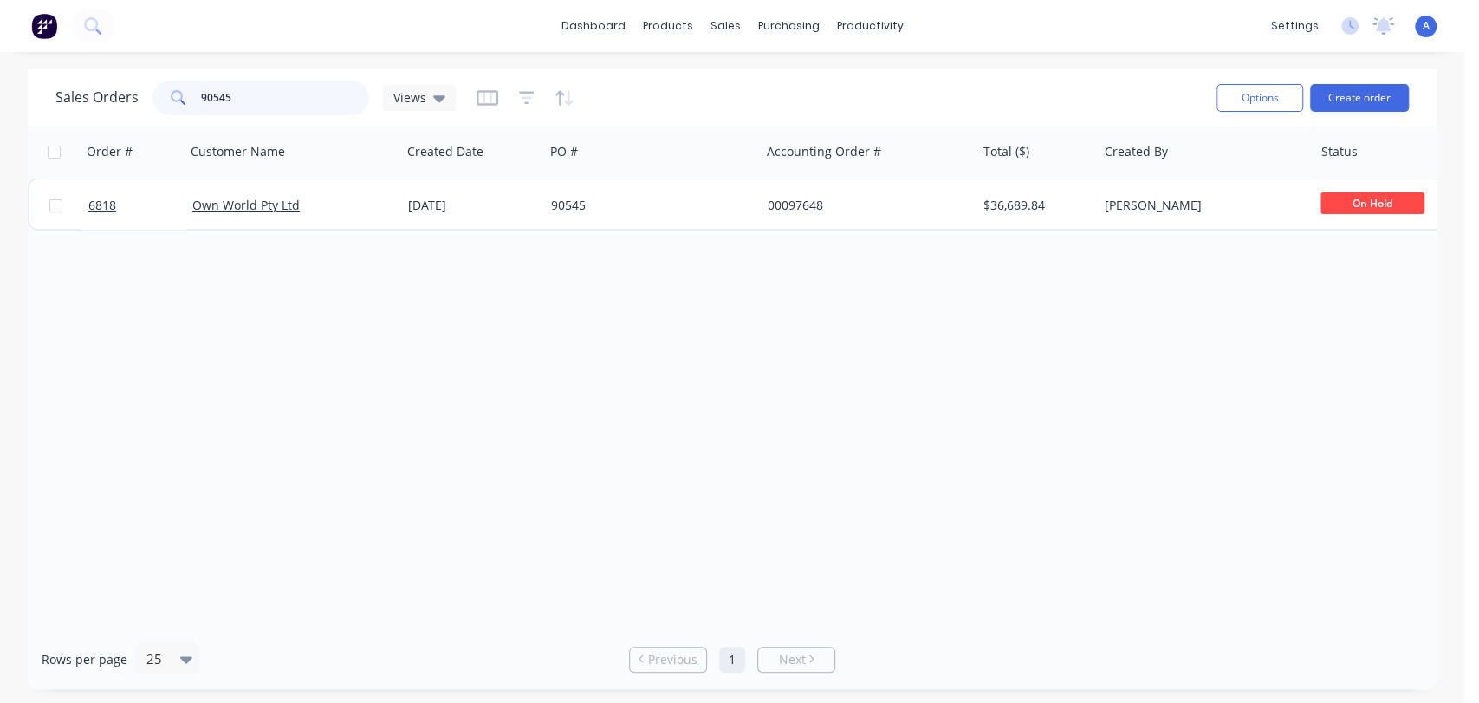
drag, startPoint x: 274, startPoint y: 93, endPoint x: 170, endPoint y: 96, distance: 104.0
click at [170, 96] on div "90545" at bounding box center [260, 98] width 217 height 35
drag, startPoint x: 256, startPoint y: 93, endPoint x: 188, endPoint y: 99, distance: 67.8
click at [188, 99] on div "90714" at bounding box center [260, 98] width 217 height 35
type input "12766"
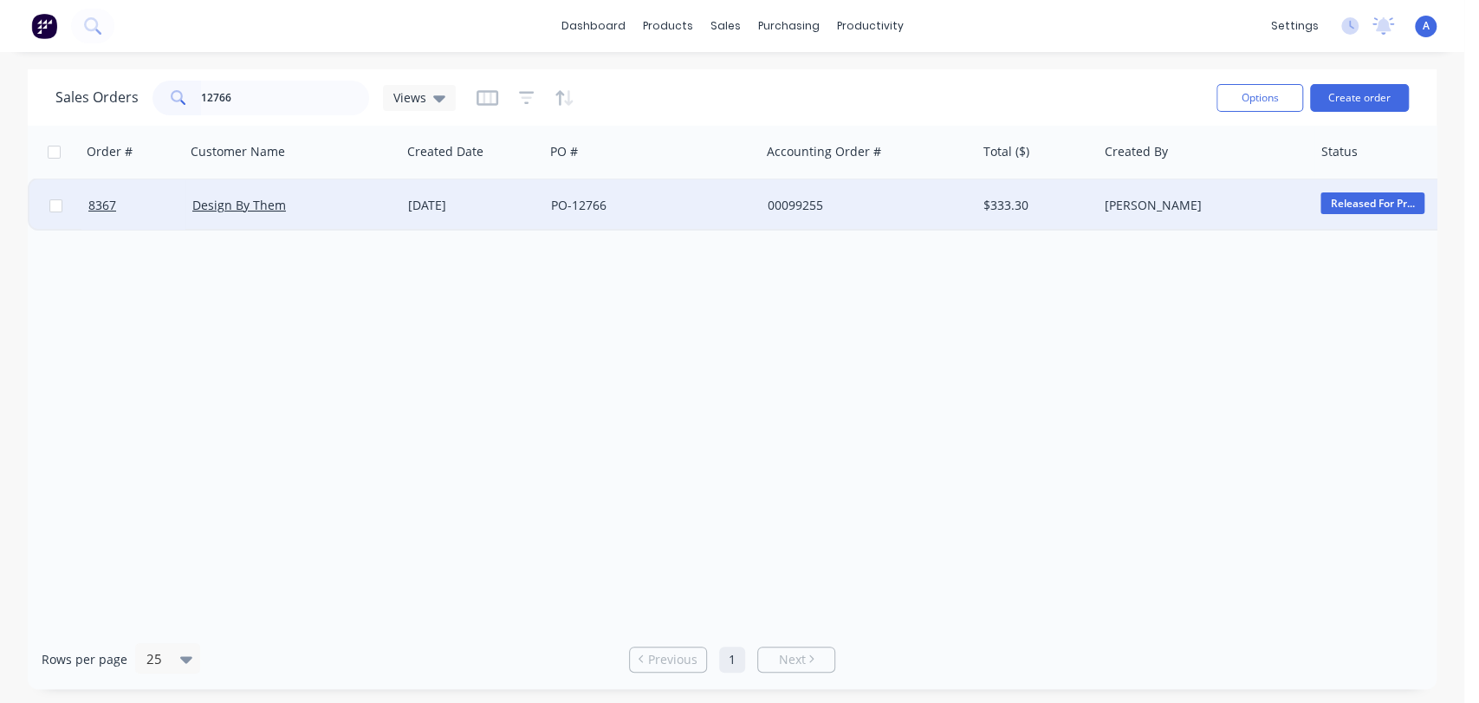
click at [596, 210] on div "PO-12766" at bounding box center [647, 205] width 192 height 17
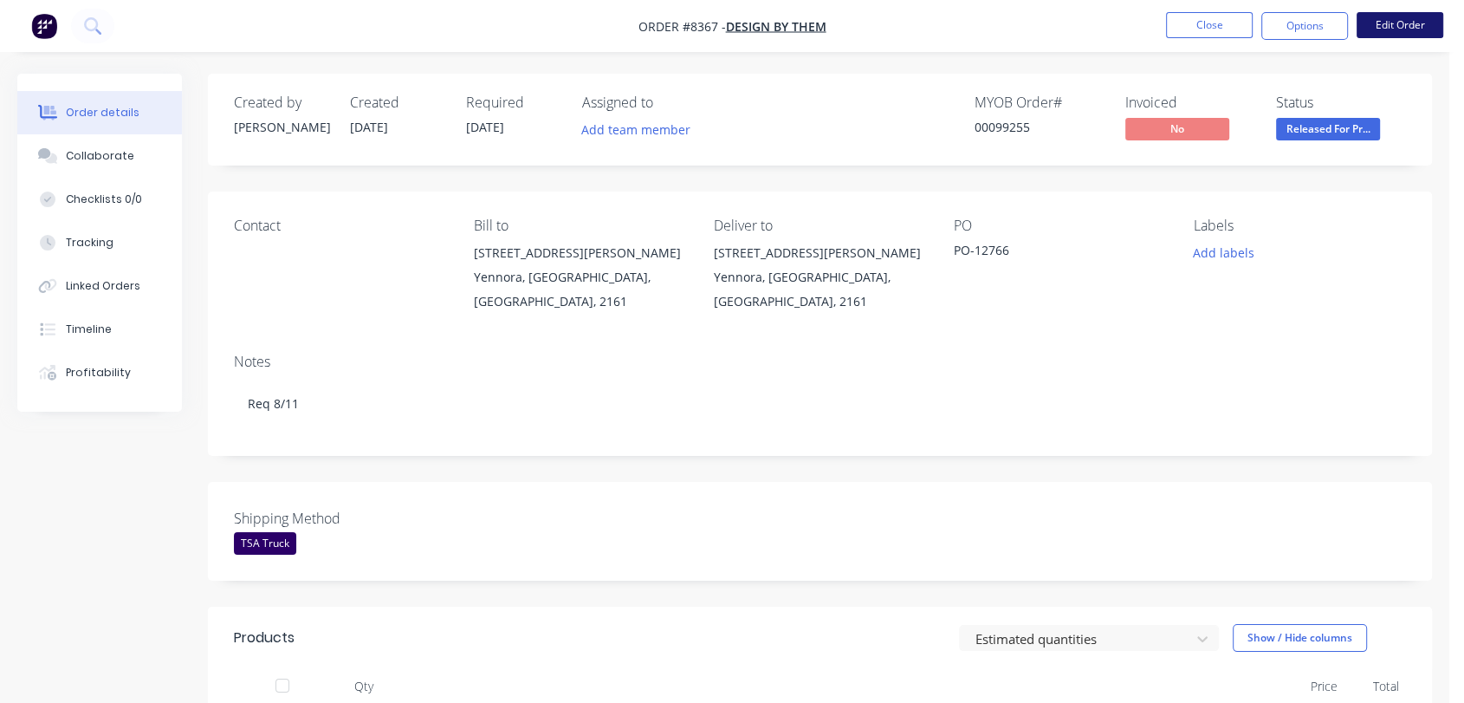
click at [1398, 22] on button "Edit Order" at bounding box center [1400, 25] width 87 height 26
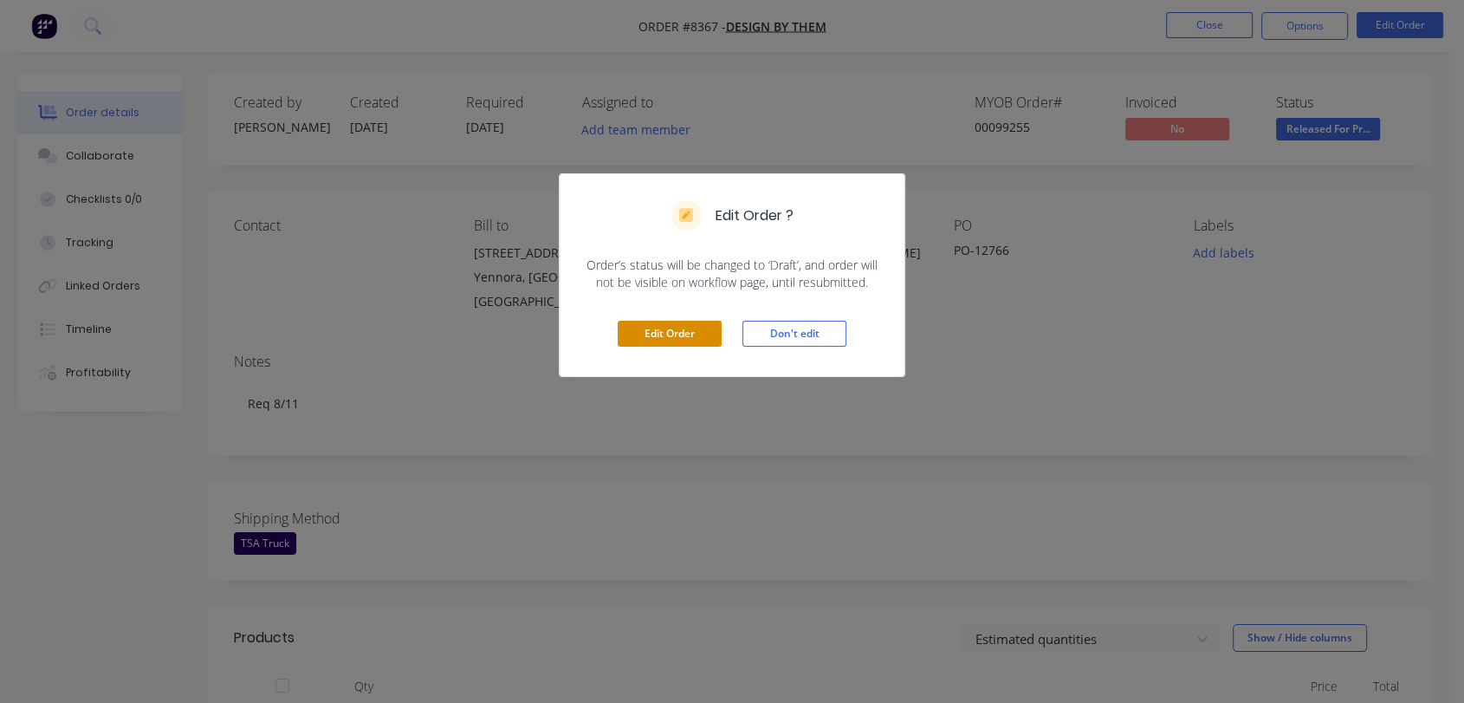
click at [669, 327] on button "Edit Order" at bounding box center [670, 334] width 104 height 26
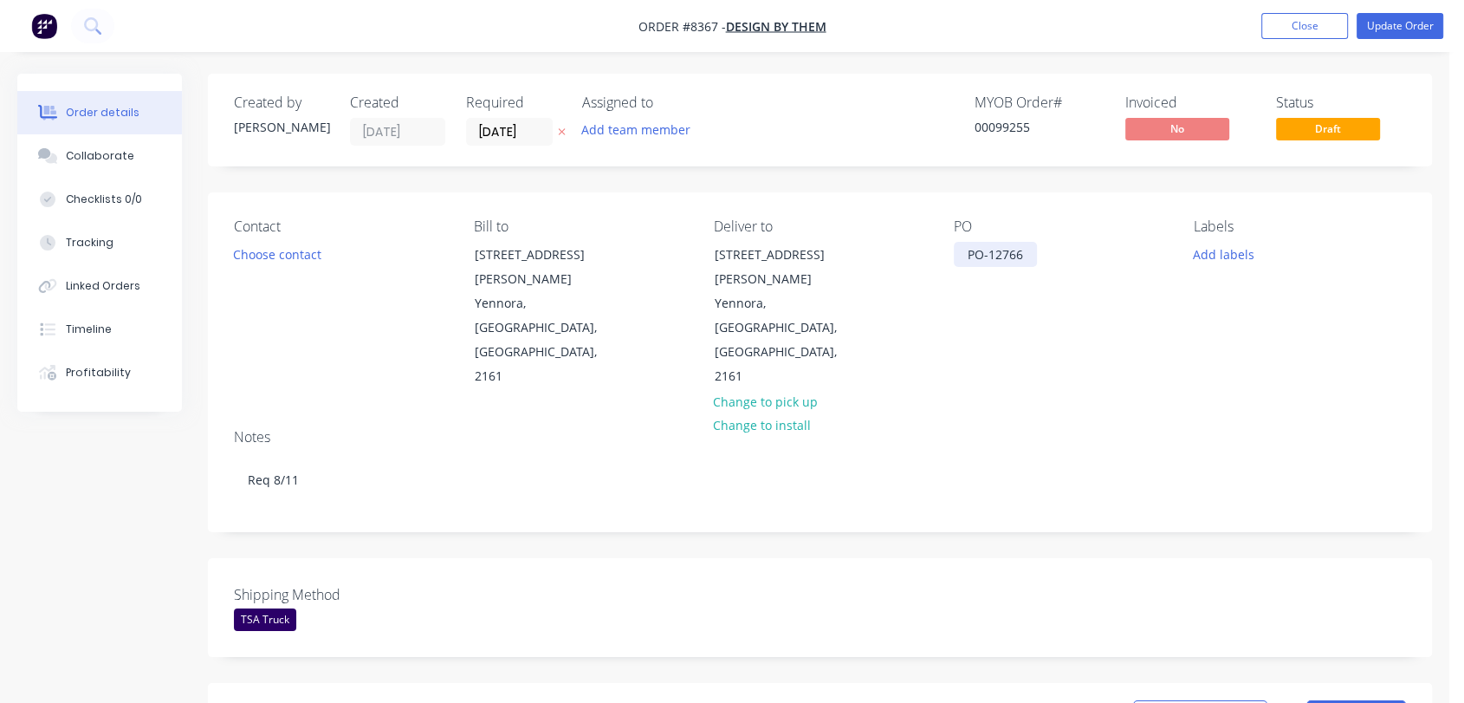
click at [1031, 252] on div "PO-12766" at bounding box center [995, 254] width 83 height 25
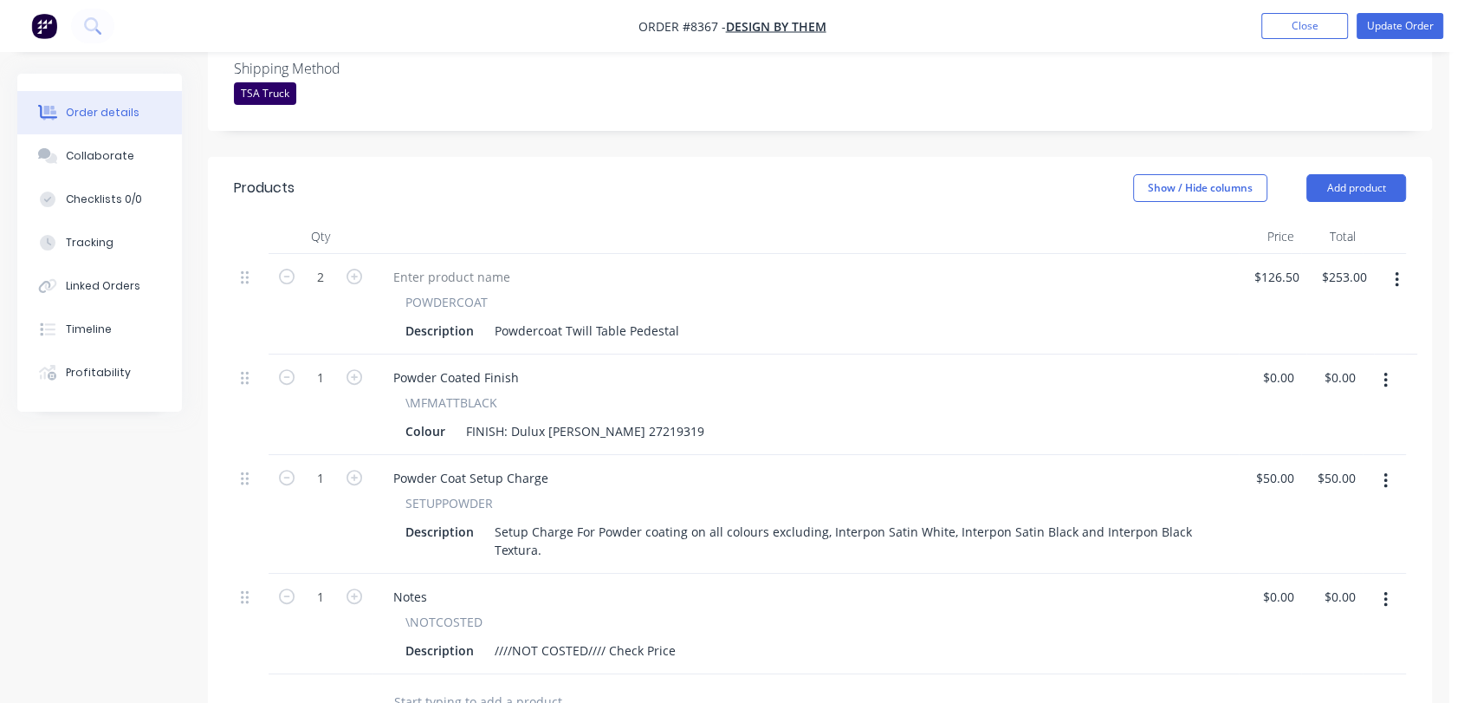
scroll to position [577, 0]
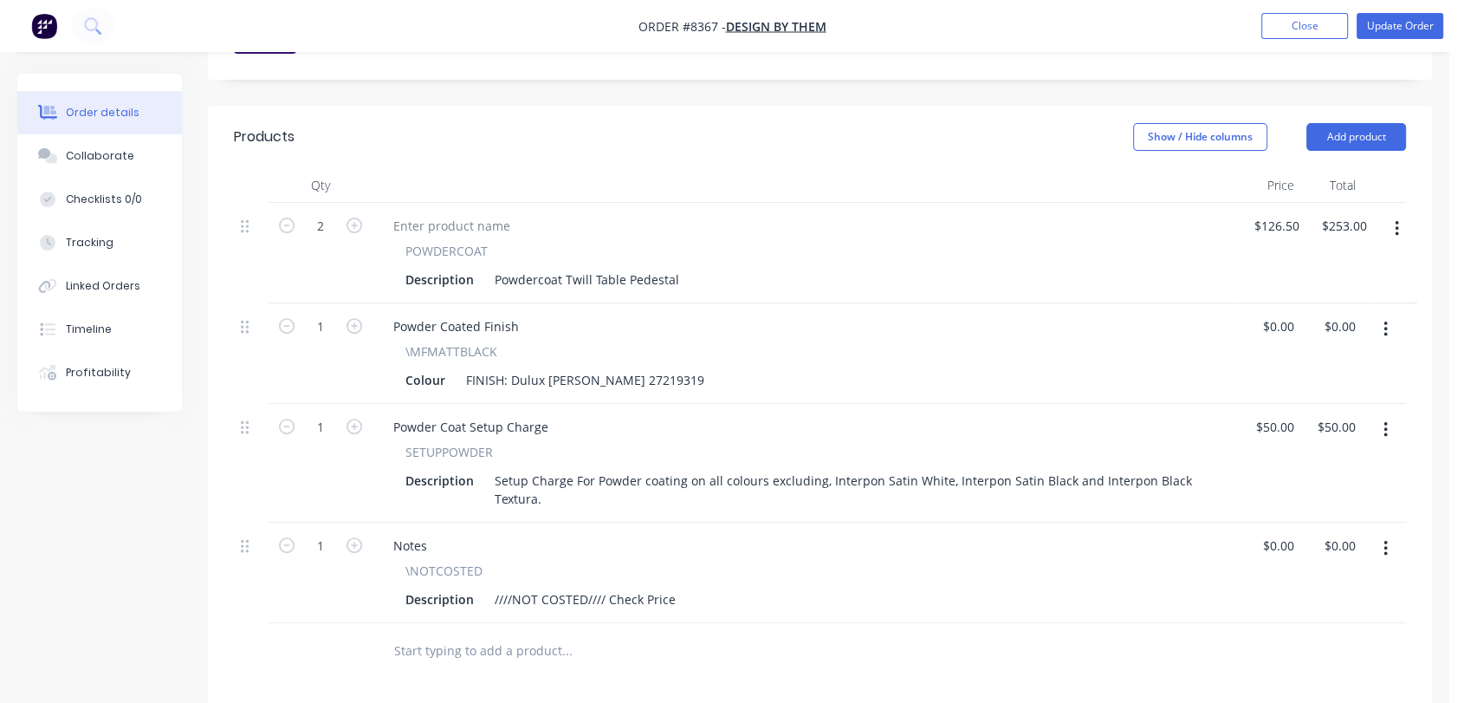
click at [1393, 213] on button "button" at bounding box center [1397, 228] width 41 height 31
click at [1296, 296] on div "Duplicate" at bounding box center [1334, 308] width 133 height 25
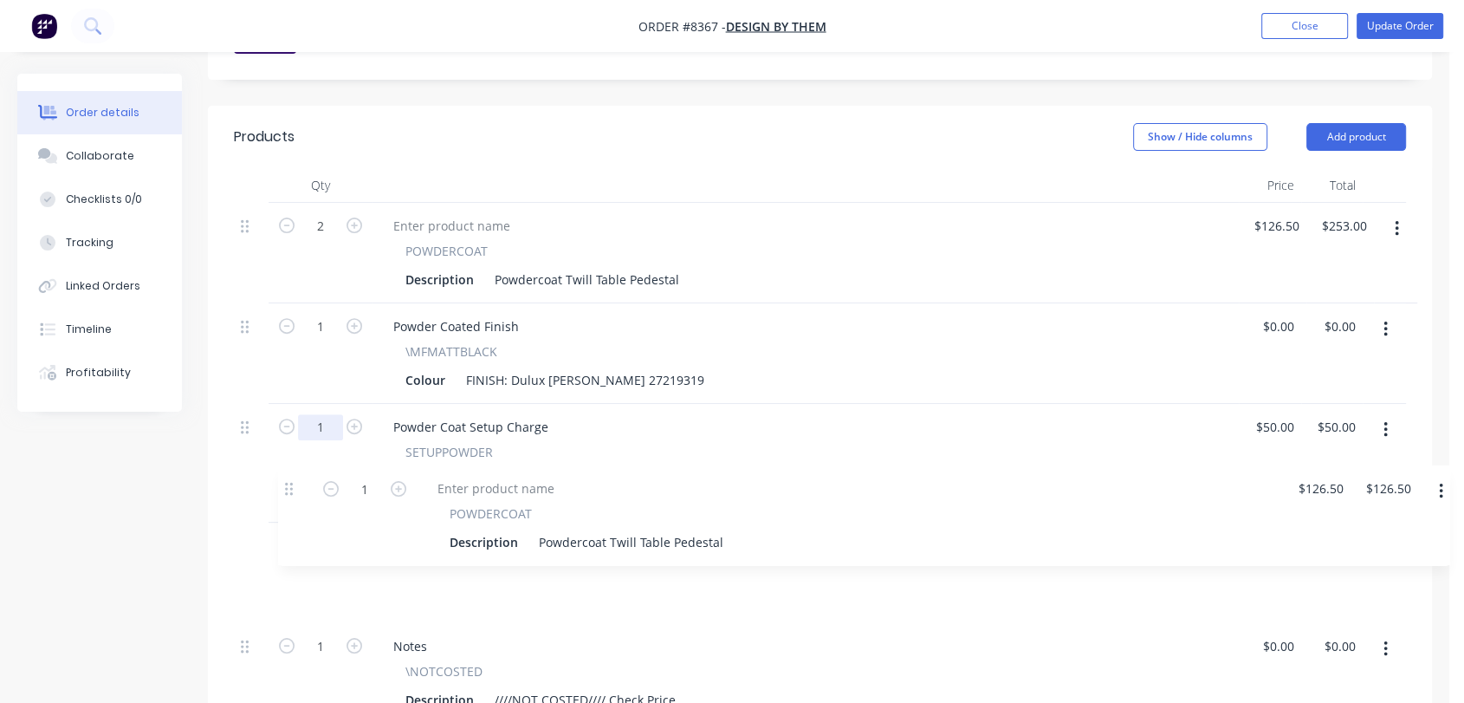
scroll to position [582, 0]
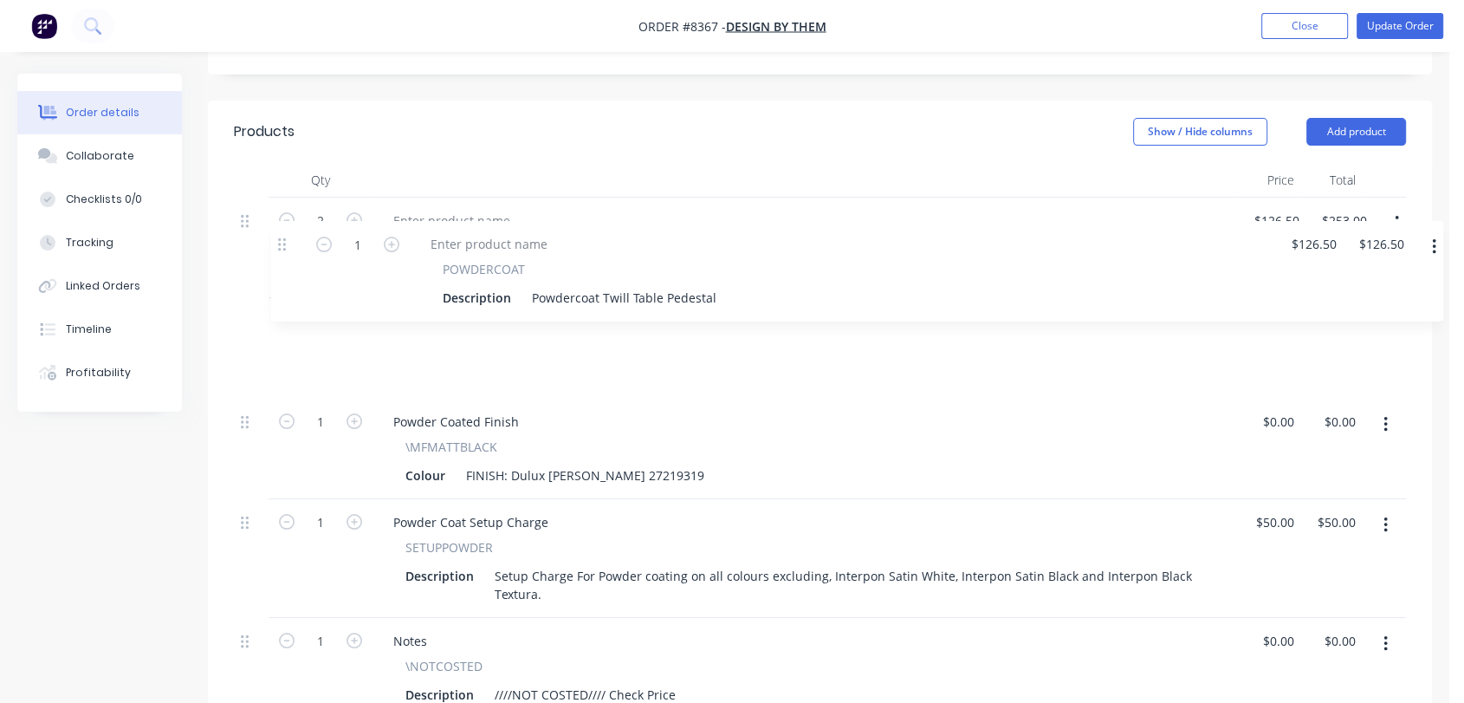
drag, startPoint x: 247, startPoint y: 571, endPoint x: 289, endPoint y: 240, distance: 333.6
click at [289, 240] on div "2 POWDERCOAT Description Powdercoat Twill Table Pedestal $126.50 $126.50 $253.0…" at bounding box center [820, 458] width 1172 height 521
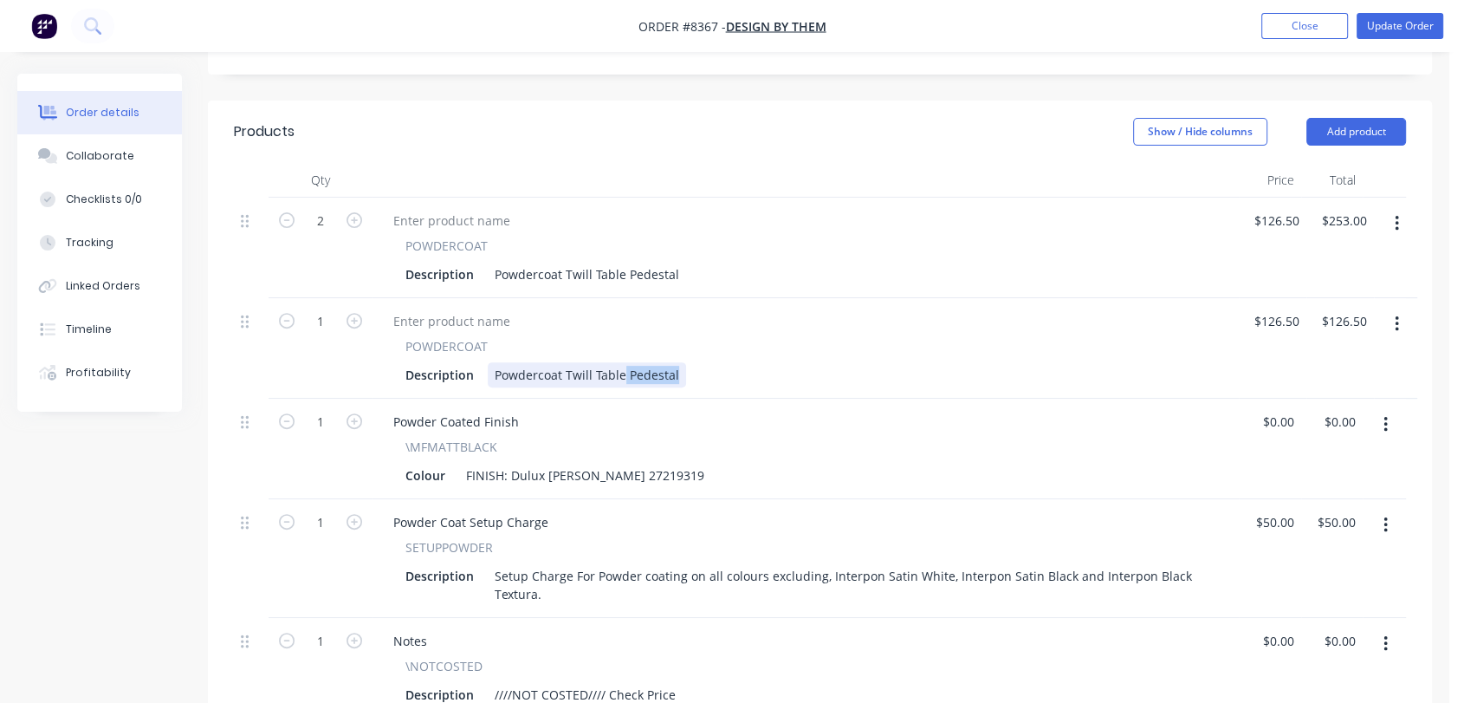
drag, startPoint x: 677, startPoint y: 300, endPoint x: 622, endPoint y: 295, distance: 55.6
click at [622, 362] on div "Powdercoat Twill Table Pedestal" at bounding box center [587, 374] width 198 height 25
type input "$126.50"
click at [356, 313] on icon "button" at bounding box center [355, 321] width 16 height 16
type input "2"
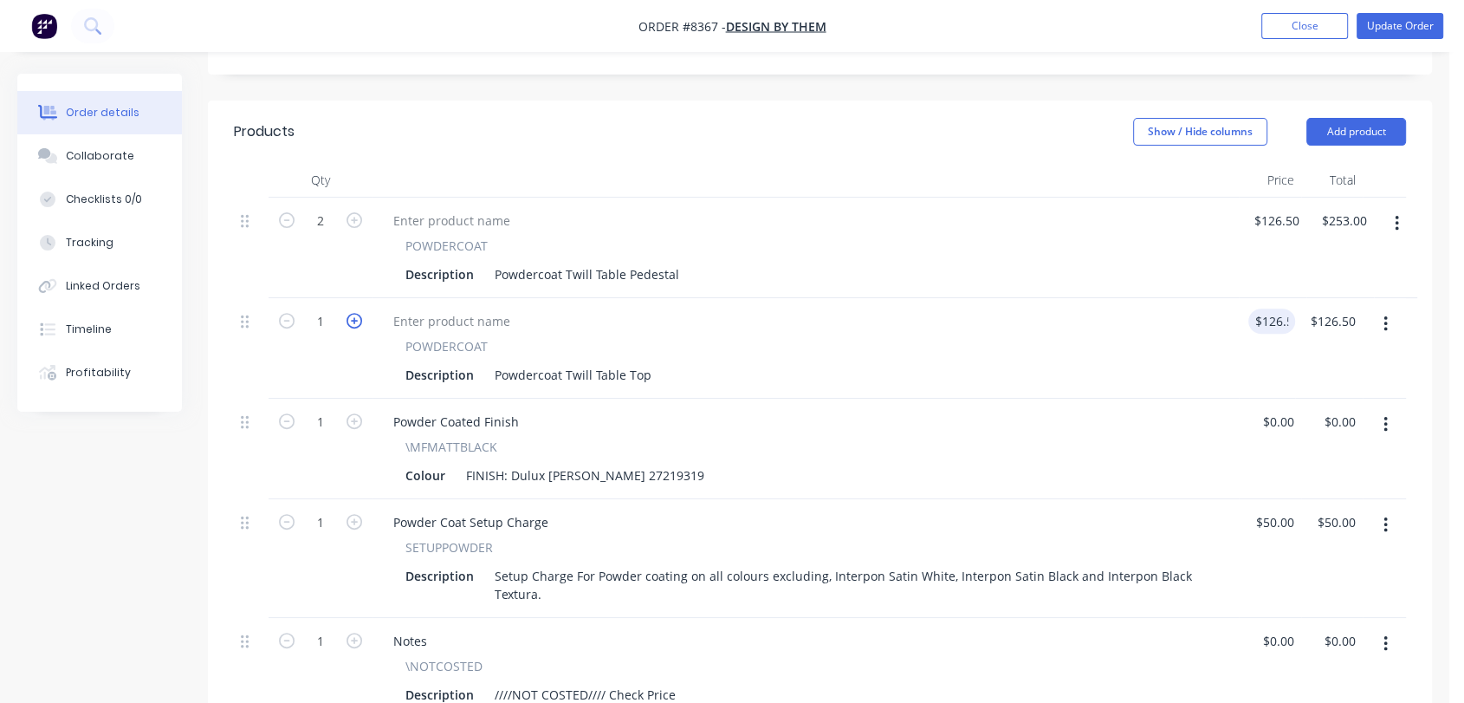
type input "$253.00"
click at [659, 362] on div "Description Powdercoat Twill Table Top" at bounding box center [802, 374] width 807 height 25
type input "$126.50"
drag, startPoint x: 99, startPoint y: 148, endPoint x: 112, endPoint y: 157, distance: 15.6
click at [99, 149] on div "Collaborate" at bounding box center [100, 156] width 68 height 16
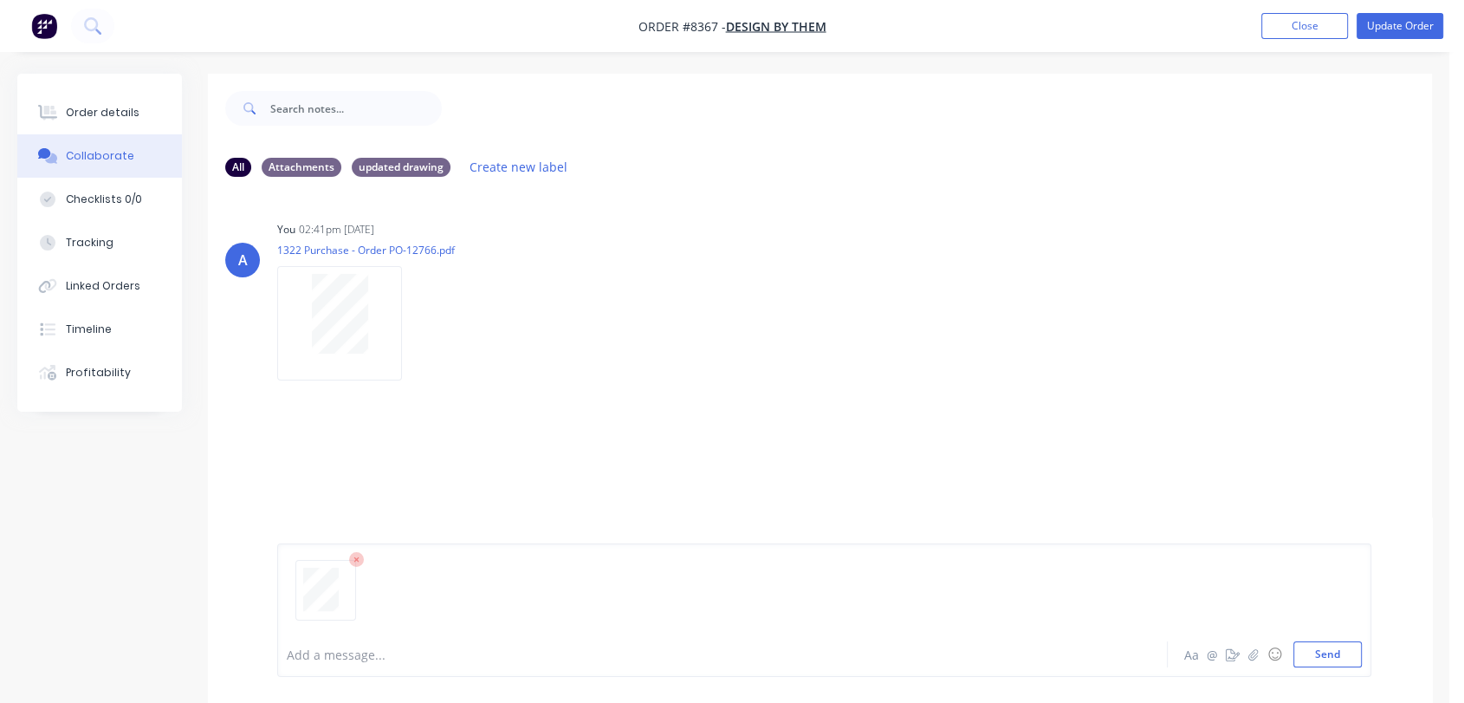
click at [347, 644] on div "Add a message..." at bounding box center [690, 654] width 807 height 26
click at [1316, 646] on button "Send" at bounding box center [1327, 654] width 68 height 26
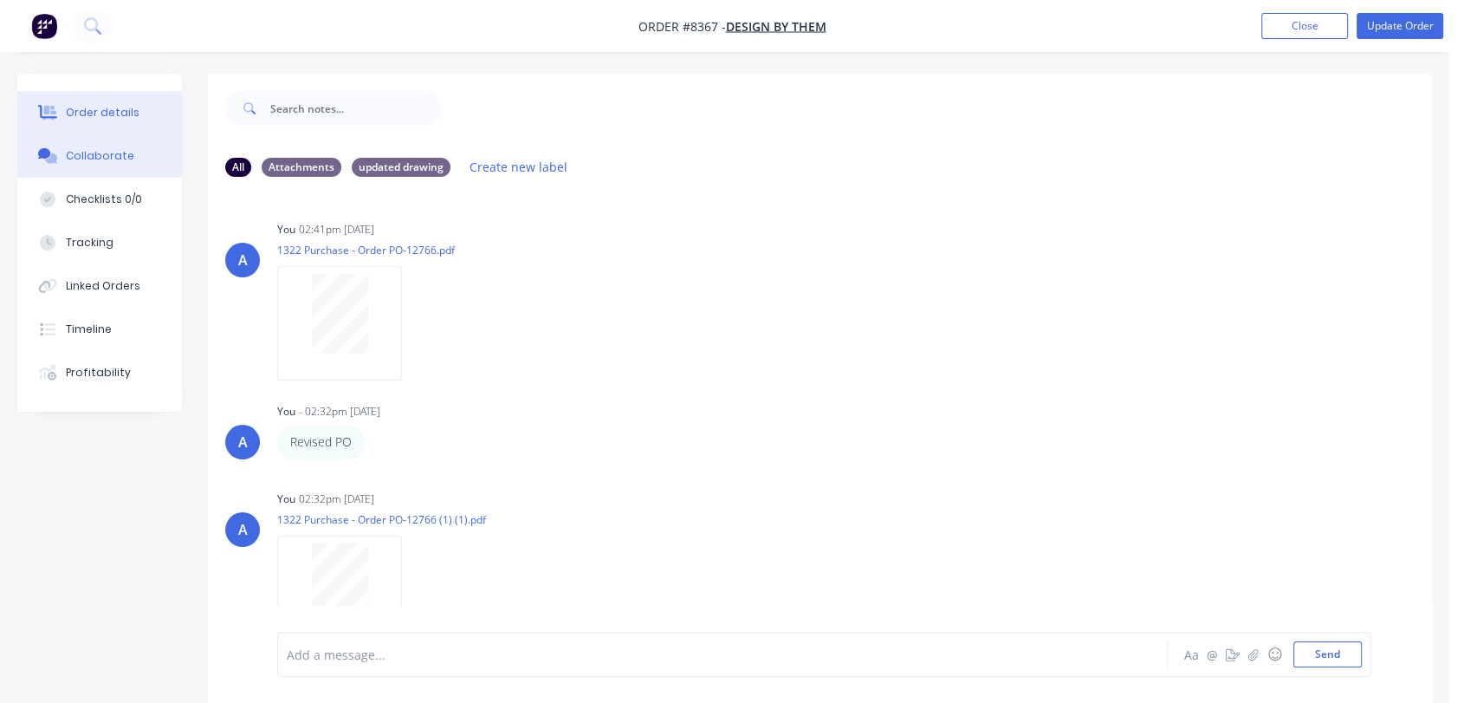
click at [123, 117] on div "Order details" at bounding box center [103, 113] width 74 height 16
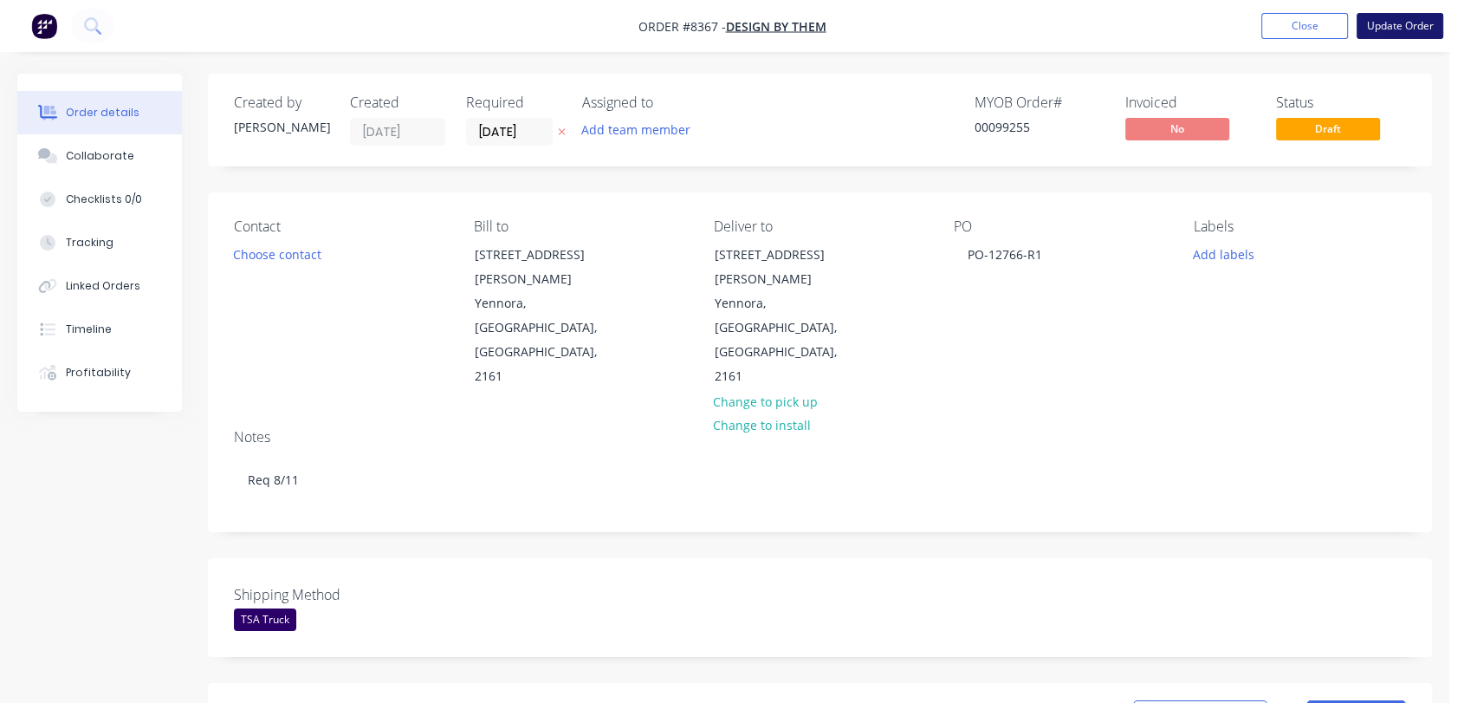
click at [1395, 26] on button "Update Order" at bounding box center [1400, 26] width 87 height 26
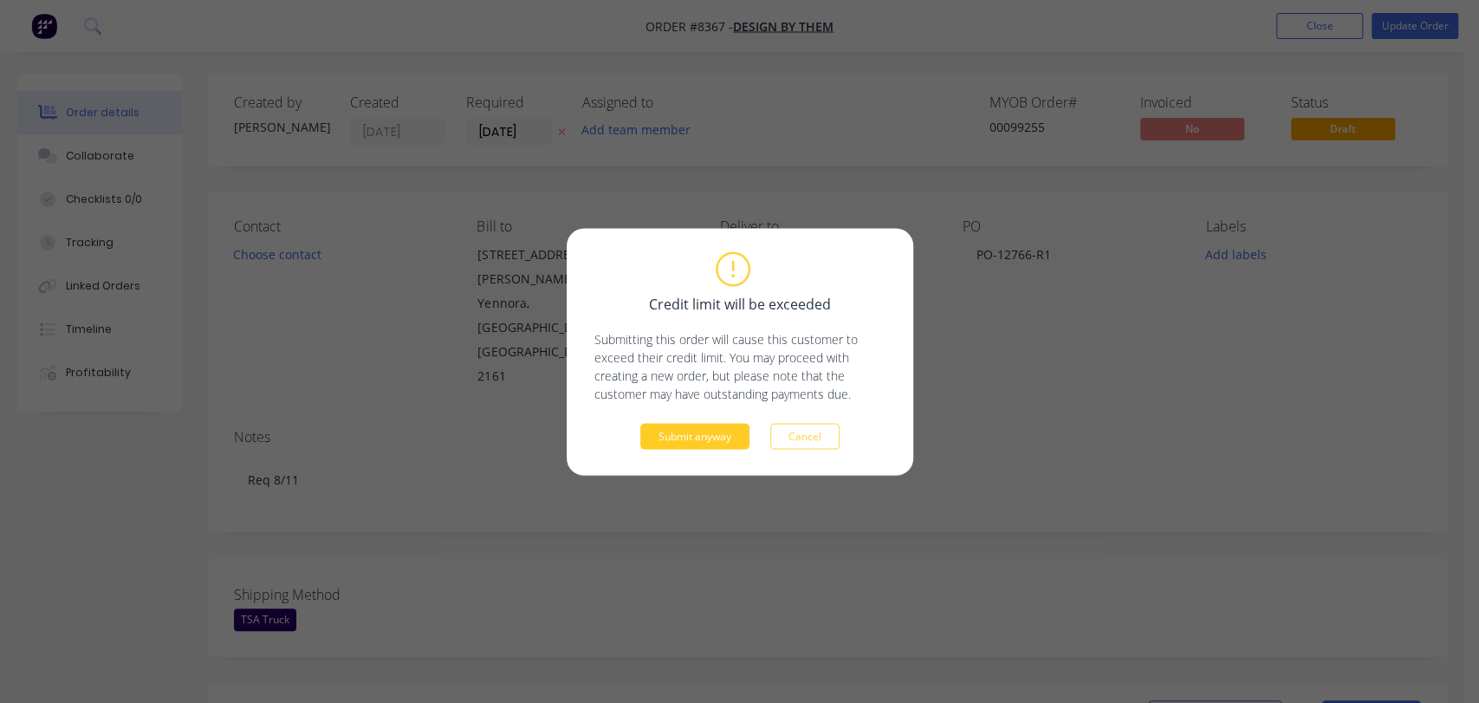
click at [695, 431] on button "Submit anyway" at bounding box center [694, 436] width 109 height 26
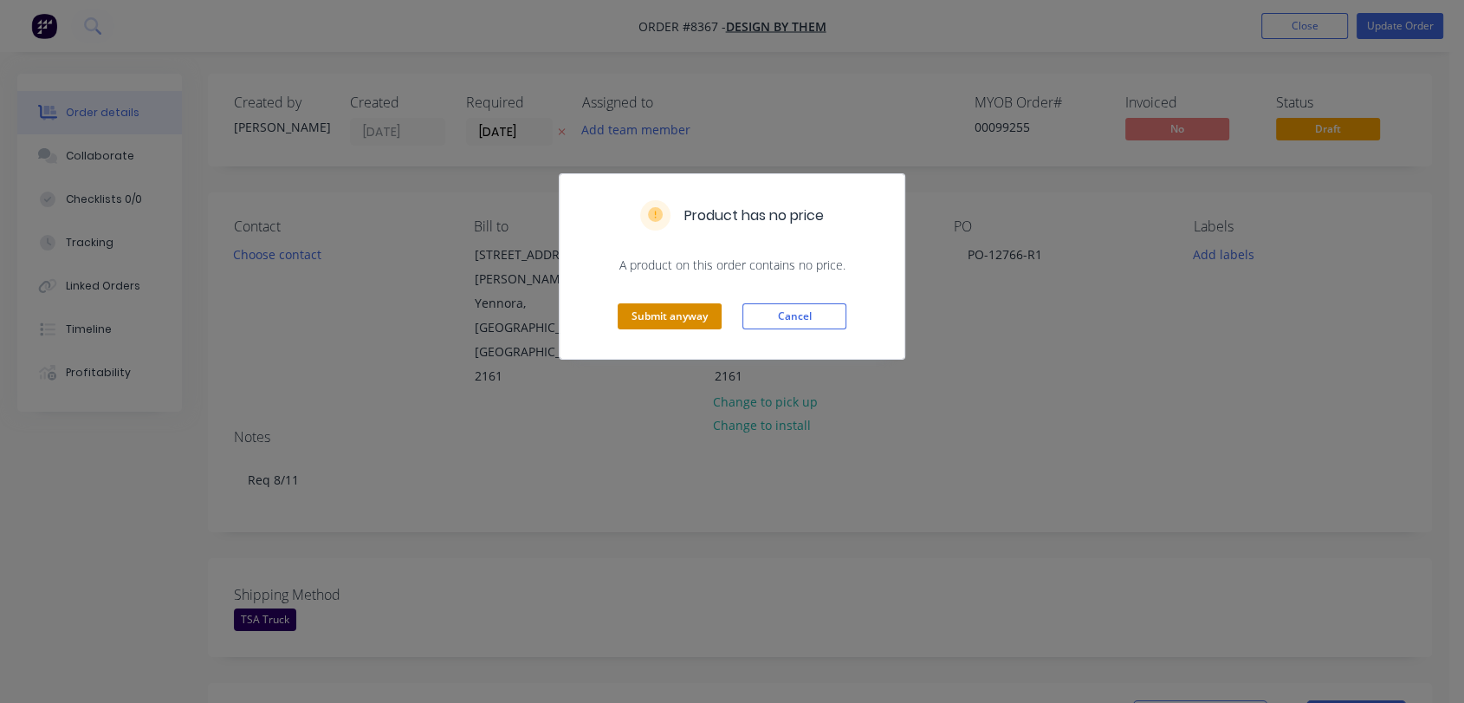
click at [681, 320] on button "Submit anyway" at bounding box center [670, 316] width 104 height 26
